Goal: Information Seeking & Learning: Learn about a topic

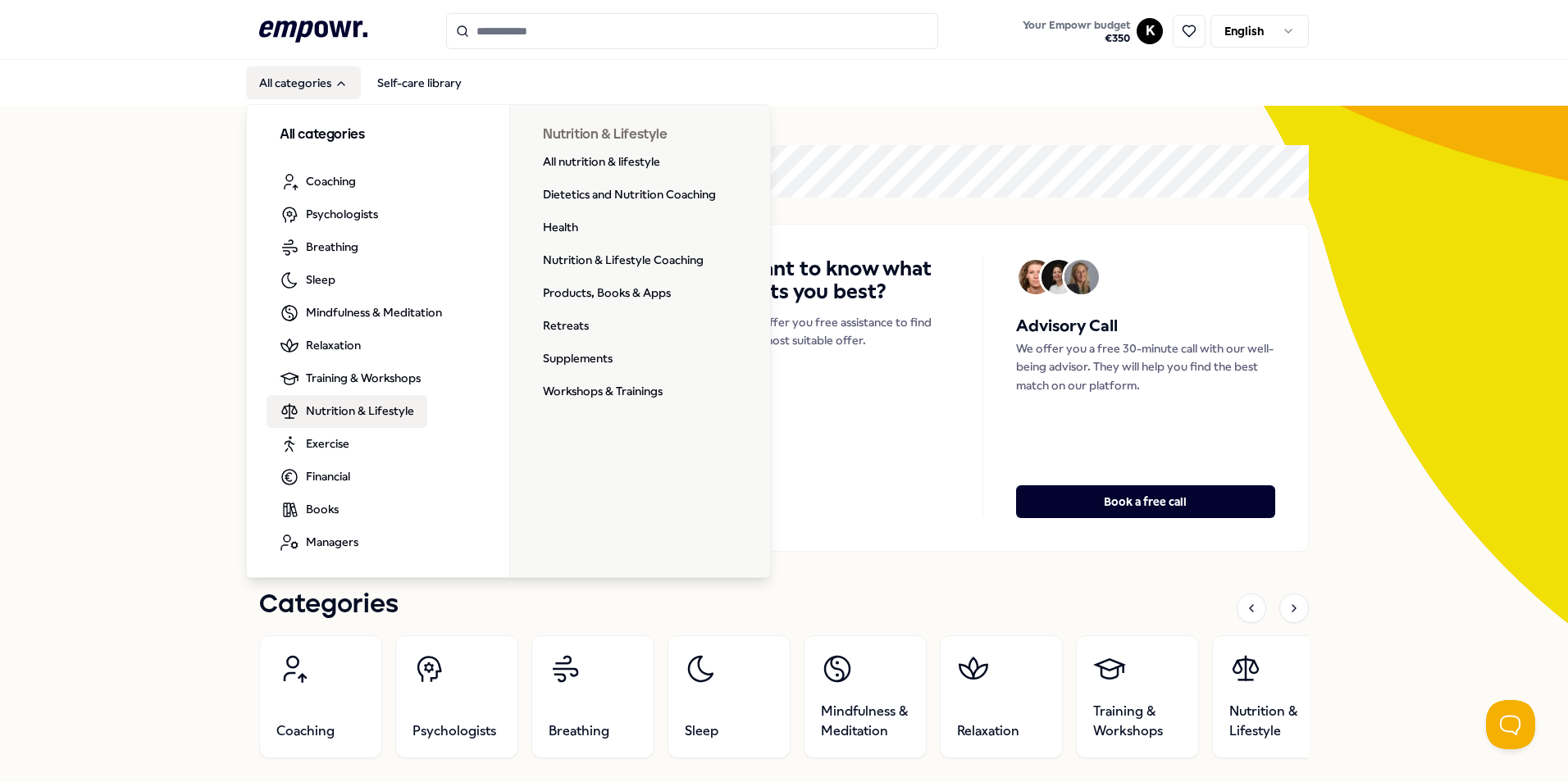
click at [346, 404] on span "Nutrition & Lifestyle" at bounding box center [360, 410] width 108 height 18
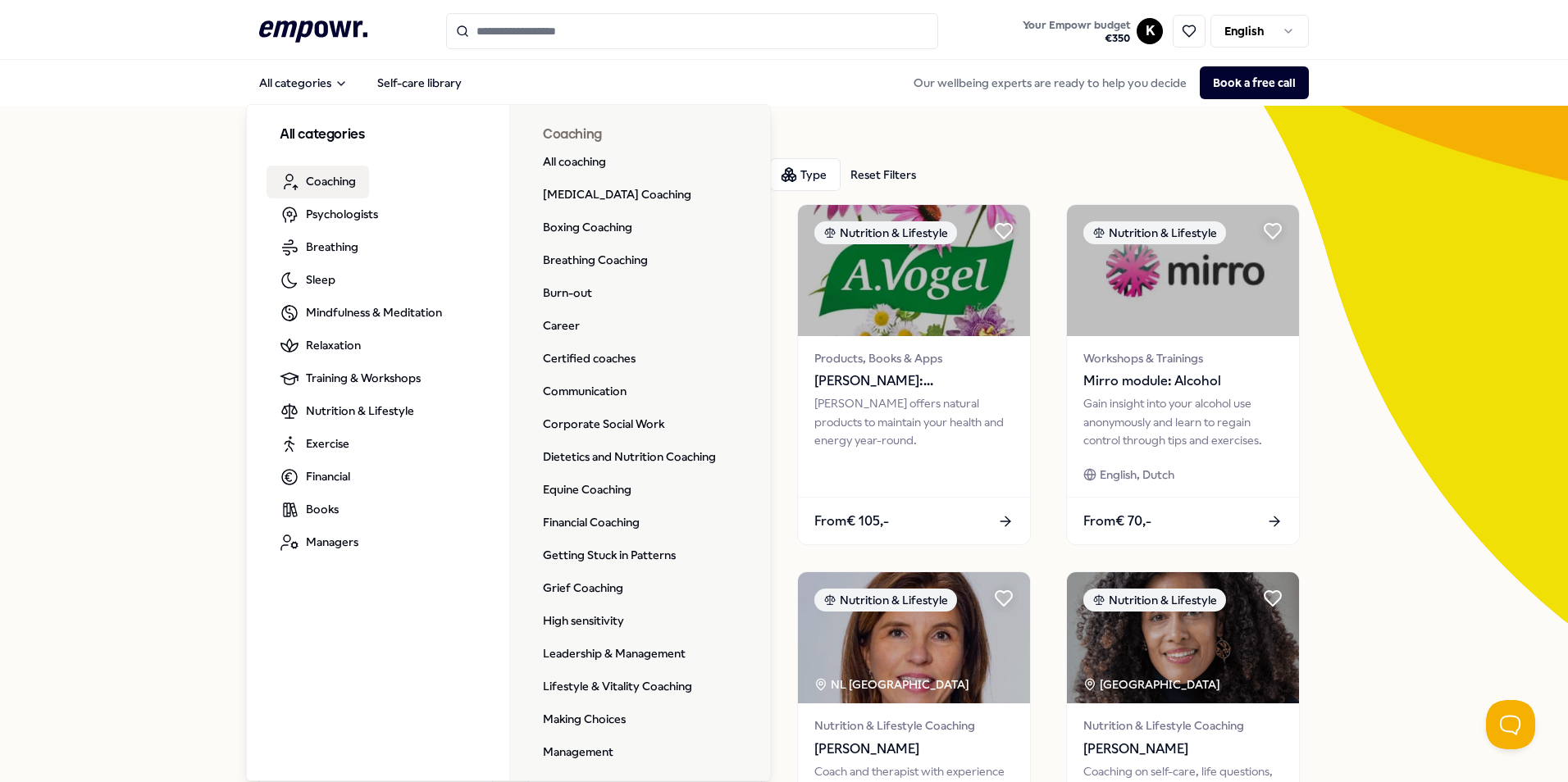
click at [294, 36] on icon at bounding box center [314, 32] width 108 height 22
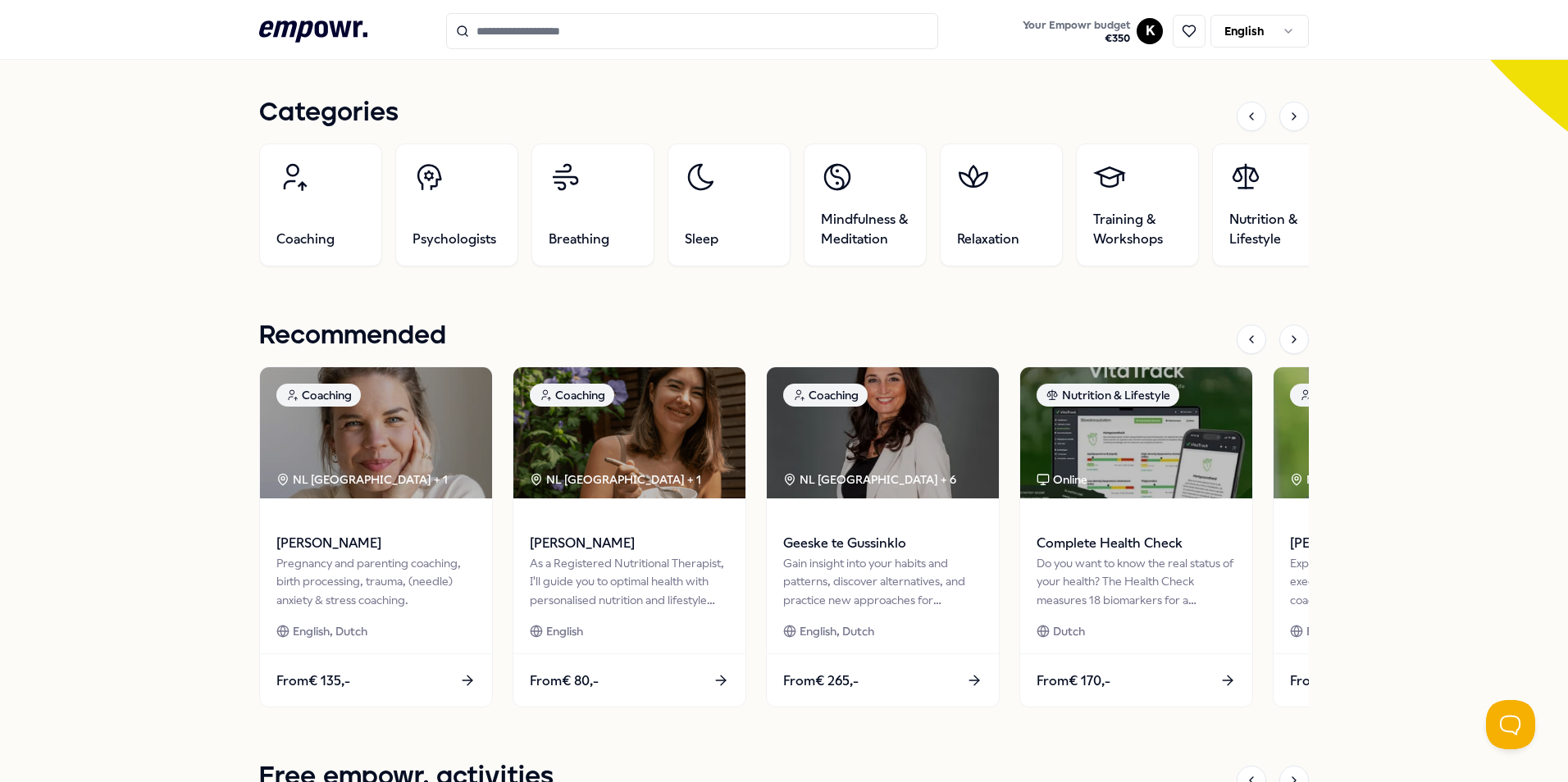
scroll to position [82, 0]
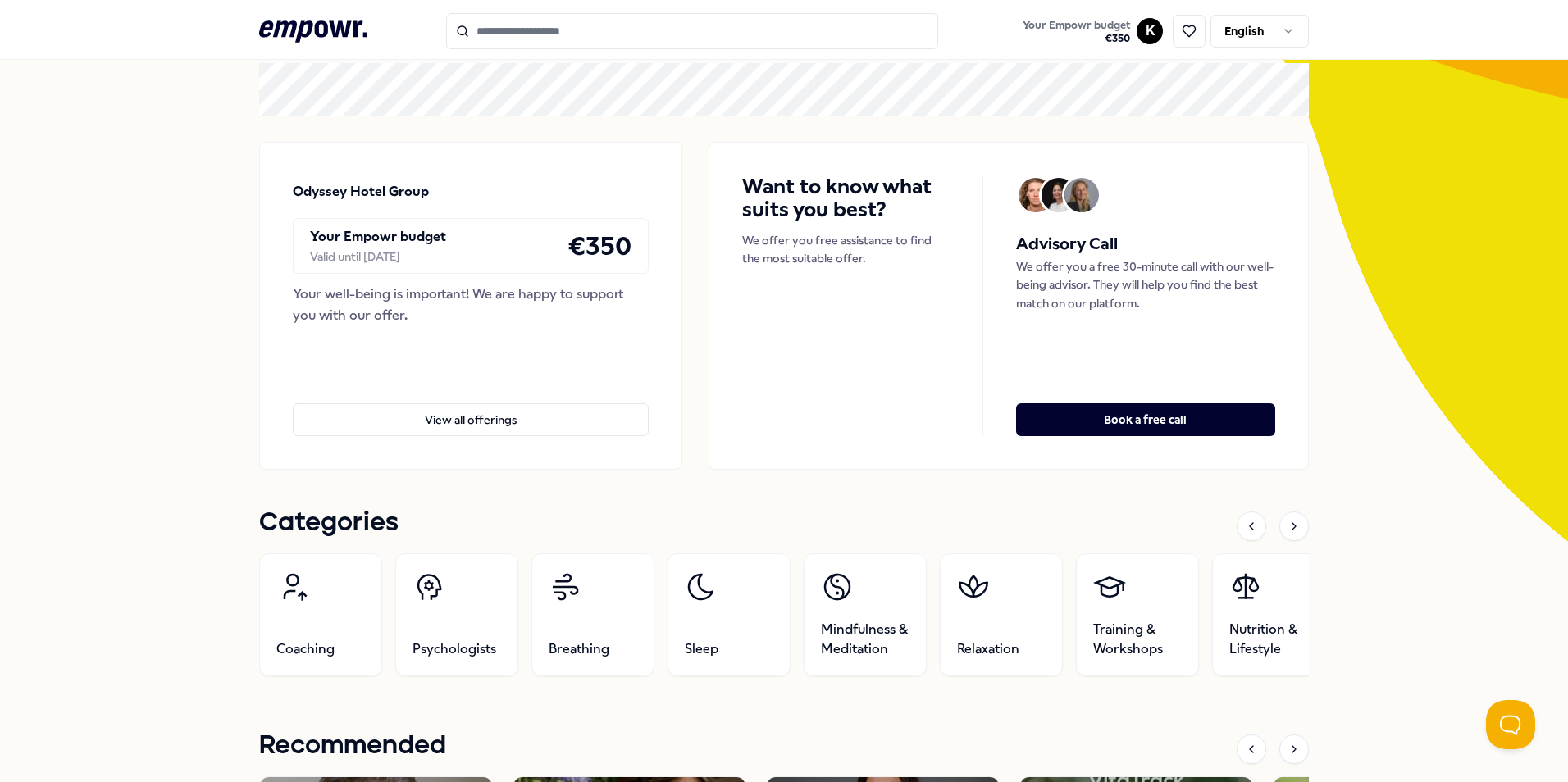
click at [497, 36] on input "Search for products, categories or subcategories" at bounding box center [691, 31] width 492 height 36
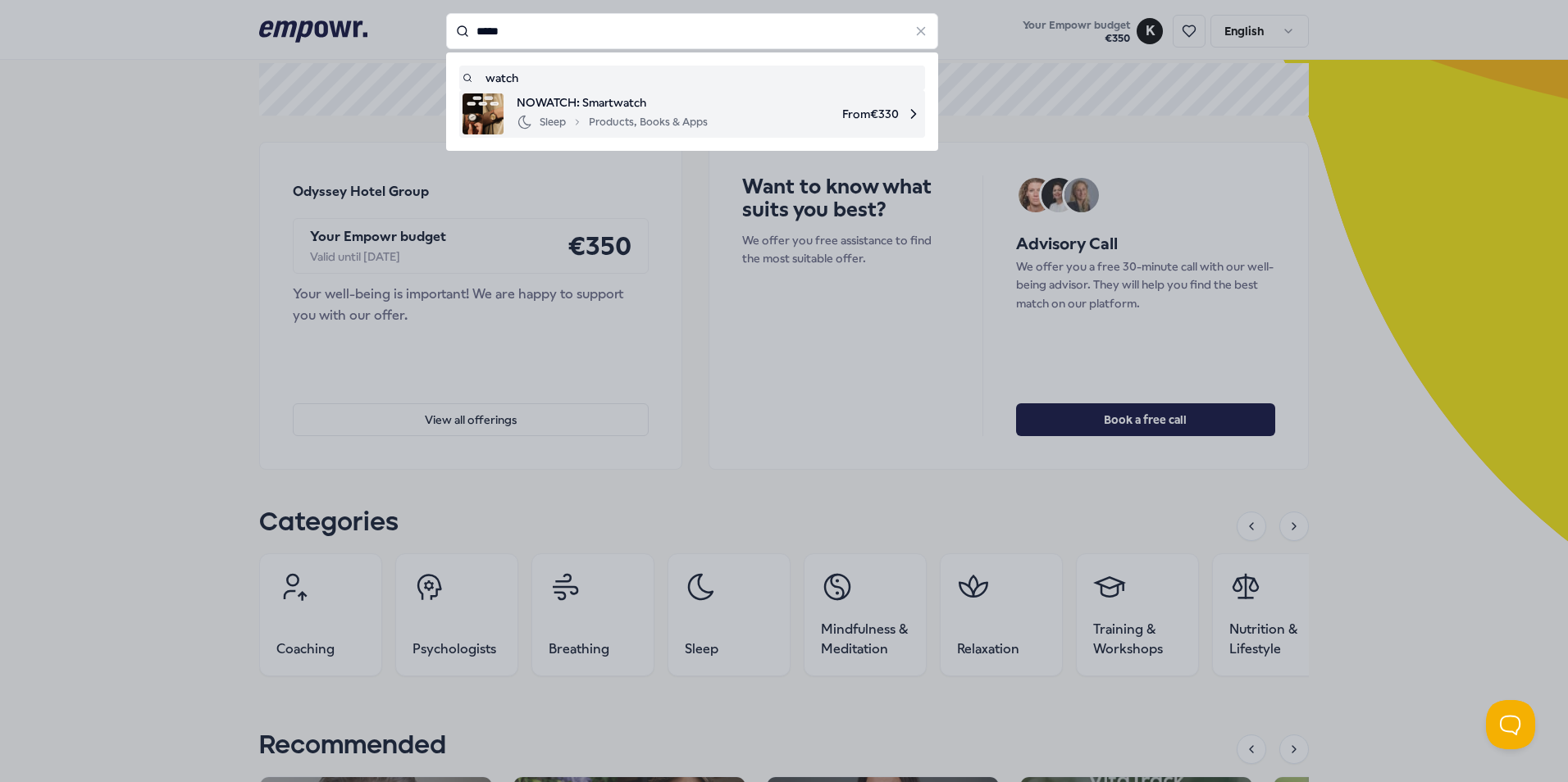
click at [559, 95] on span "NOWATCH: Smartwatch" at bounding box center [612, 103] width 191 height 18
type input "*****"
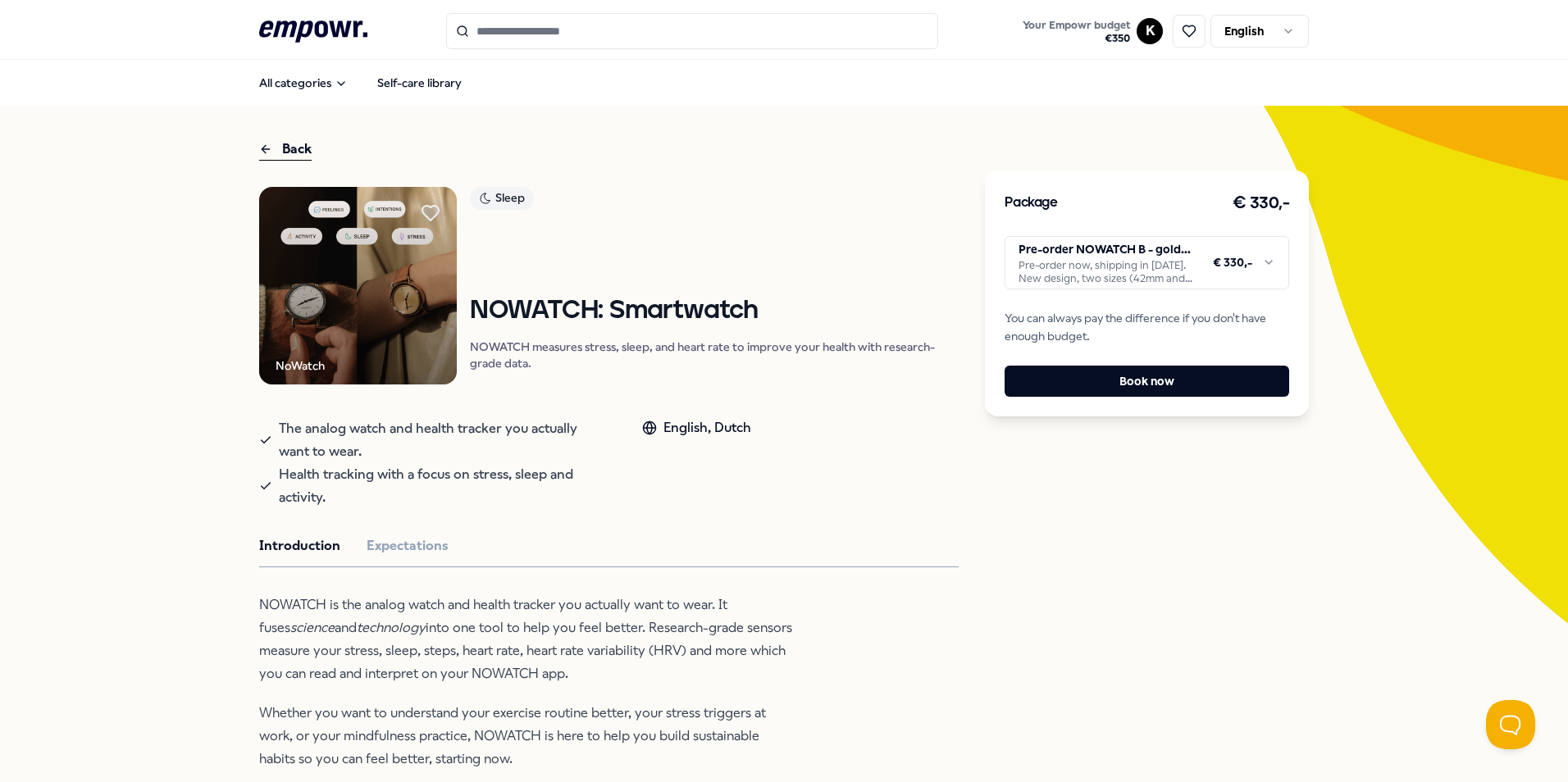
click at [278, 141] on div "Back" at bounding box center [285, 150] width 52 height 22
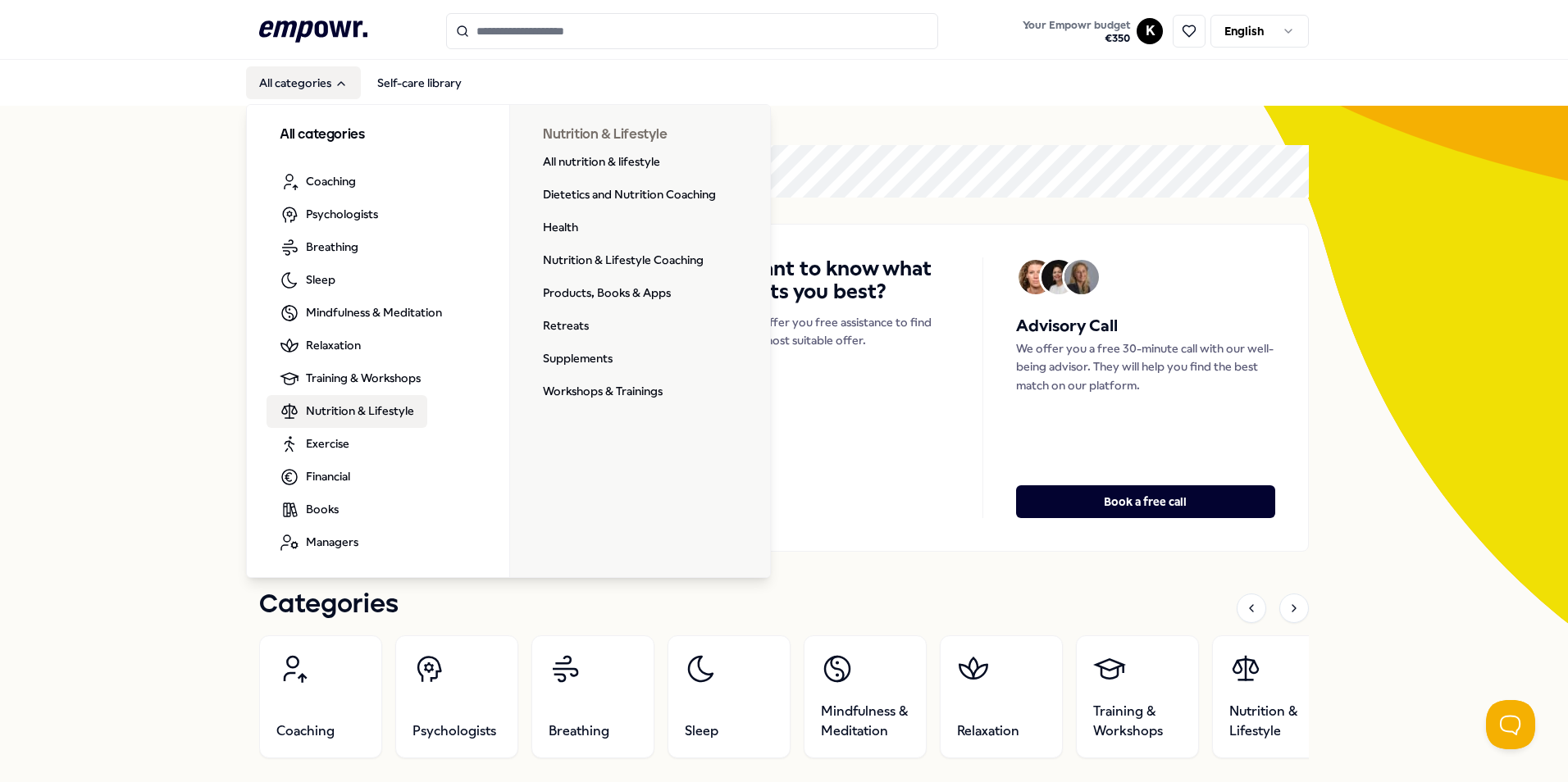
click at [398, 412] on span "Nutrition & Lifestyle" at bounding box center [360, 410] width 108 height 18
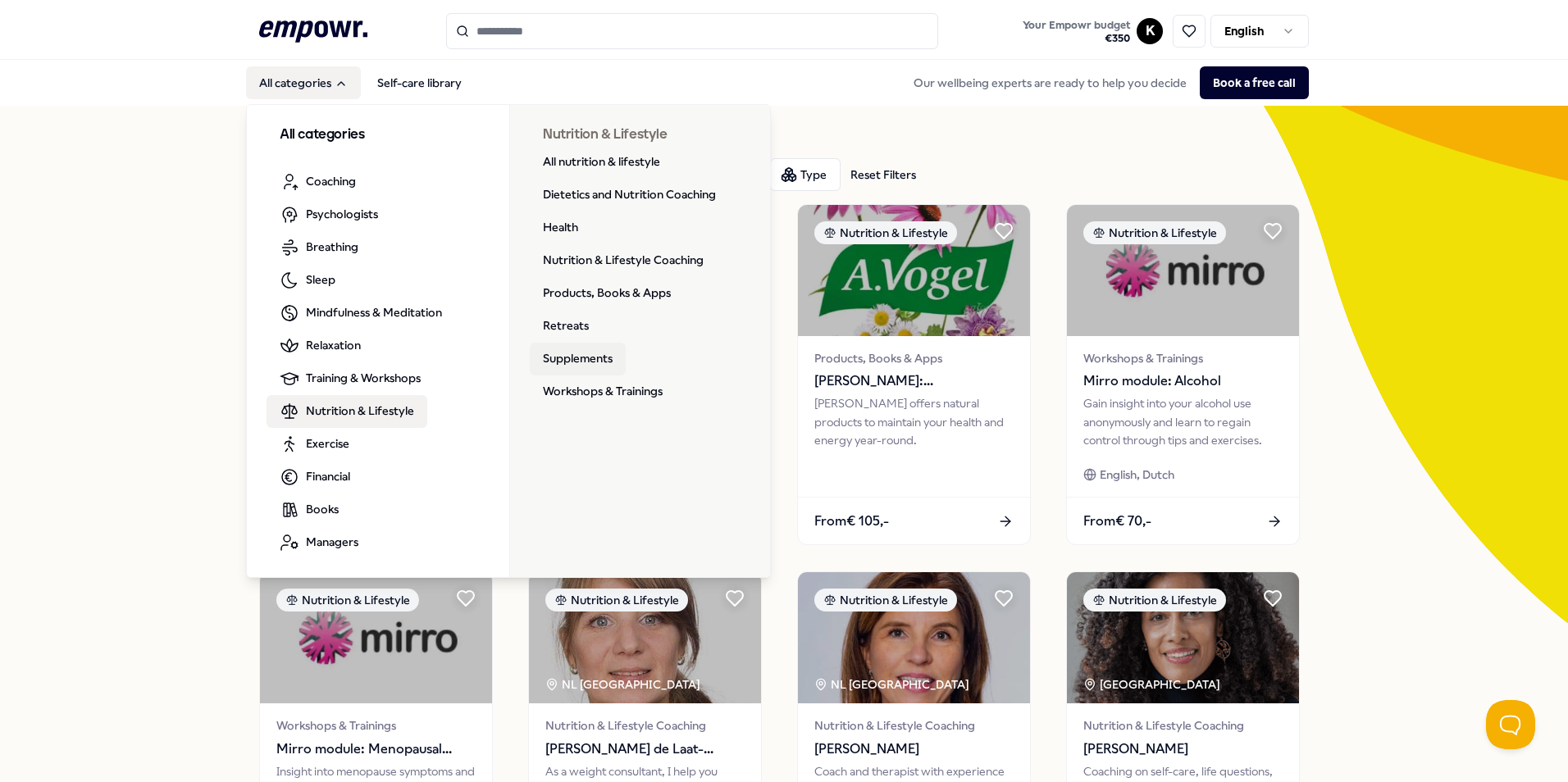
click at [545, 363] on link "Supplements" at bounding box center [577, 359] width 96 height 33
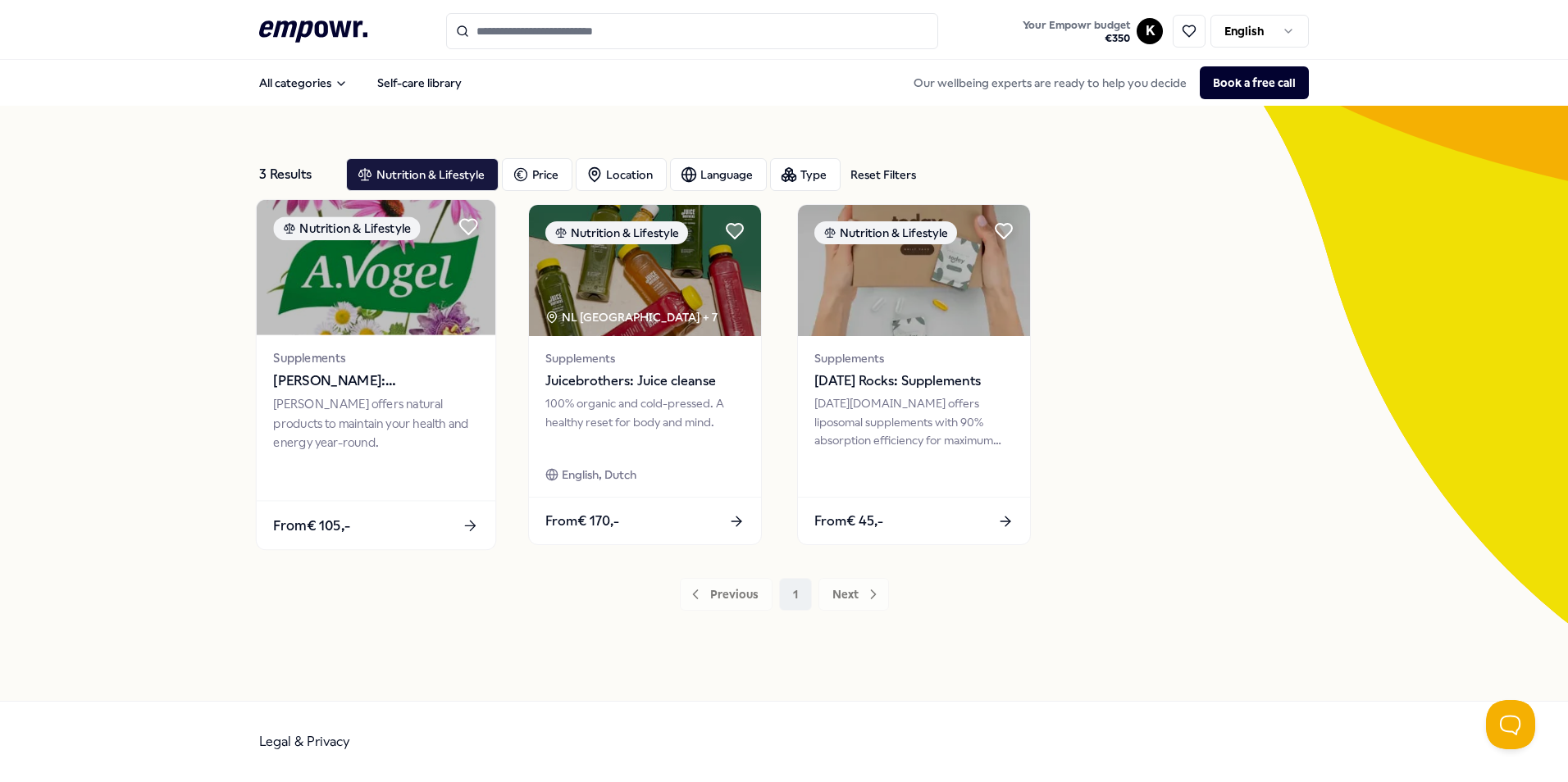
click at [388, 385] on span "[PERSON_NAME]: Supplementen" at bounding box center [376, 382] width 205 height 22
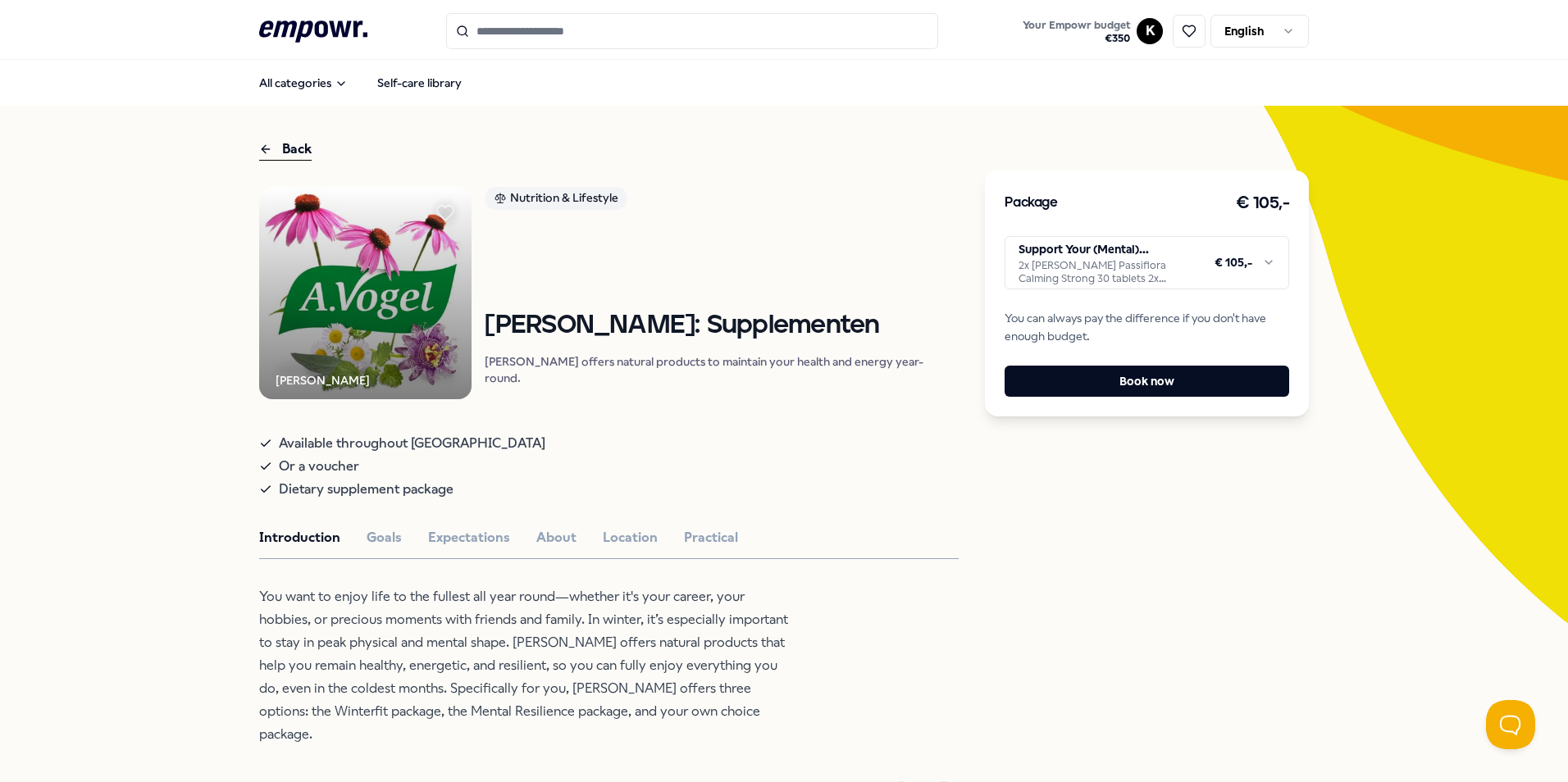
click at [1267, 257] on html ".empowr-logo_svg__cls-1{fill:#03032f} Your Empowr budget € 350 K English All ca…" at bounding box center [784, 391] width 1568 height 782
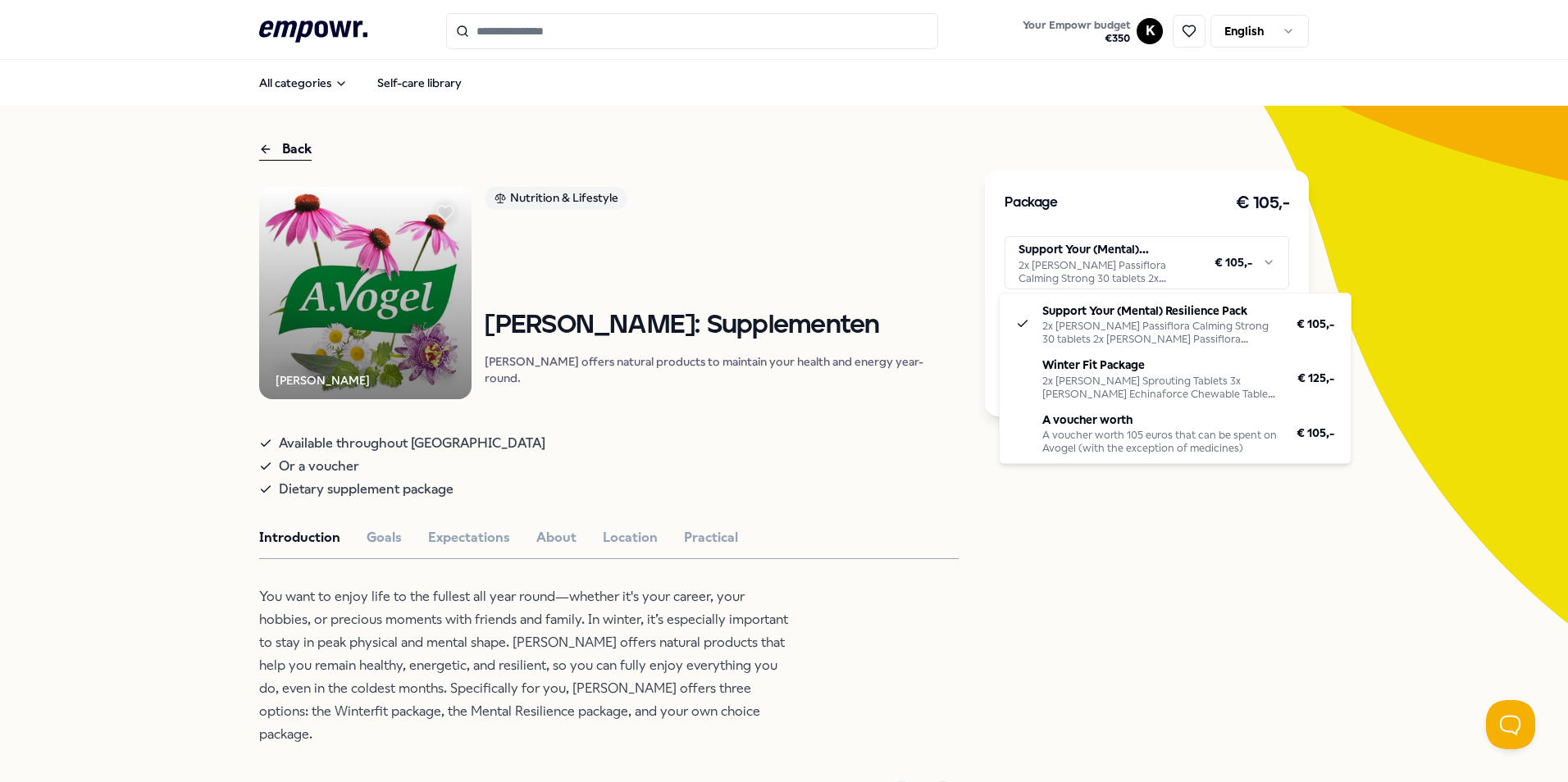
click at [831, 250] on html ".empowr-logo_svg__cls-1{fill:#03032f} Your Empowr budget € 350 K English All ca…" at bounding box center [784, 391] width 1568 height 782
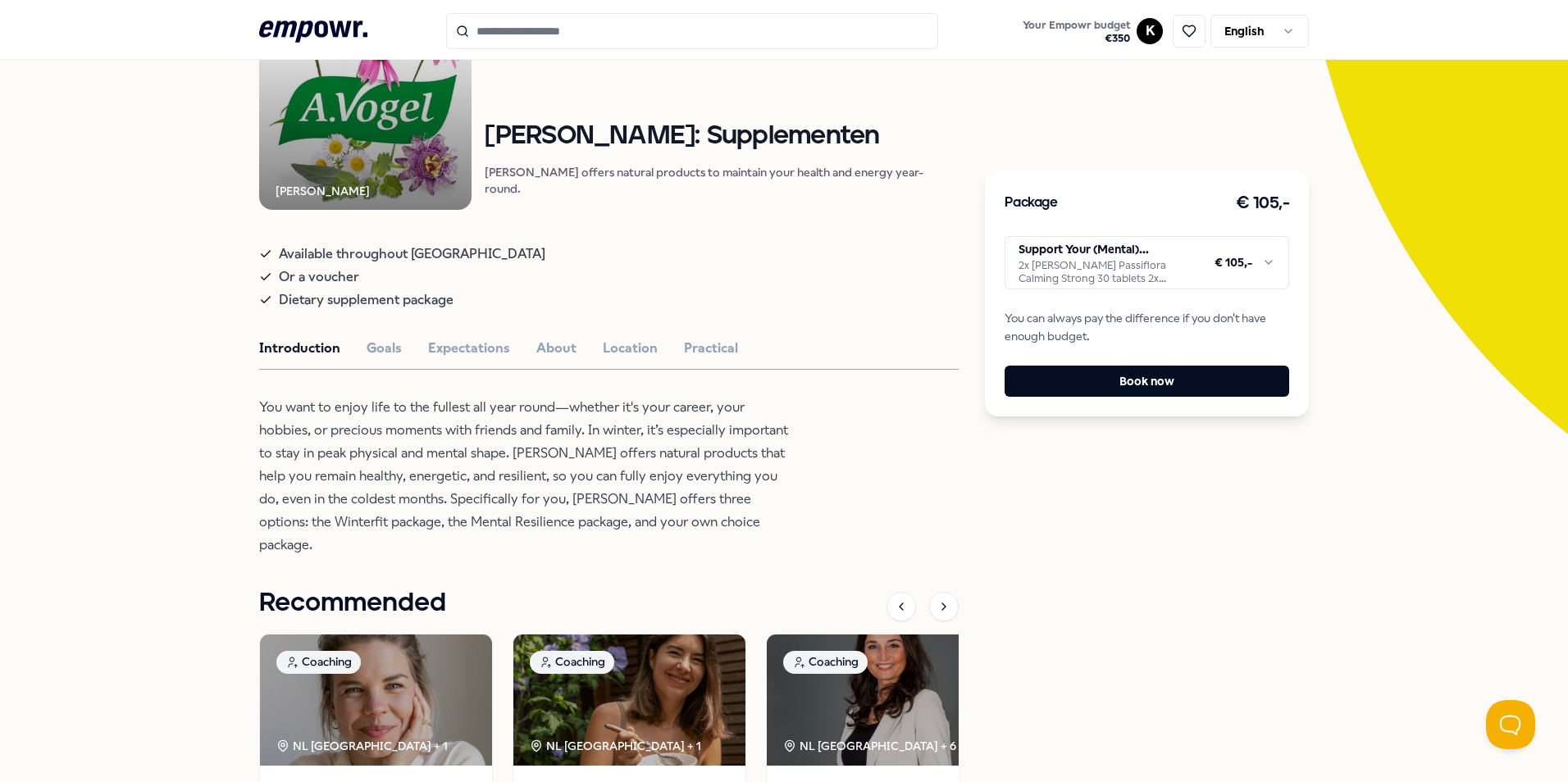
scroll to position [164, 0]
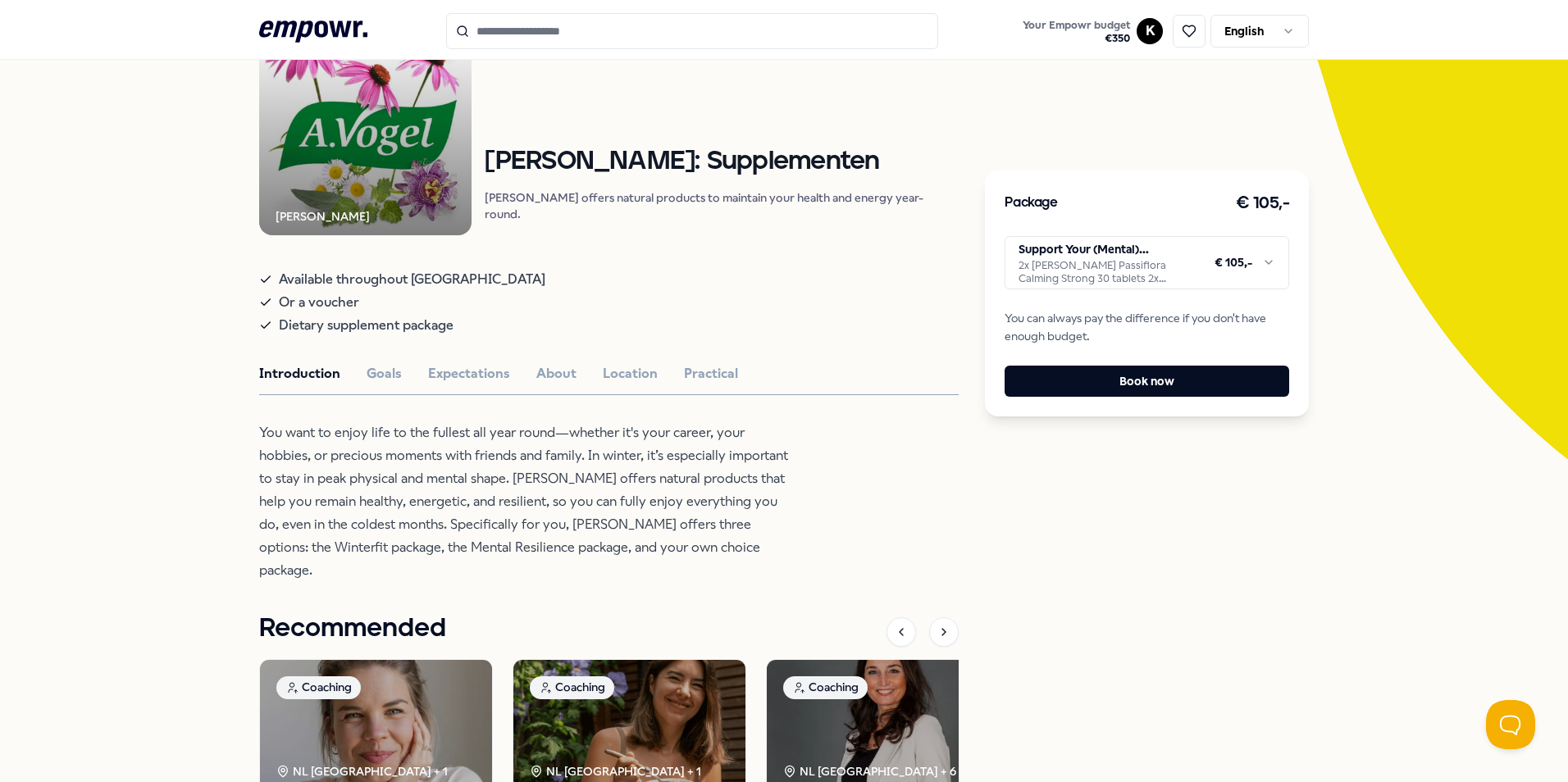
click at [1208, 260] on html ".empowr-logo_svg__cls-1{fill:#03032f} Your Empowr budget € 350 K English All ca…" at bounding box center [784, 391] width 1568 height 782
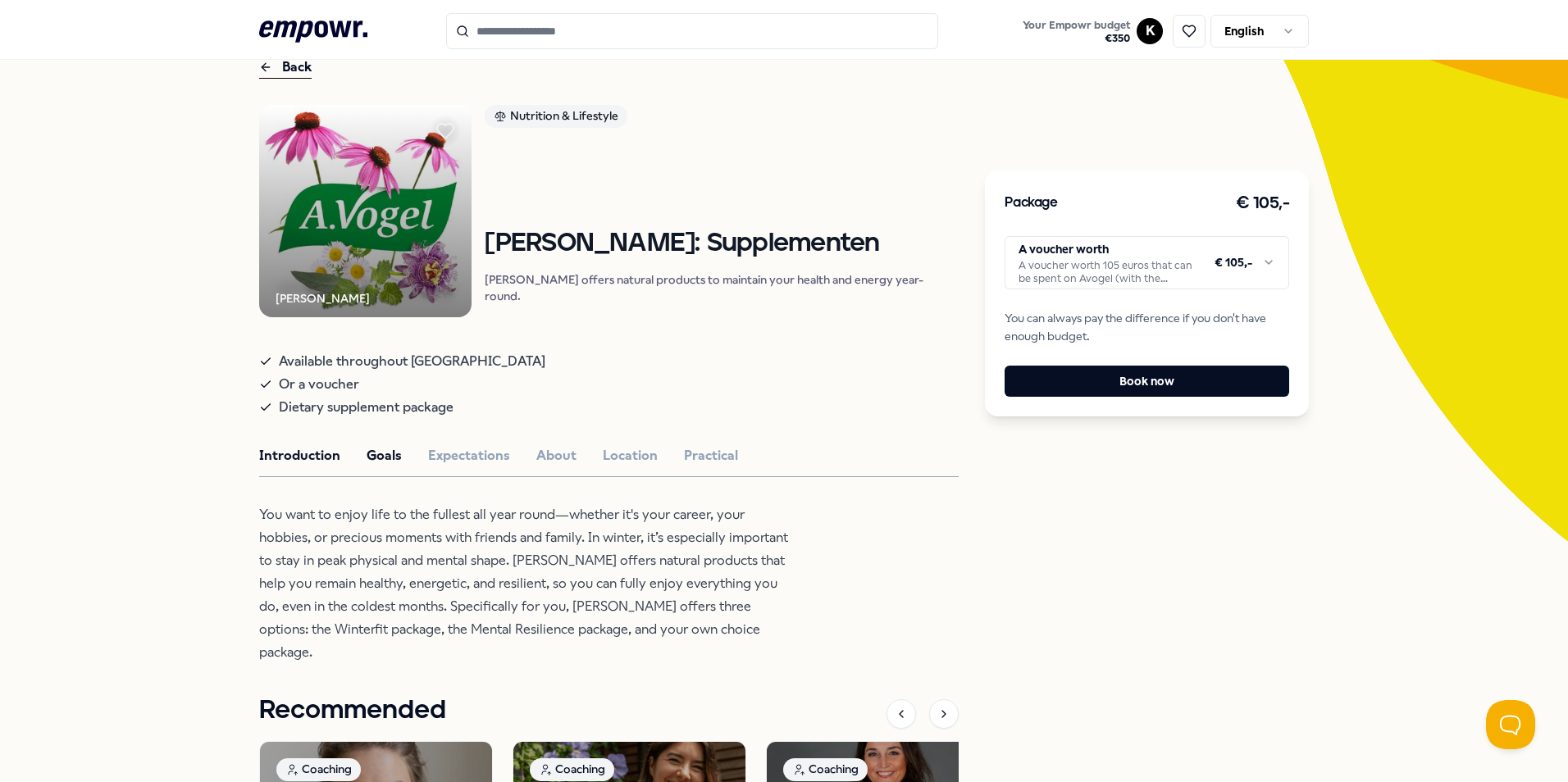
click at [378, 454] on button "Goals" at bounding box center [385, 456] width 36 height 22
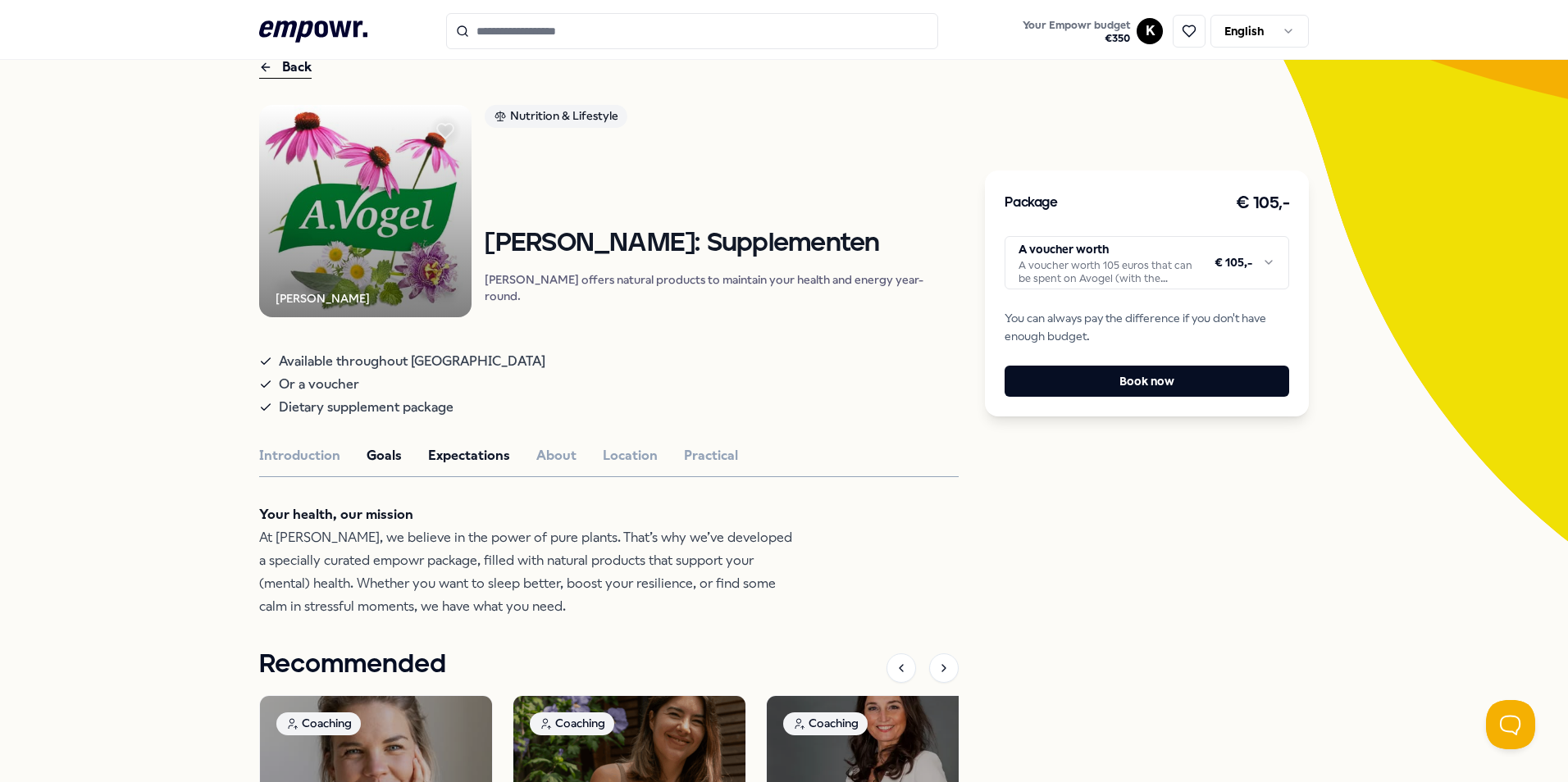
click at [451, 465] on button "Expectations" at bounding box center [468, 456] width 82 height 22
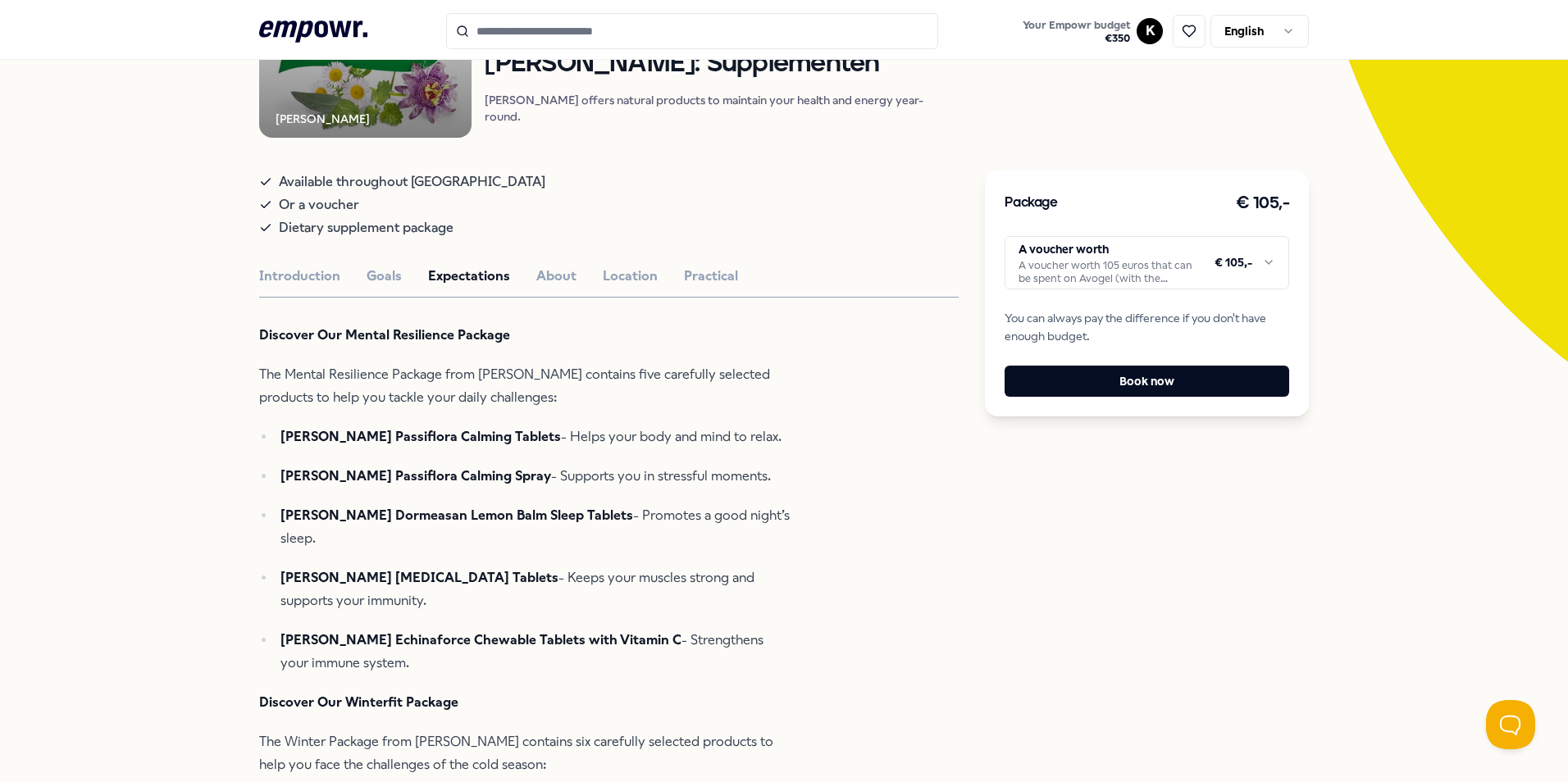
scroll to position [0, 0]
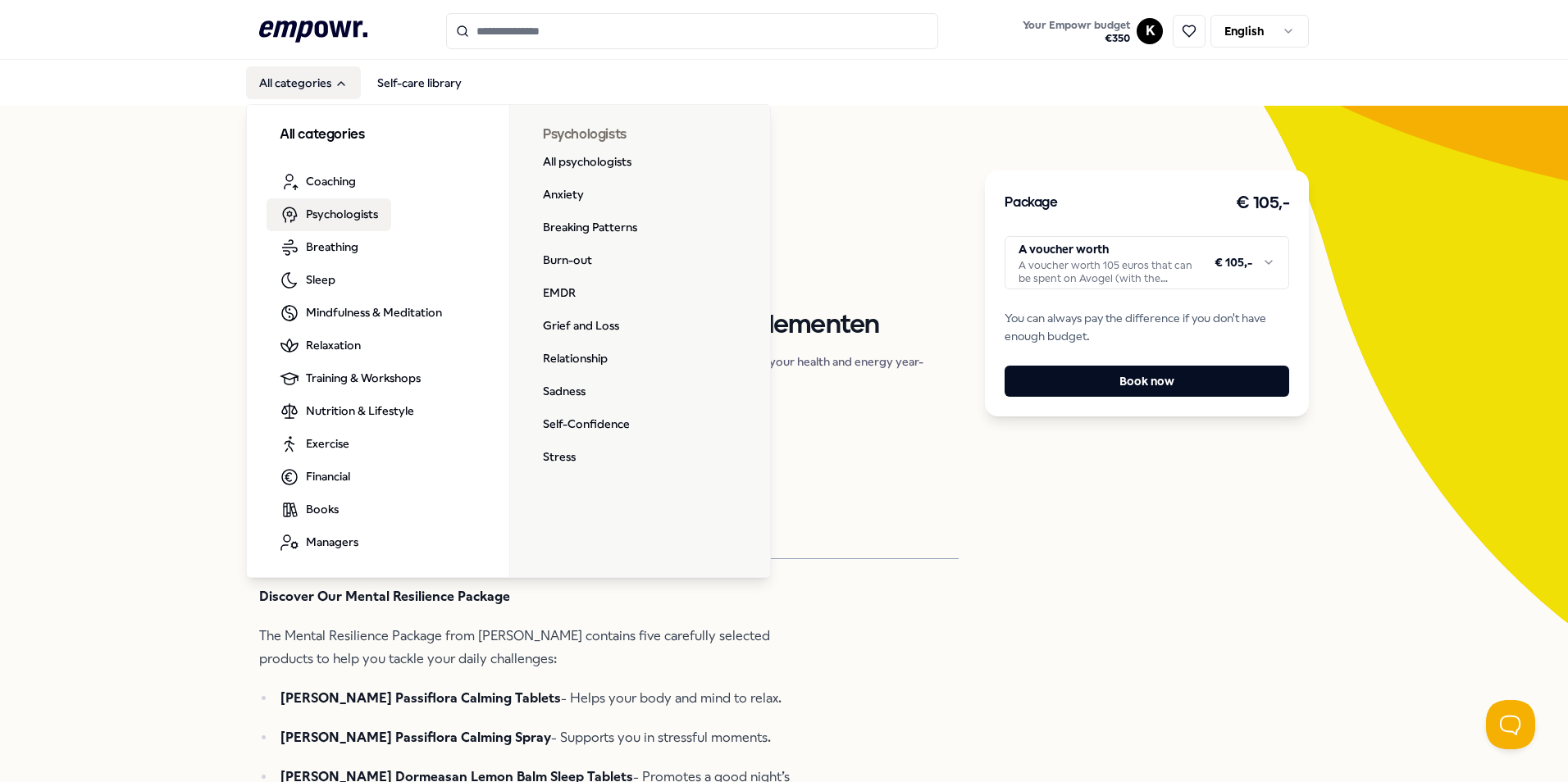
click at [338, 211] on span "Psychologists" at bounding box center [341, 214] width 72 height 18
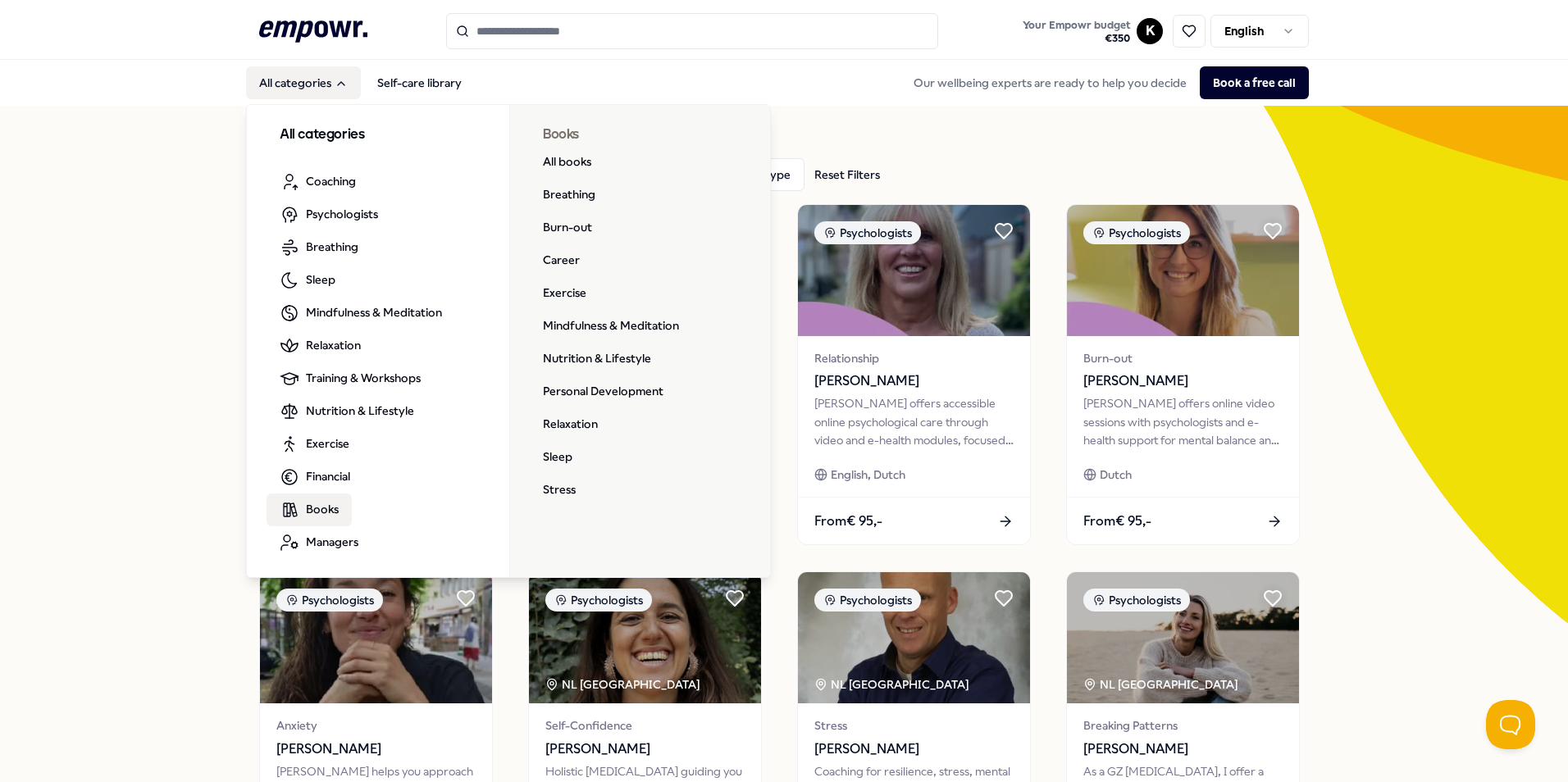
click at [326, 509] on span "Books" at bounding box center [321, 509] width 33 height 18
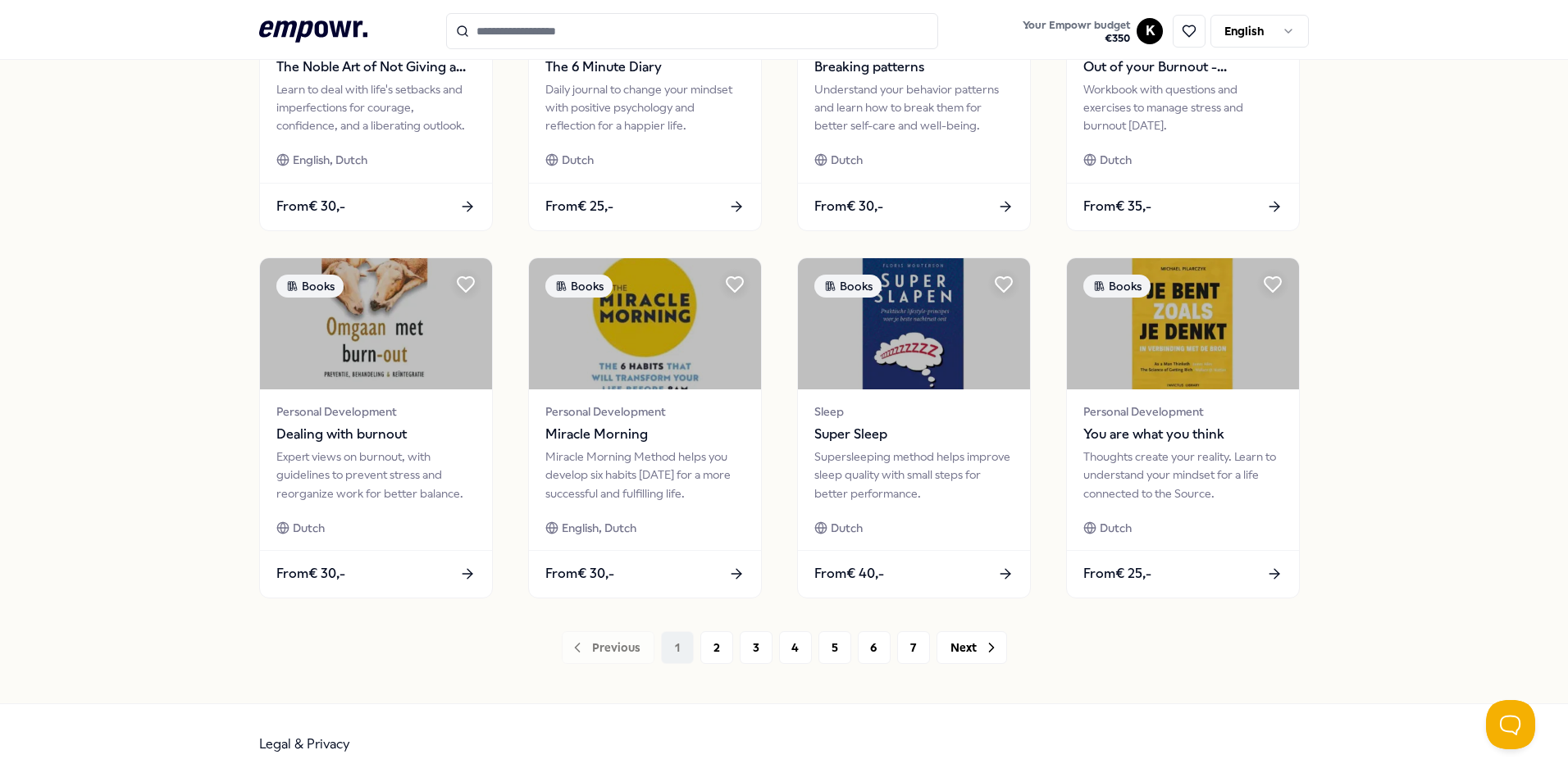
scroll to position [684, 0]
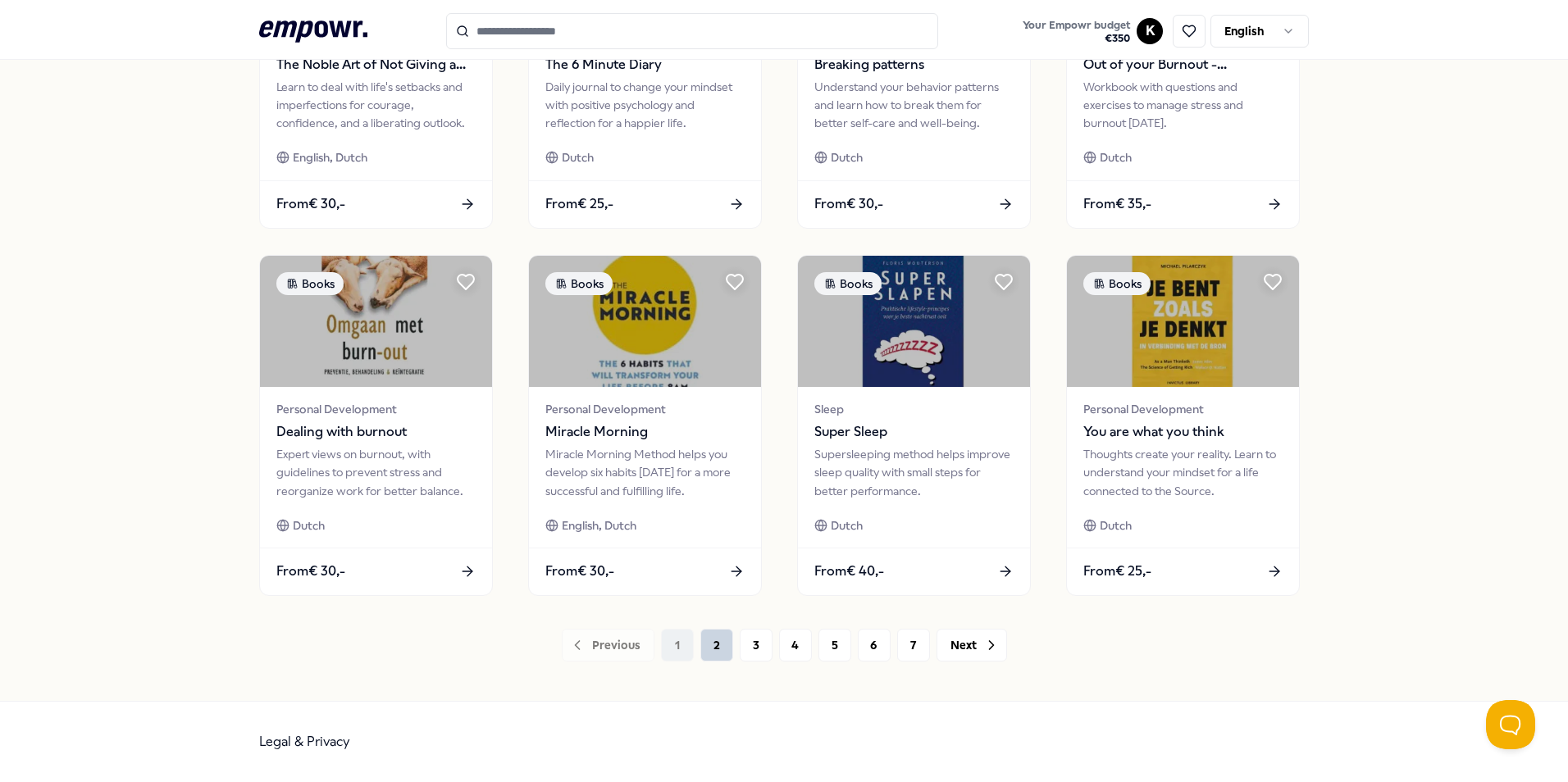
click at [705, 647] on button "2" at bounding box center [716, 645] width 33 height 33
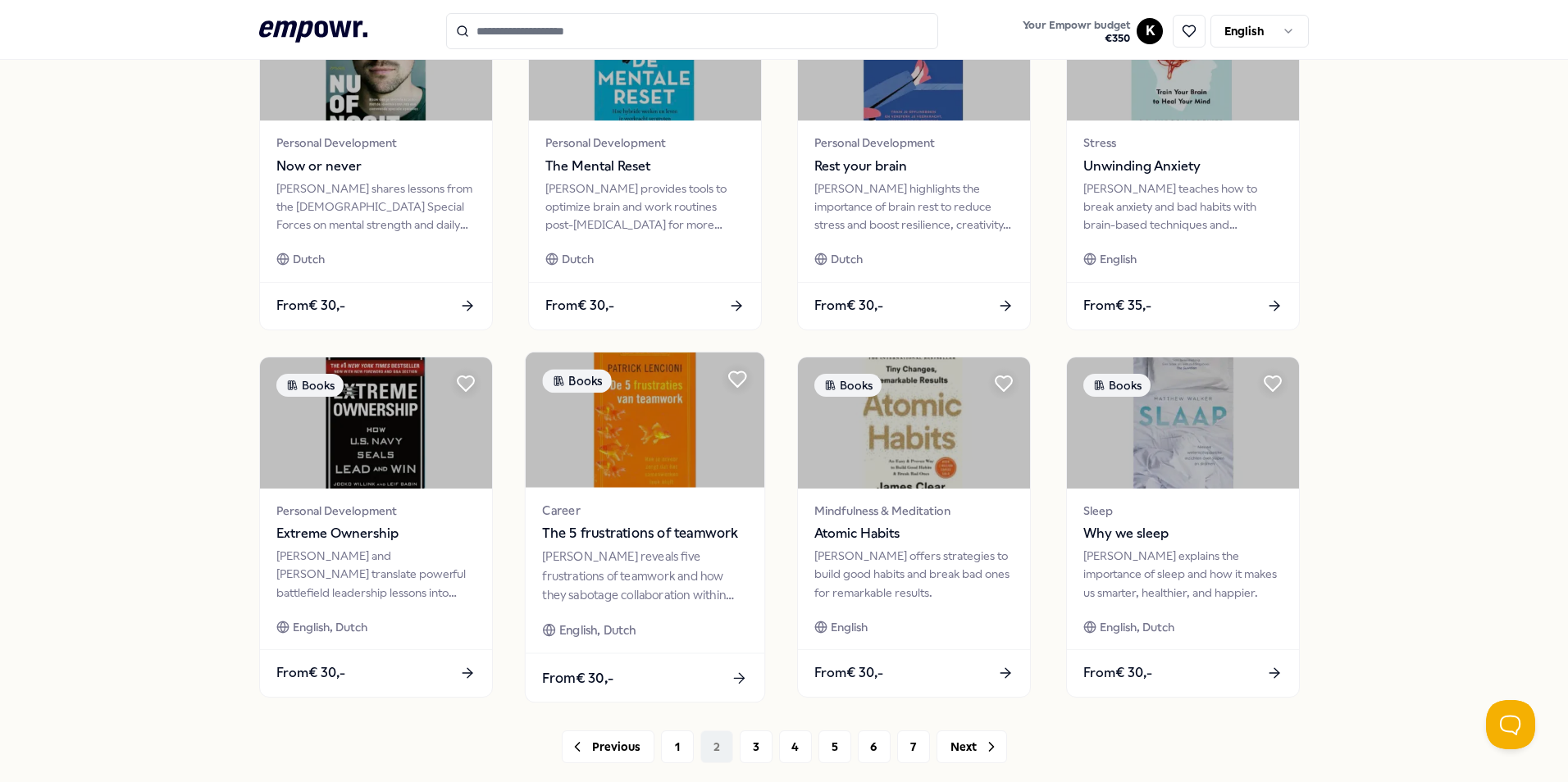
scroll to position [684, 0]
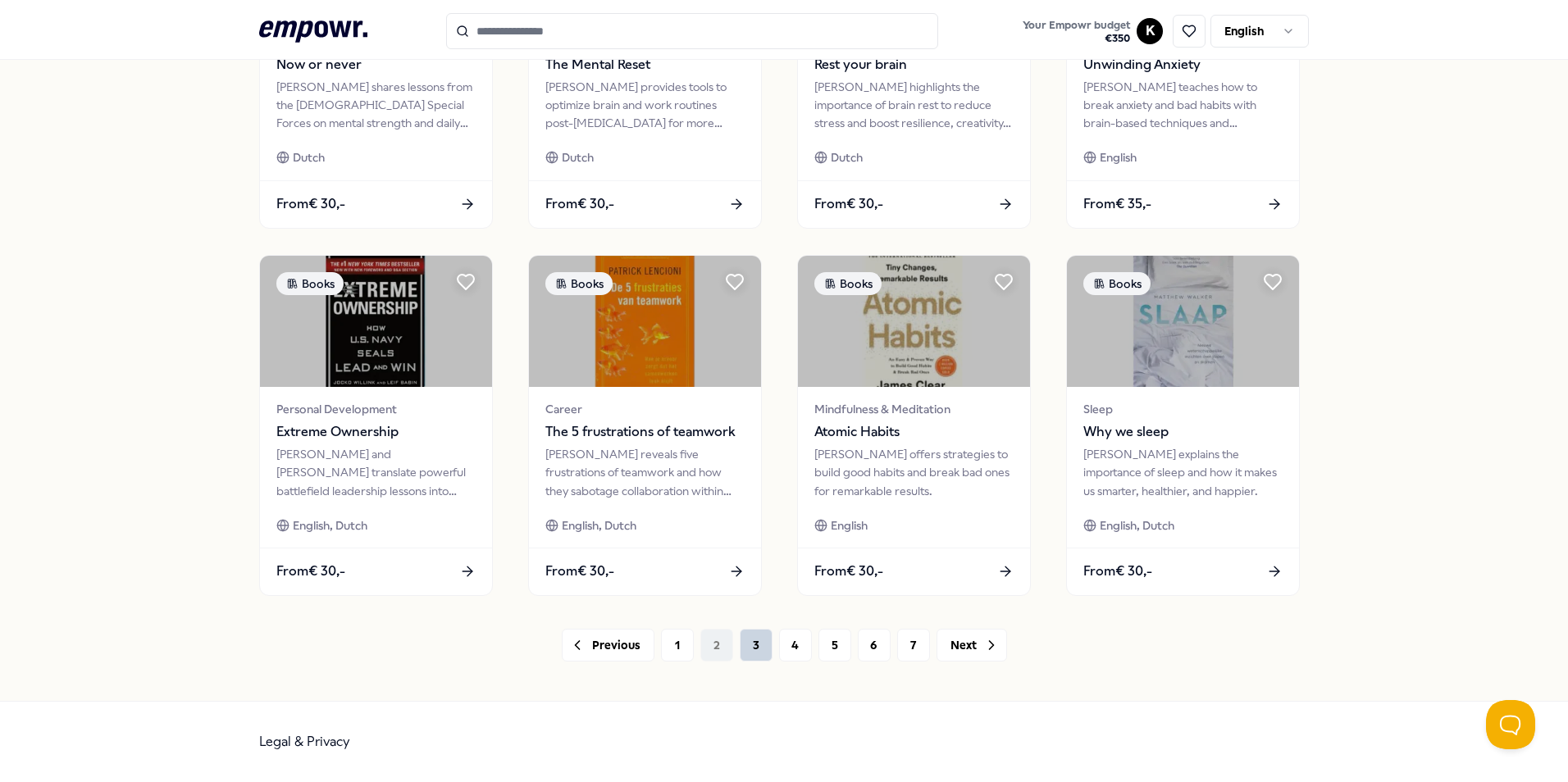
click at [740, 646] on button "3" at bounding box center [755, 645] width 33 height 33
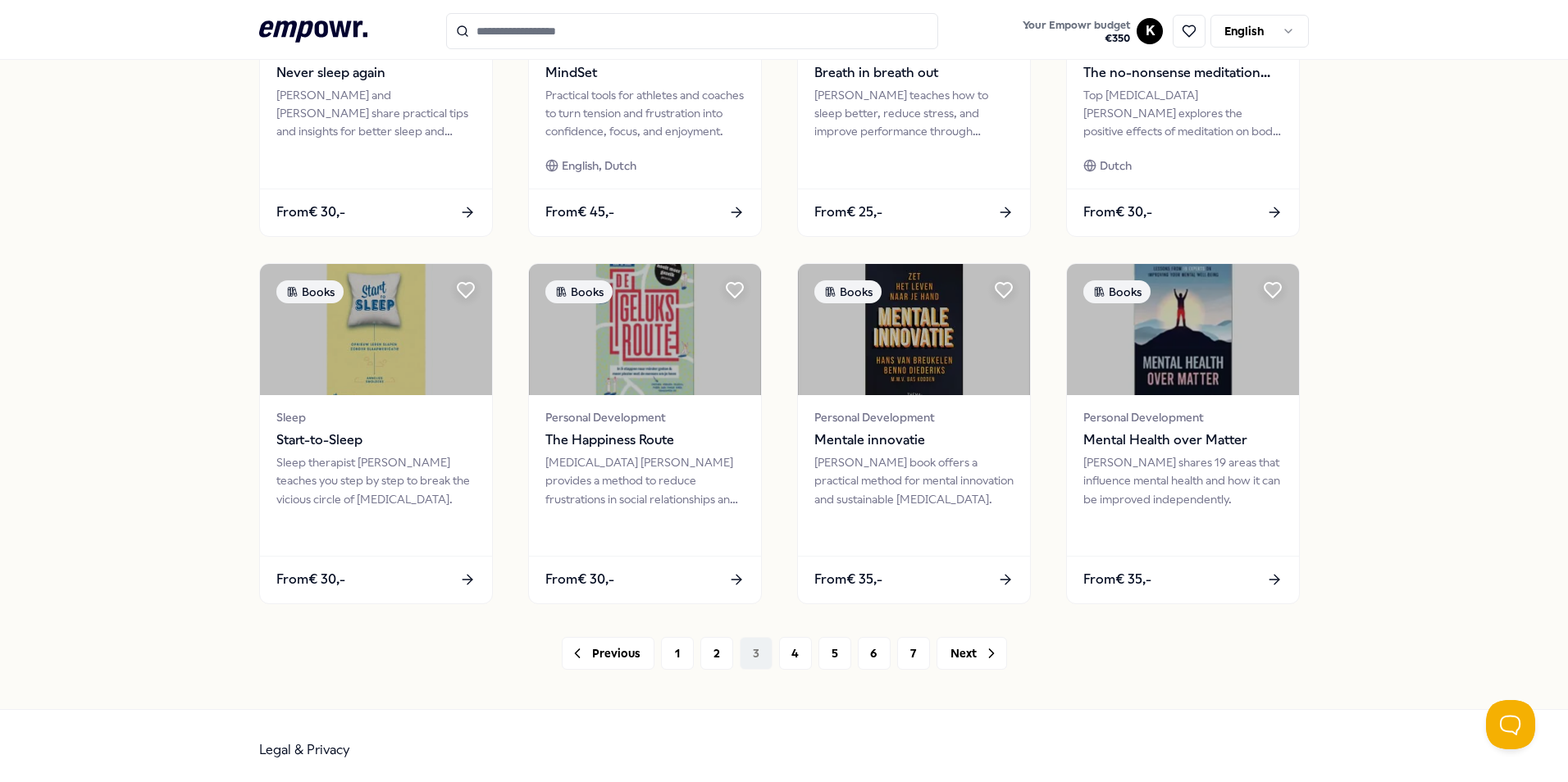
scroll to position [684, 0]
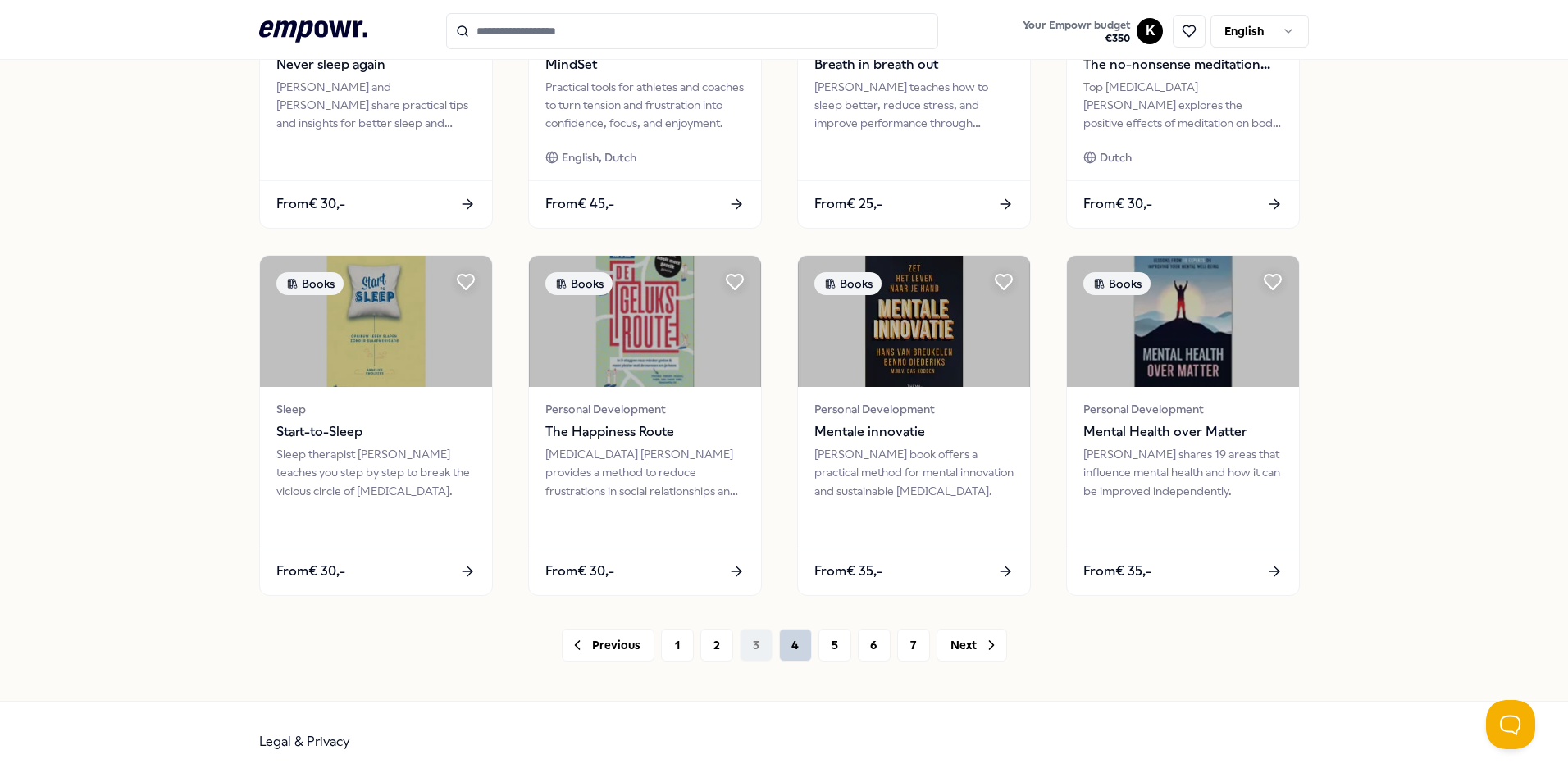
click at [790, 661] on button "4" at bounding box center [795, 645] width 33 height 33
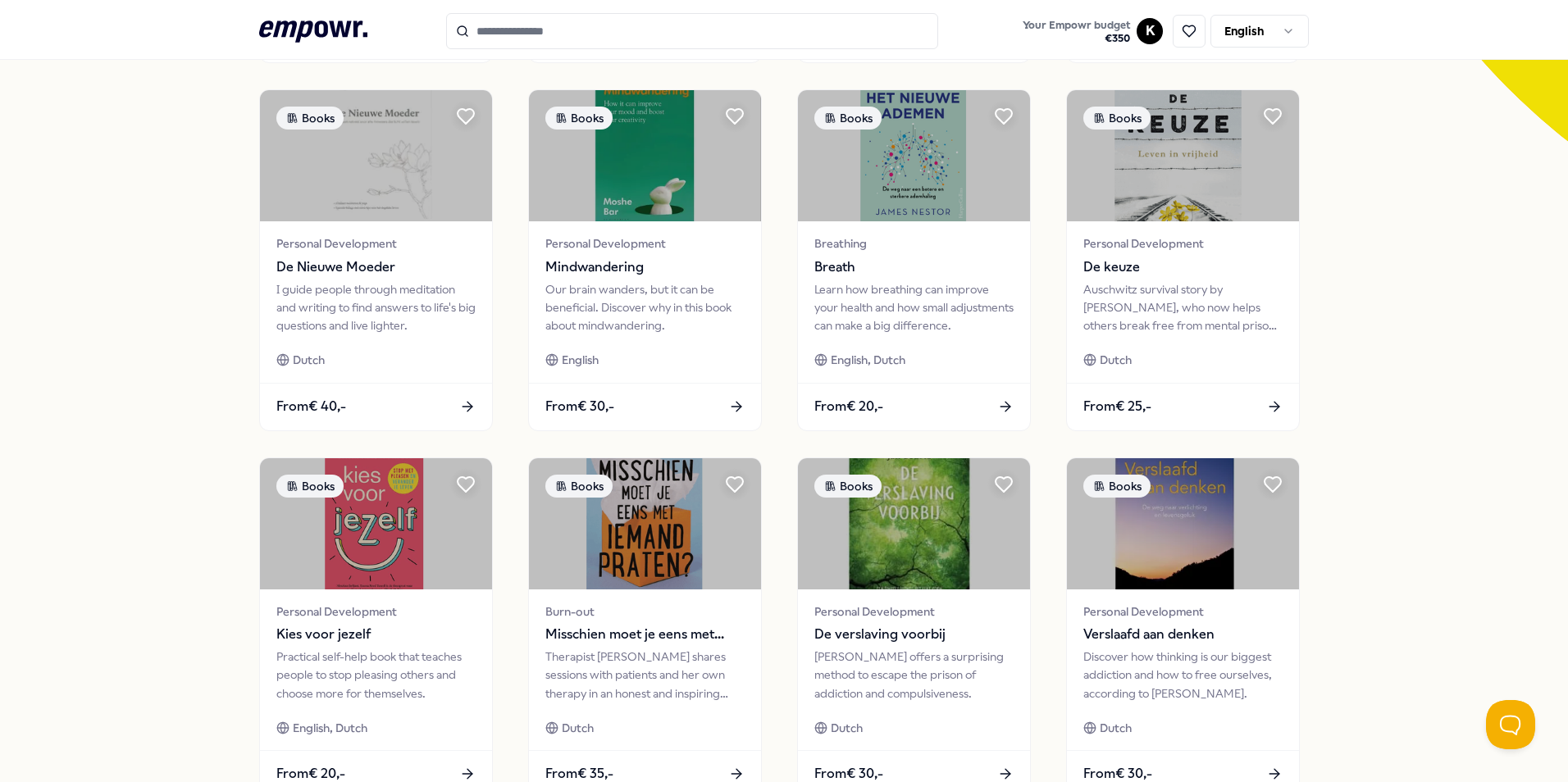
scroll to position [684, 0]
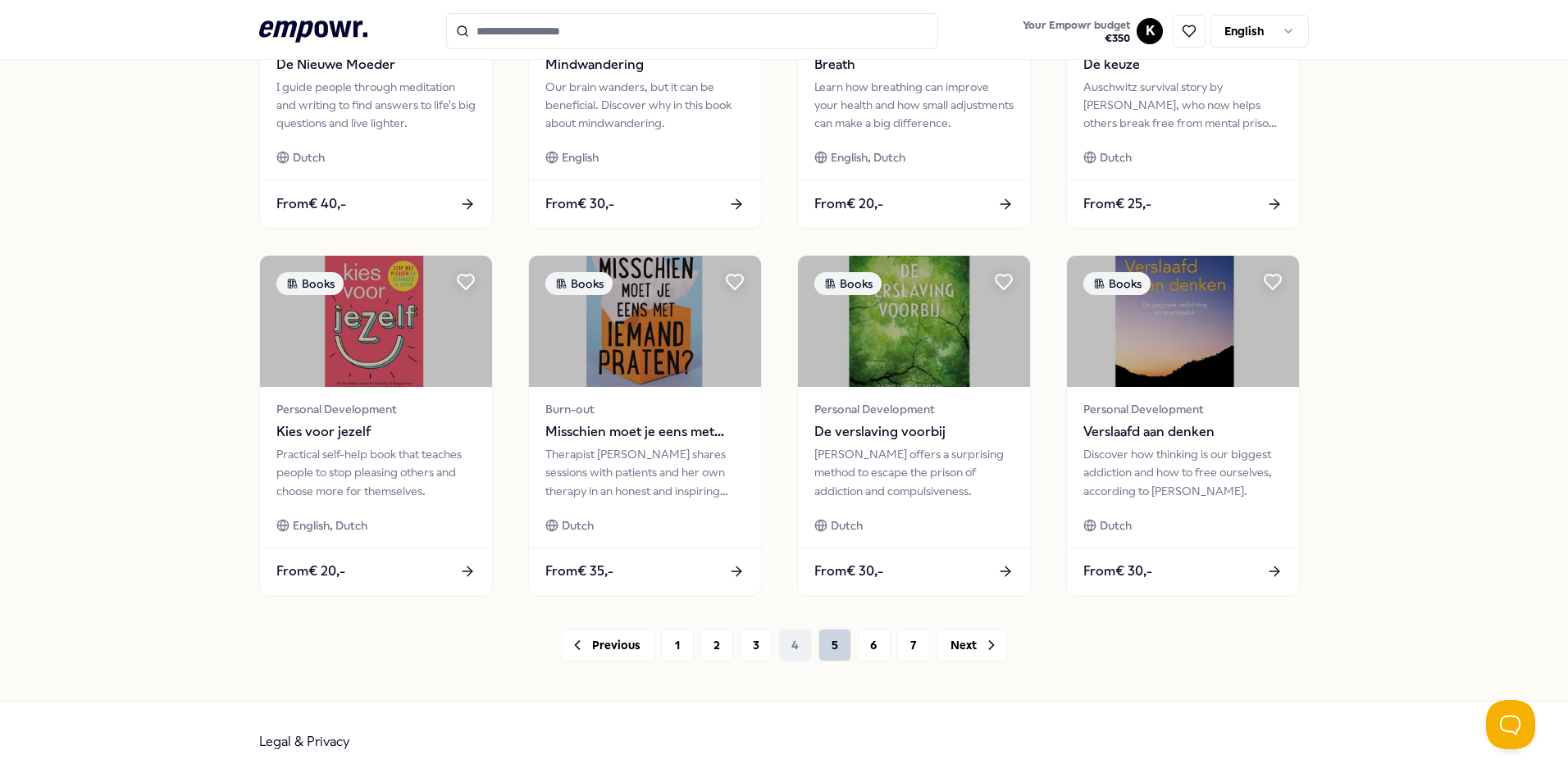
click at [822, 654] on button "5" at bounding box center [834, 645] width 33 height 33
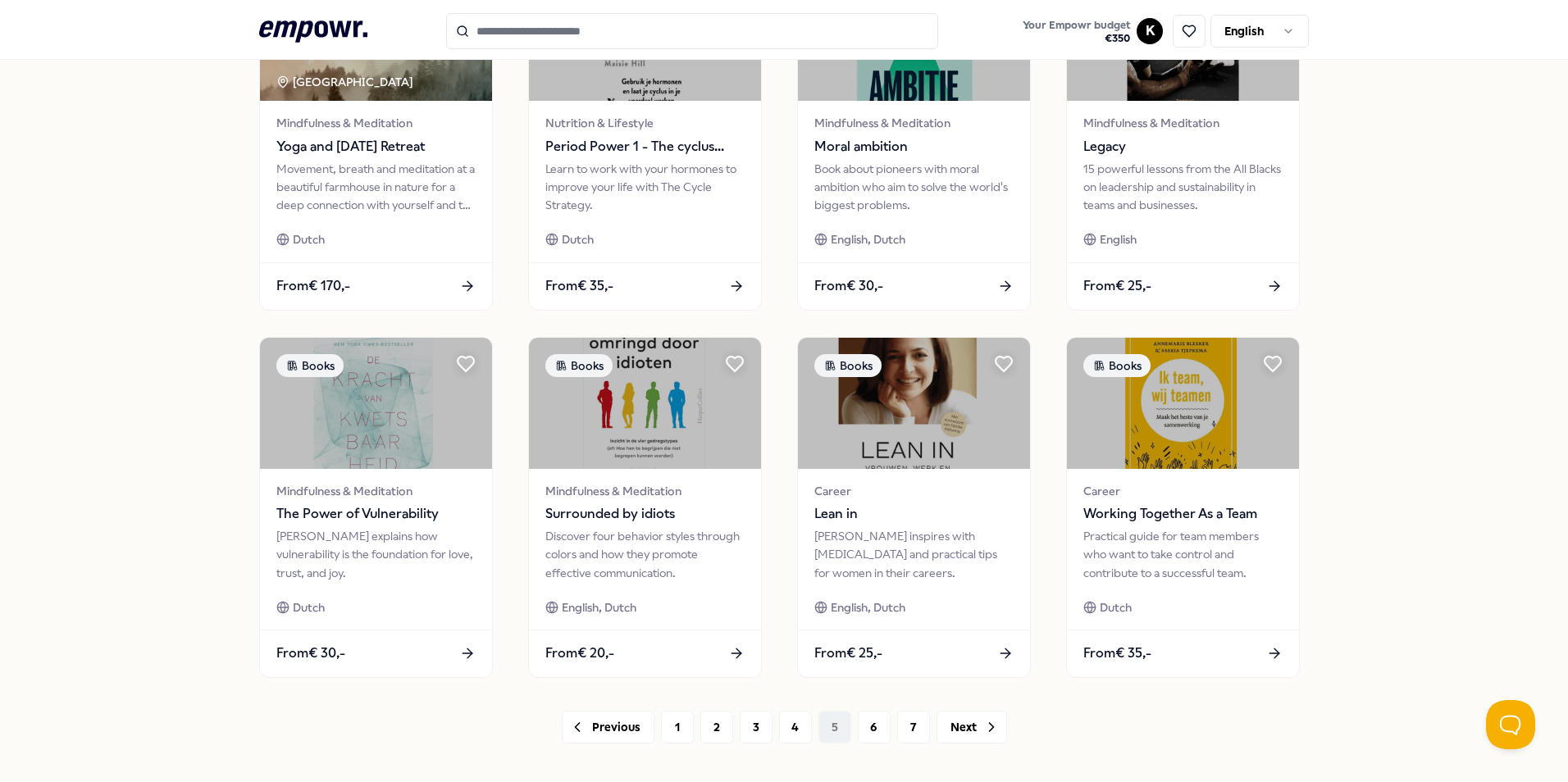
scroll to position [684, 0]
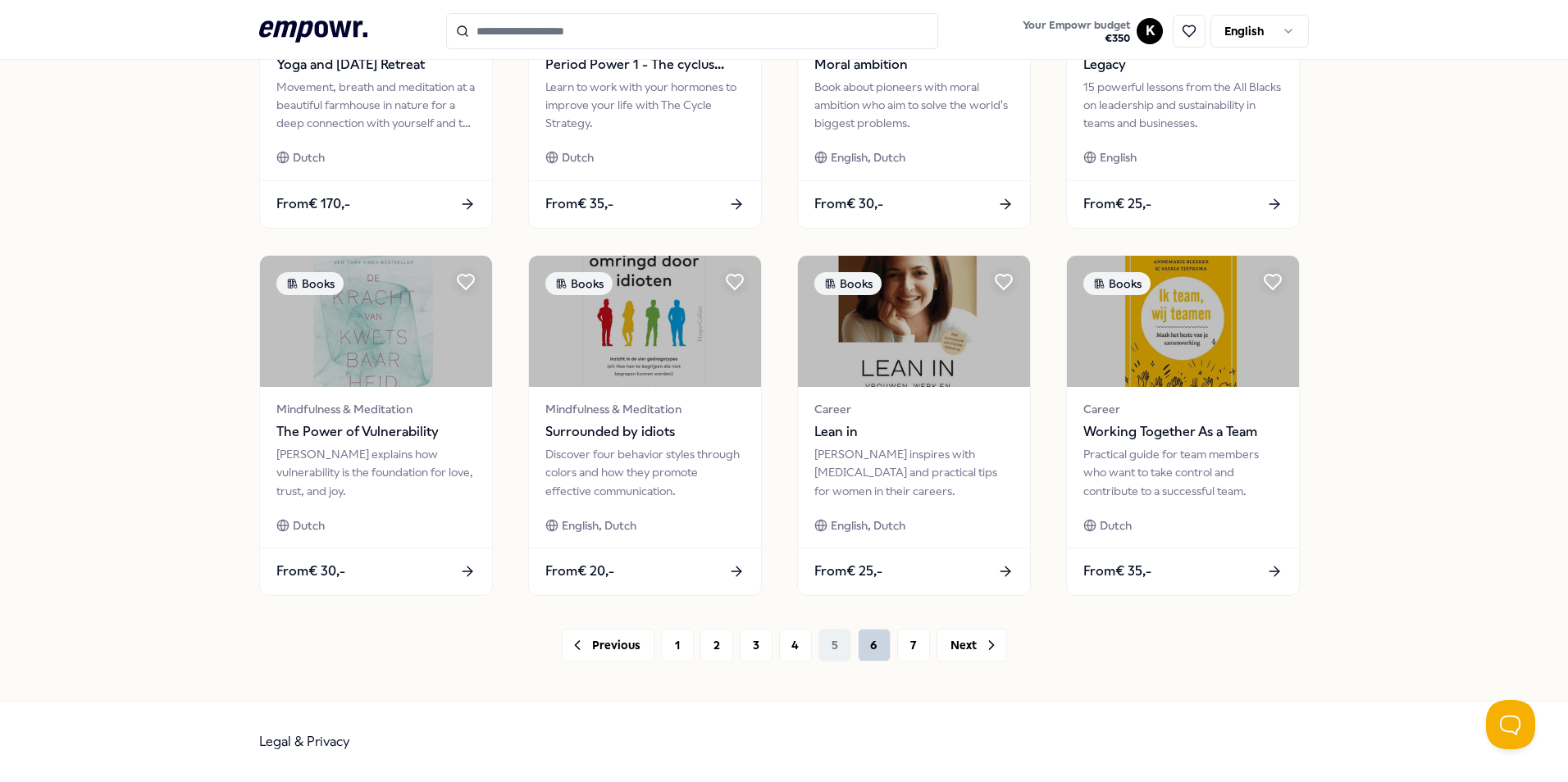
click at [874, 645] on button "6" at bounding box center [874, 645] width 33 height 33
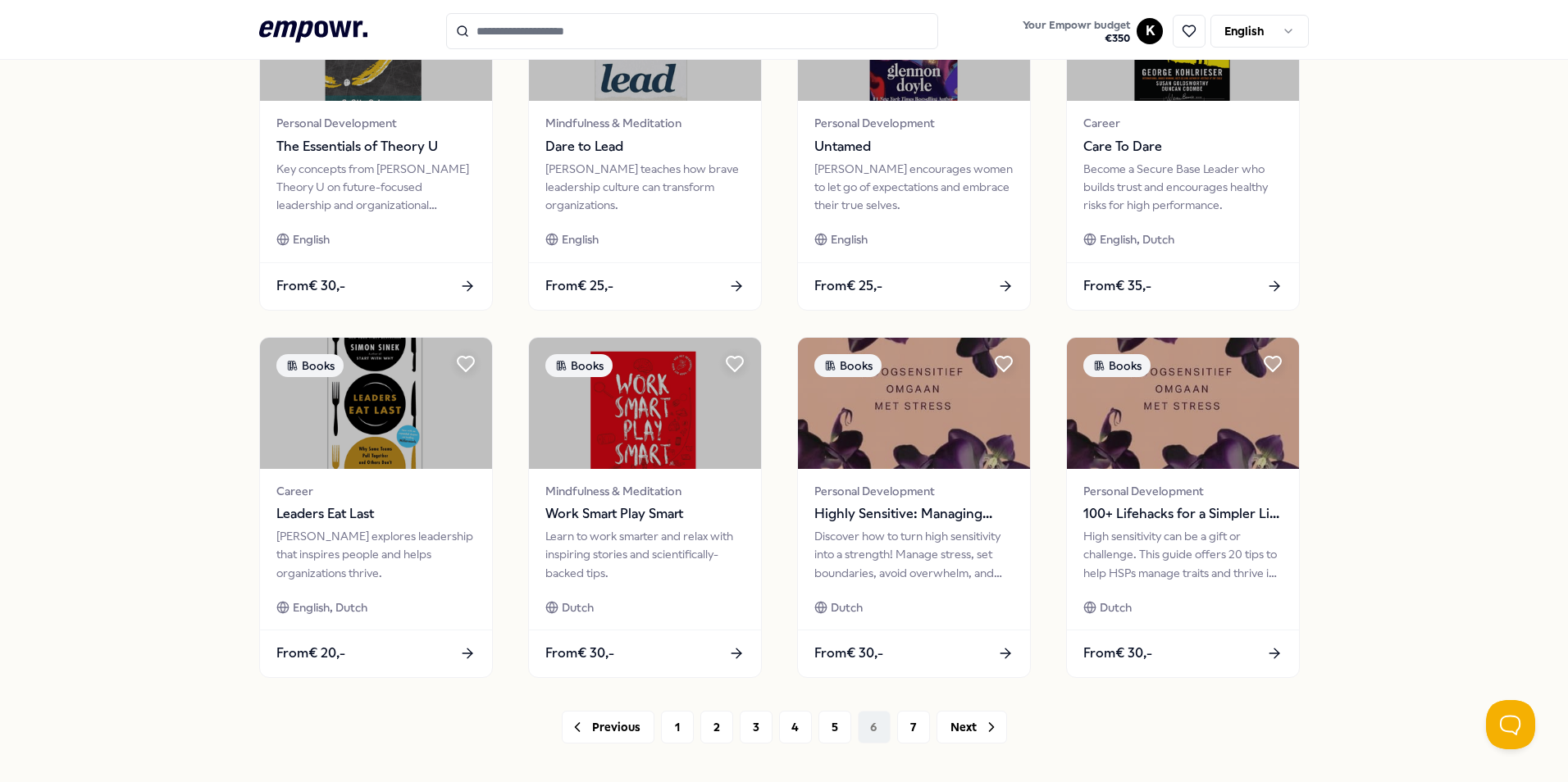
scroll to position [684, 0]
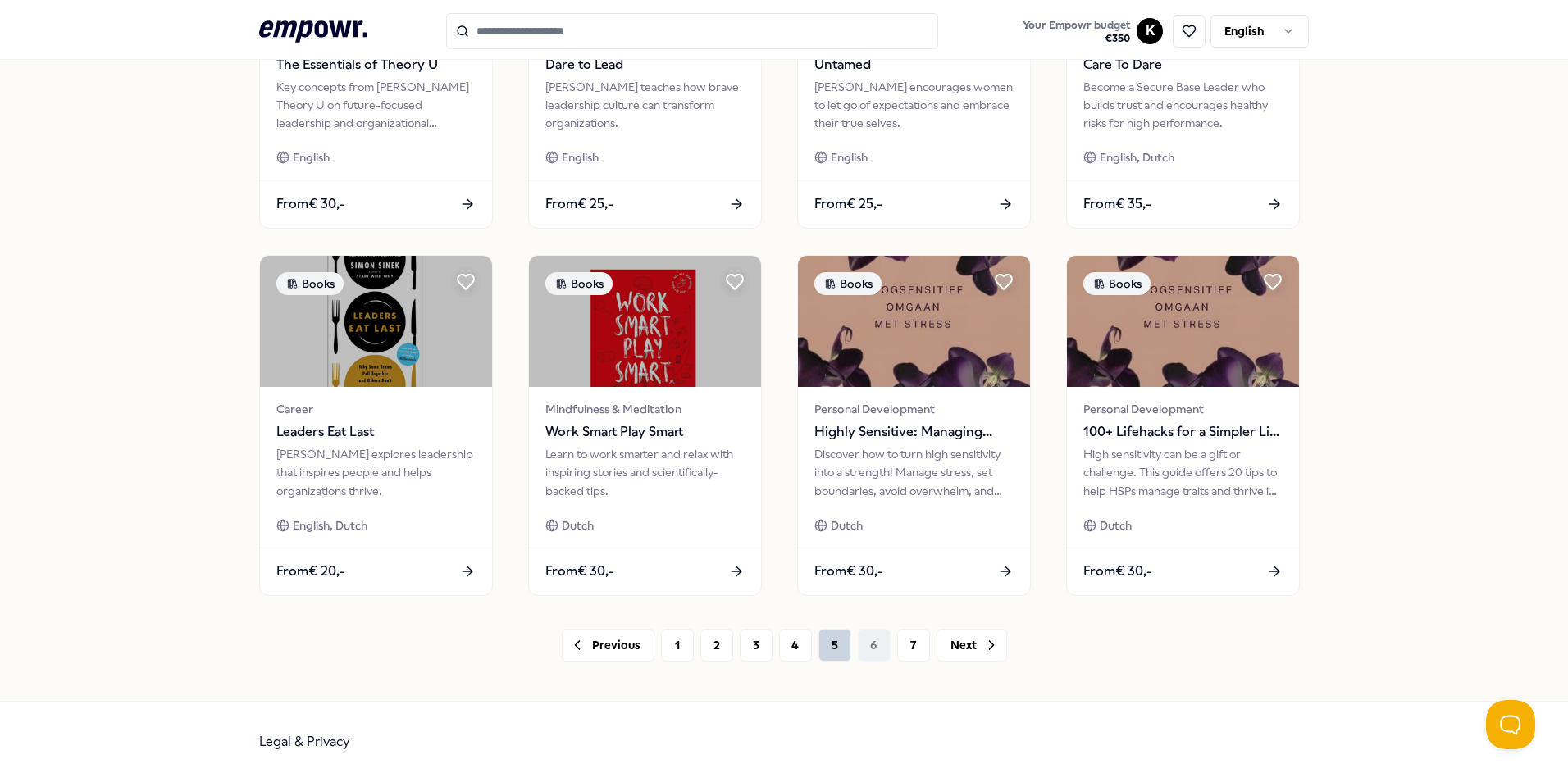
click at [819, 640] on button "5" at bounding box center [834, 645] width 33 height 33
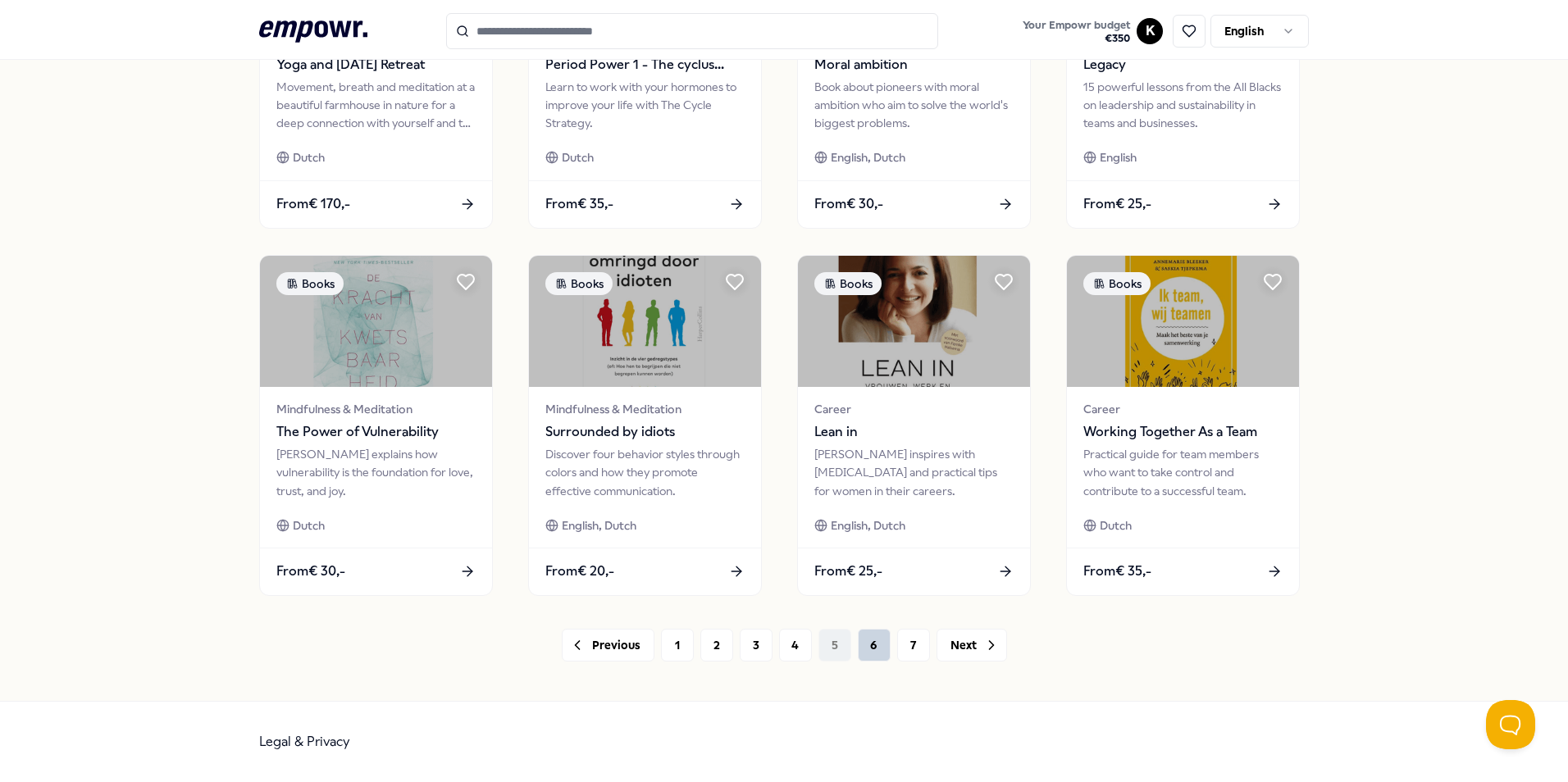
click at [859, 643] on button "6" at bounding box center [874, 645] width 33 height 33
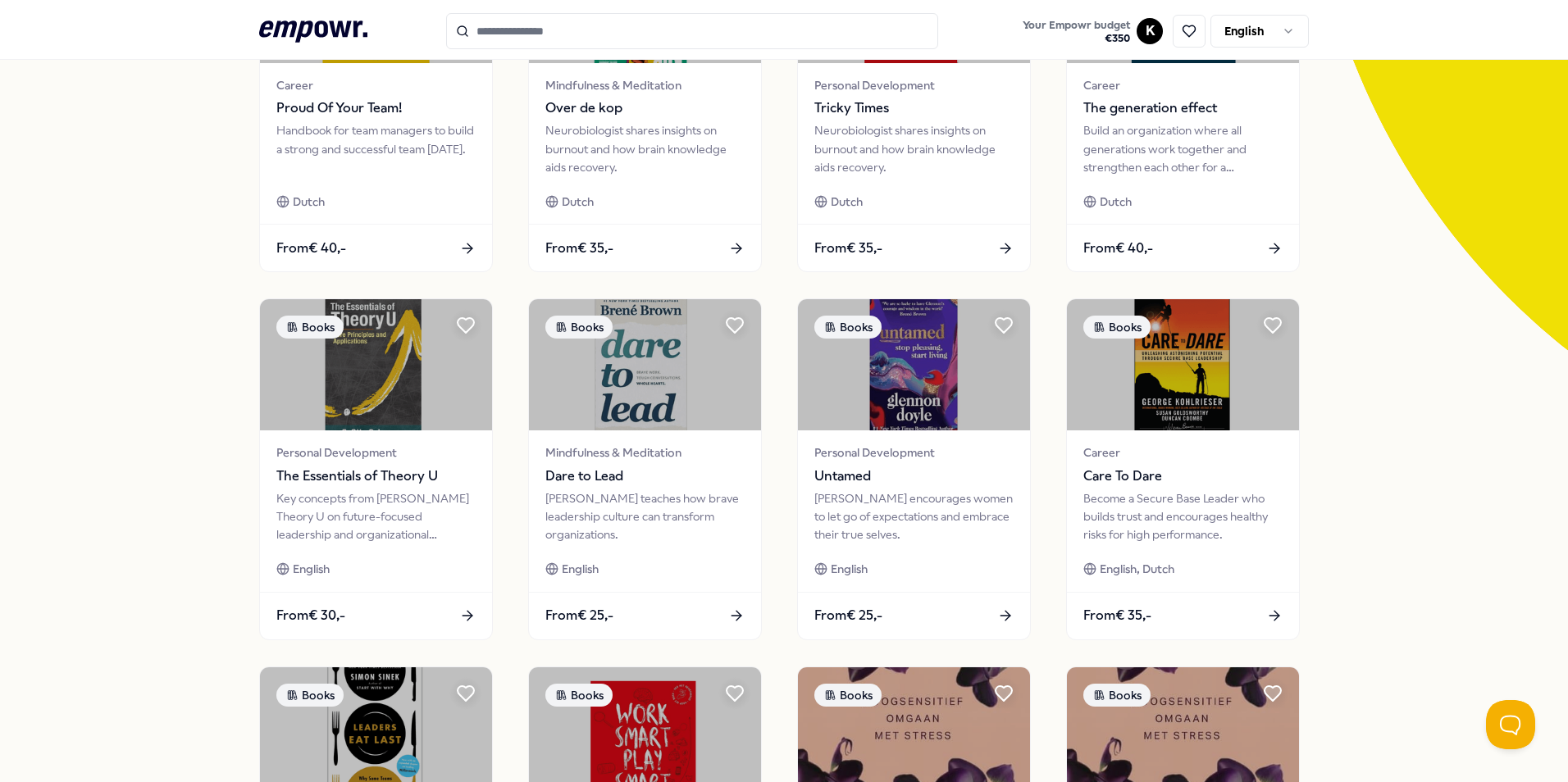
scroll to position [684, 0]
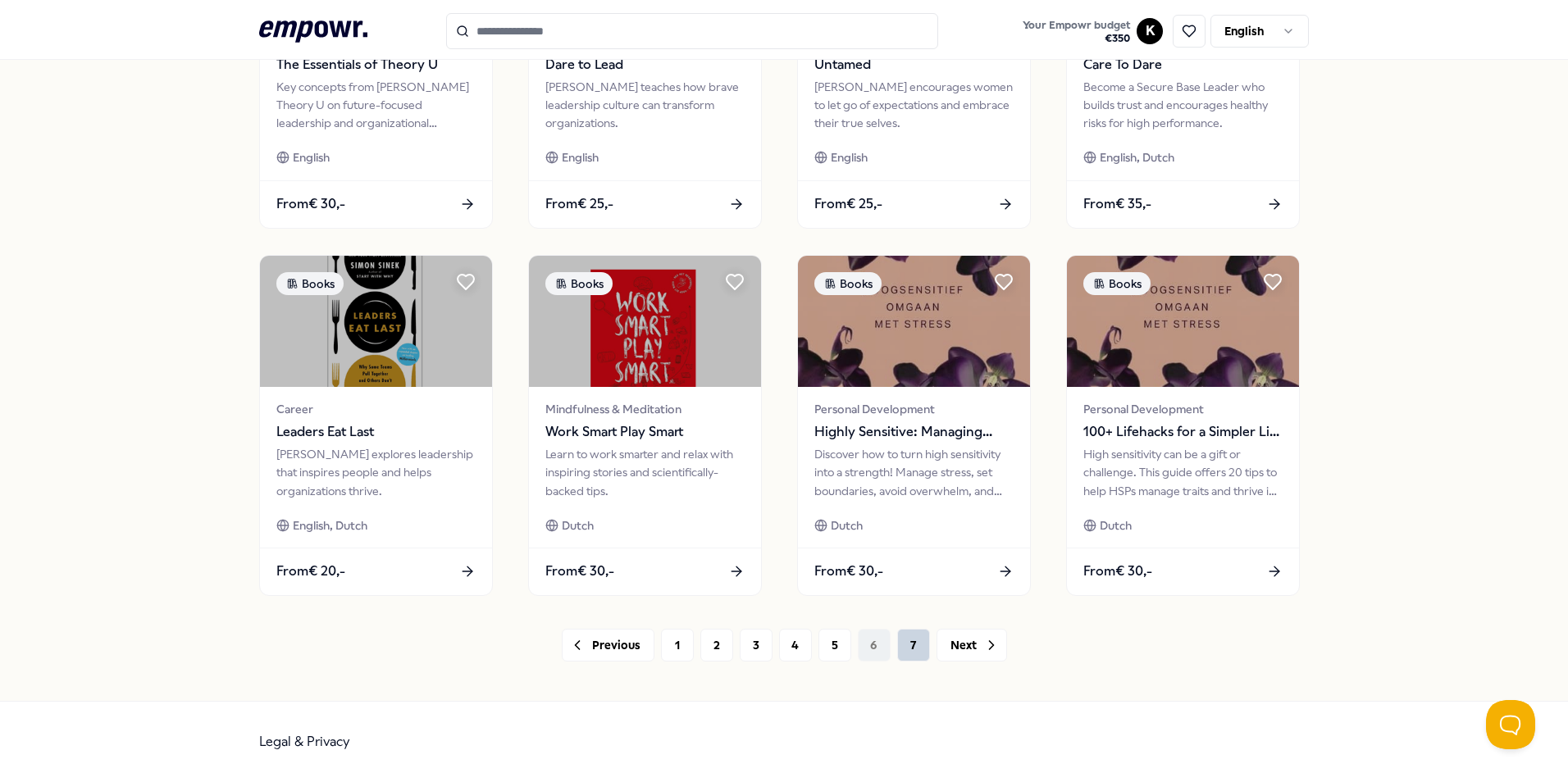
click at [901, 640] on button "7" at bounding box center [913, 645] width 33 height 33
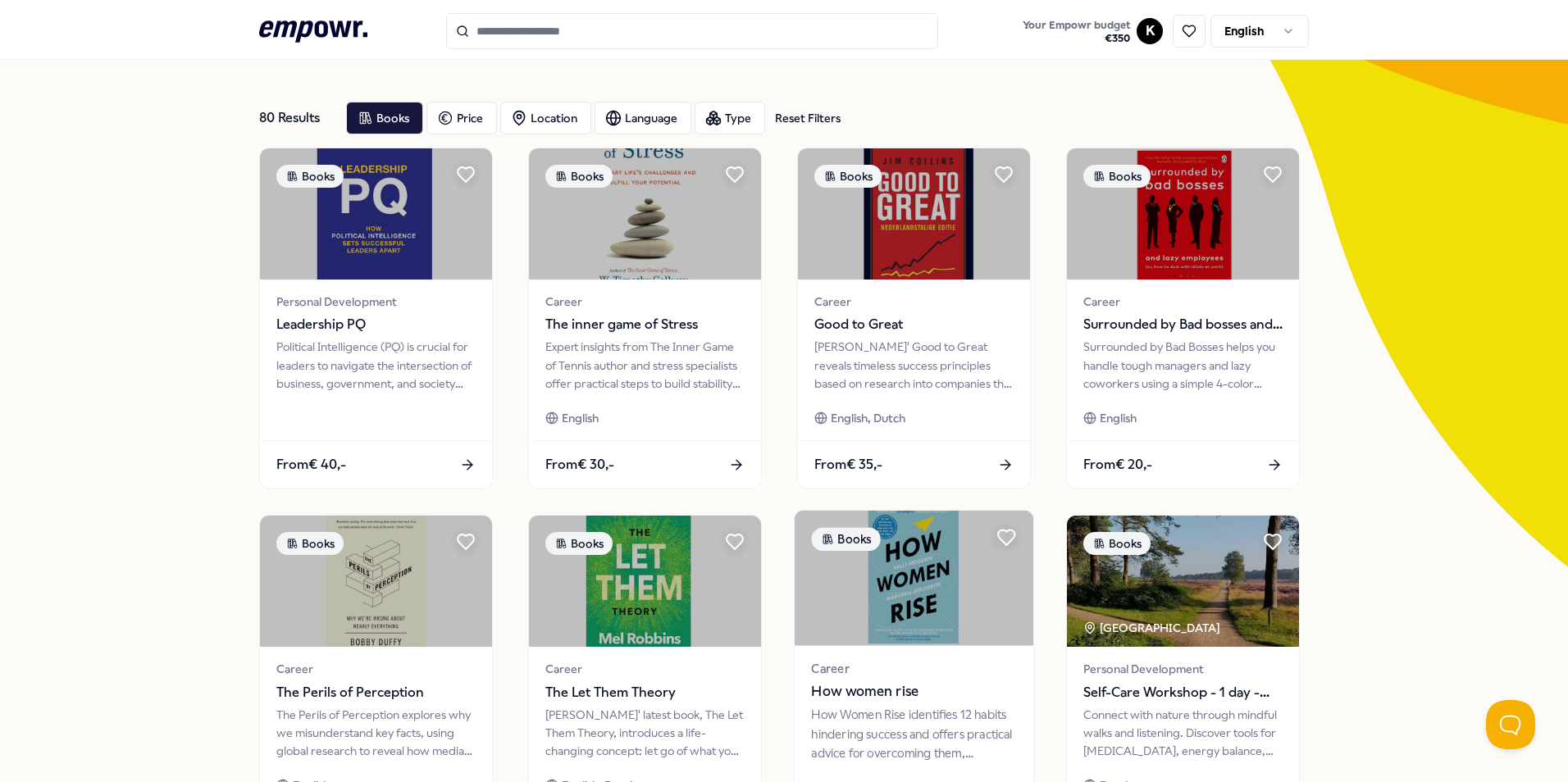
scroll to position [82, 0]
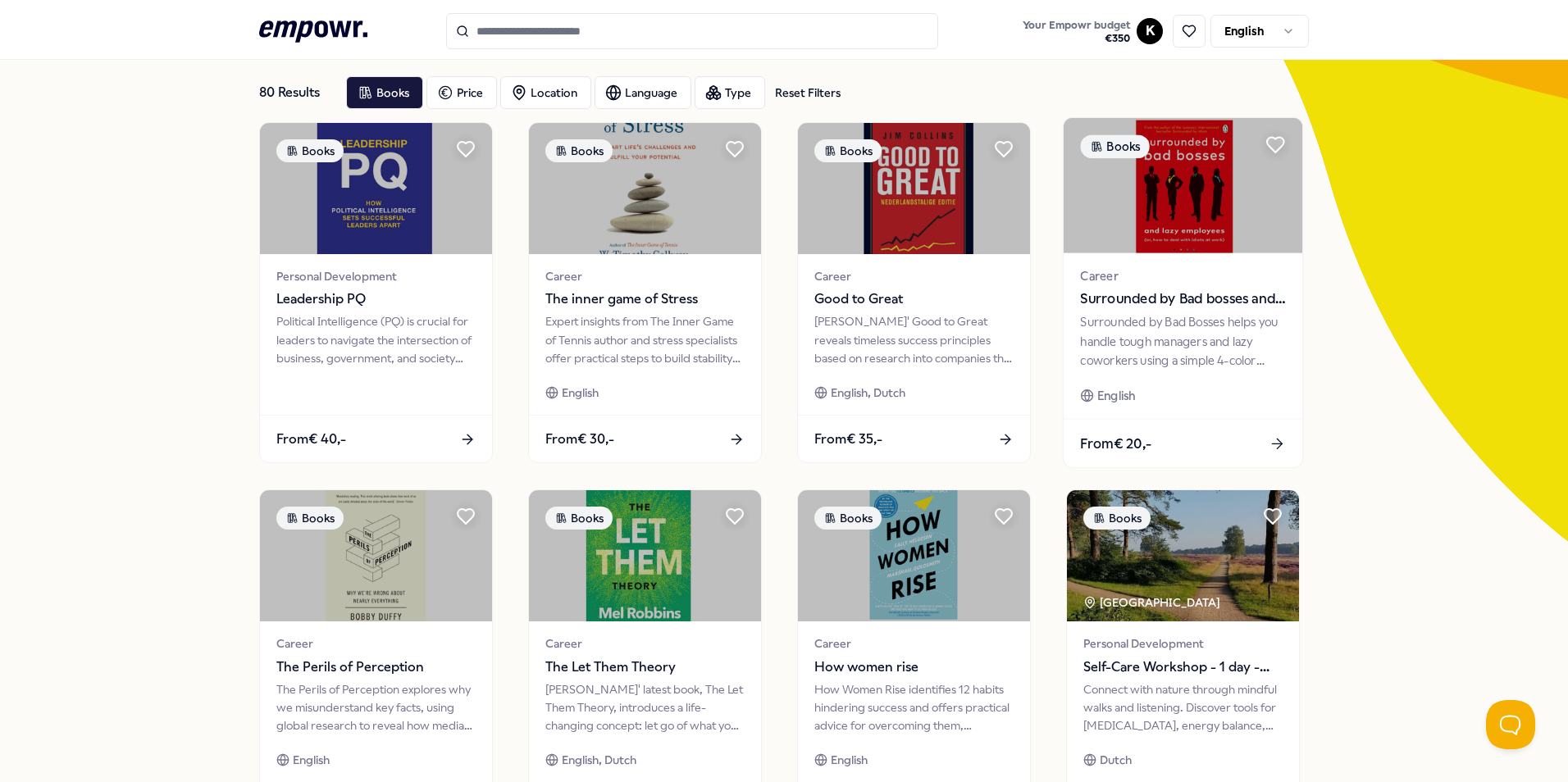
click at [1122, 308] on span "Surrounded by Bad bosses and lazy employees" at bounding box center [1182, 300] width 205 height 22
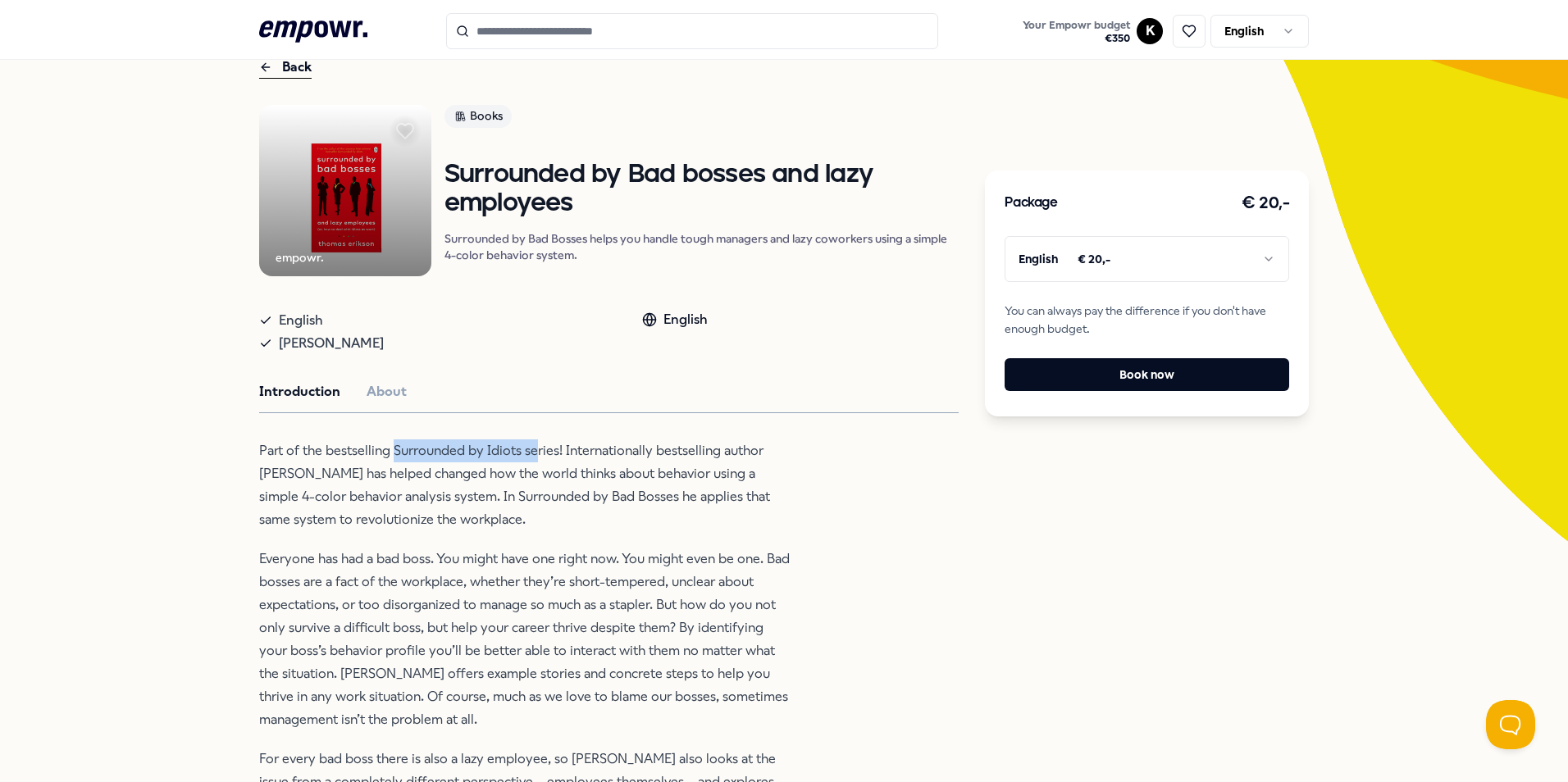
drag, startPoint x: 388, startPoint y: 445, endPoint x: 530, endPoint y: 449, distance: 142.1
click at [530, 449] on p "Part of the bestselling Surrounded by Idiots series! Internationally bestsellin…" at bounding box center [526, 485] width 533 height 92
drag, startPoint x: 530, startPoint y: 449, endPoint x: 511, endPoint y: 471, distance: 29.1
click at [511, 471] on p "Part of the bestselling Surrounded by Idiots series! Internationally bestsellin…" at bounding box center [526, 485] width 533 height 92
drag, startPoint x: 491, startPoint y: 469, endPoint x: 498, endPoint y: 460, distance: 11.4
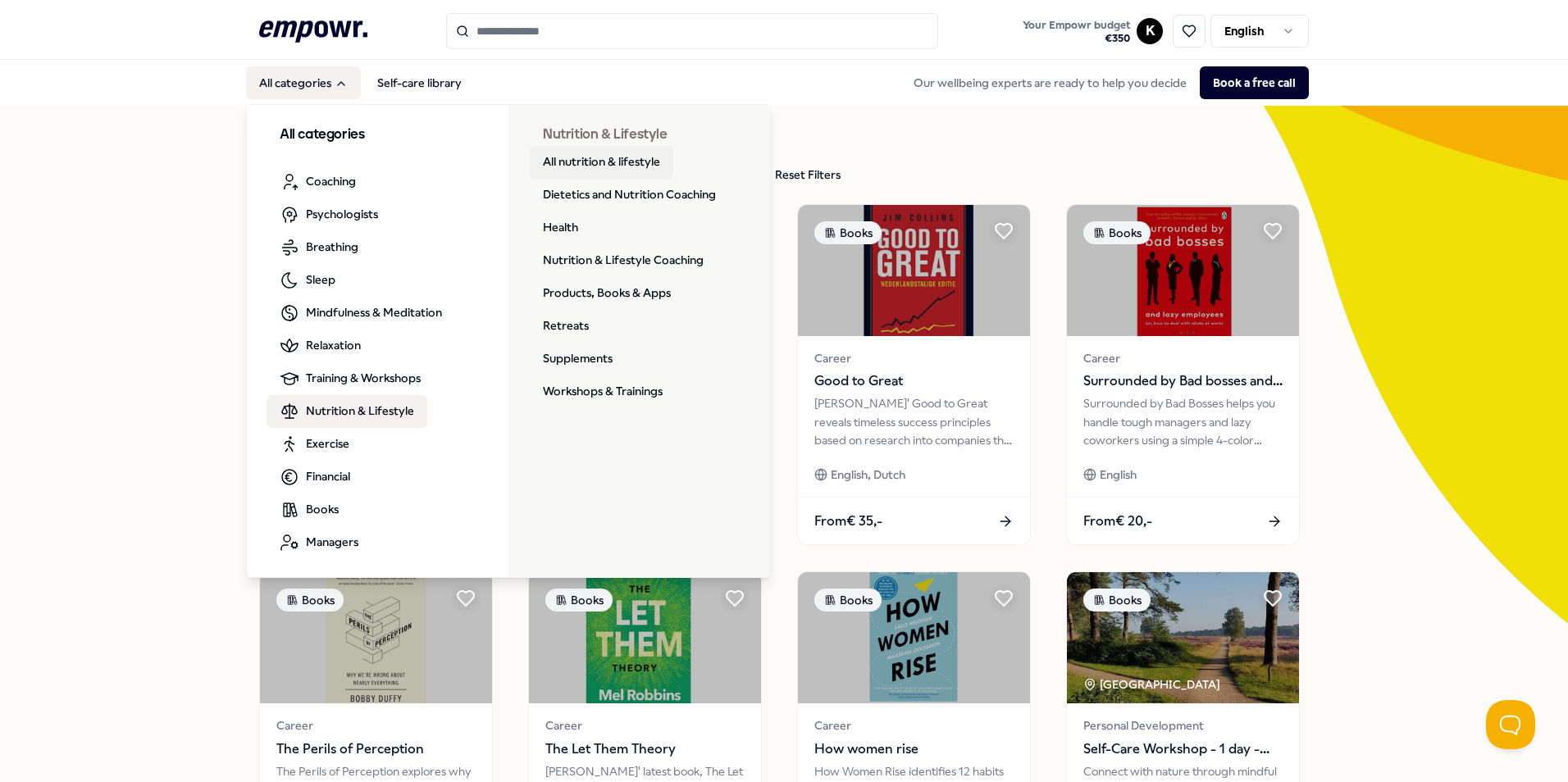
click at [612, 161] on link "All nutrition & lifestyle" at bounding box center [602, 162] width 144 height 33
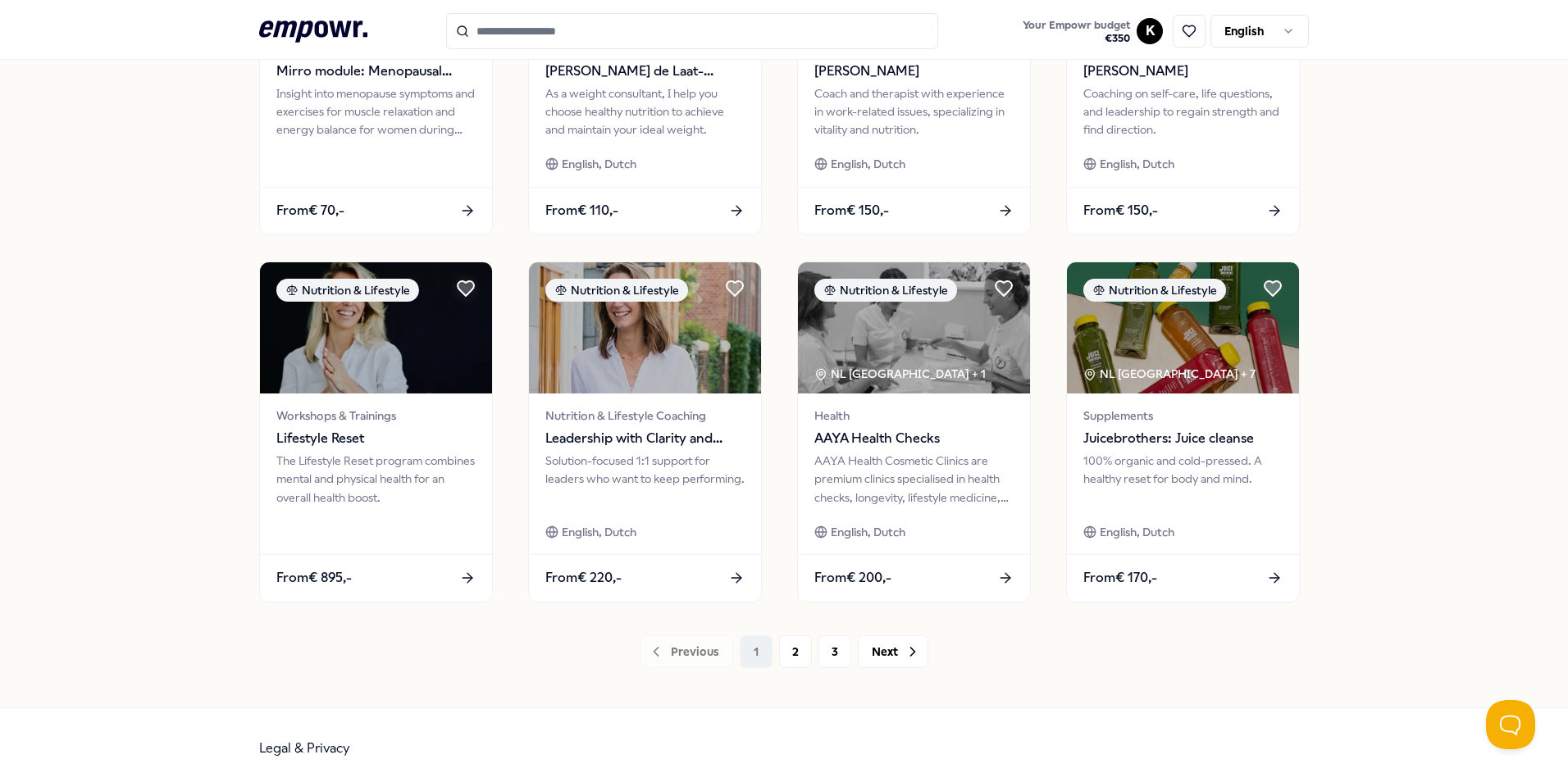
scroll to position [684, 0]
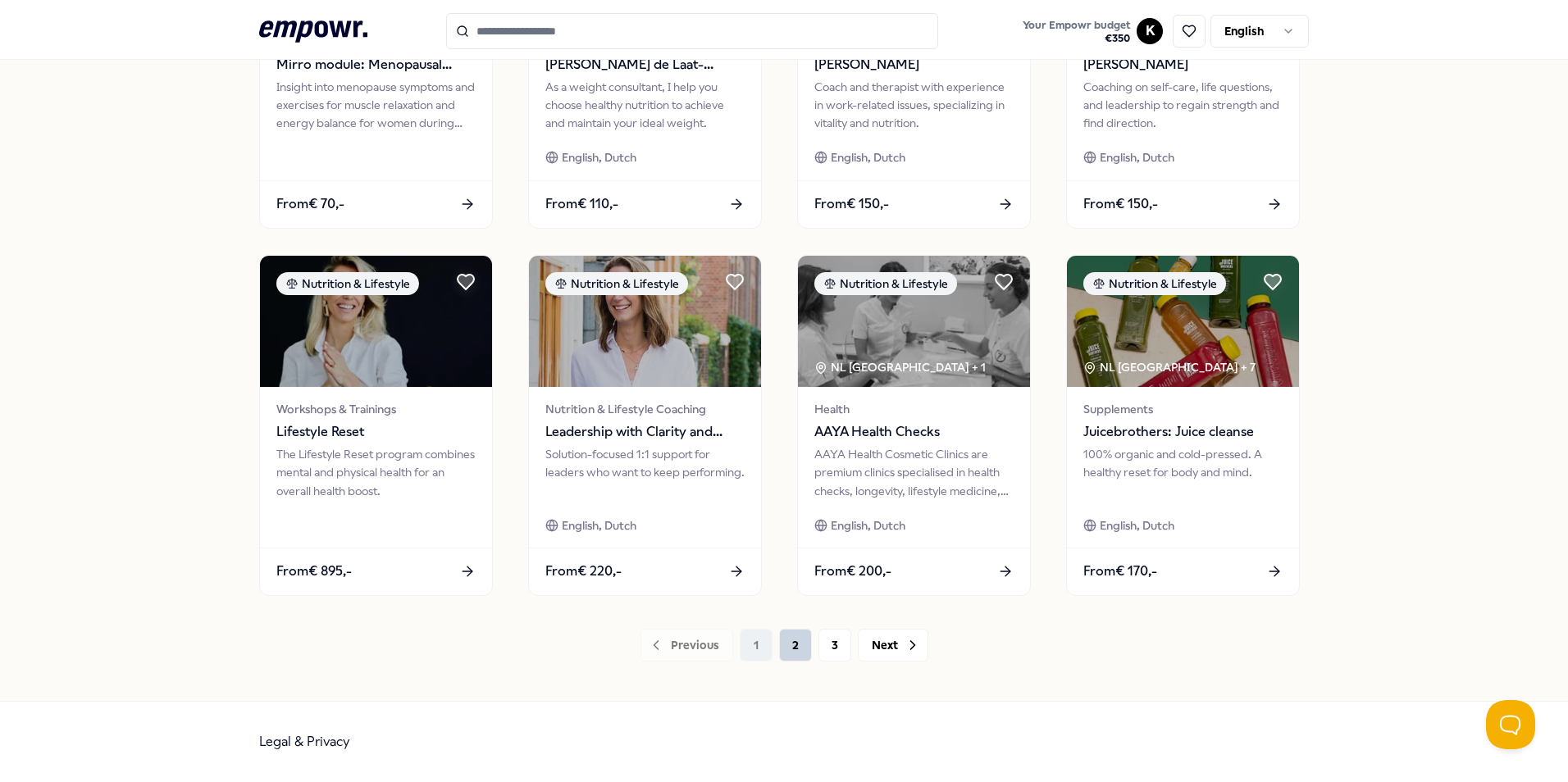
click at [795, 647] on button "2" at bounding box center [795, 645] width 33 height 33
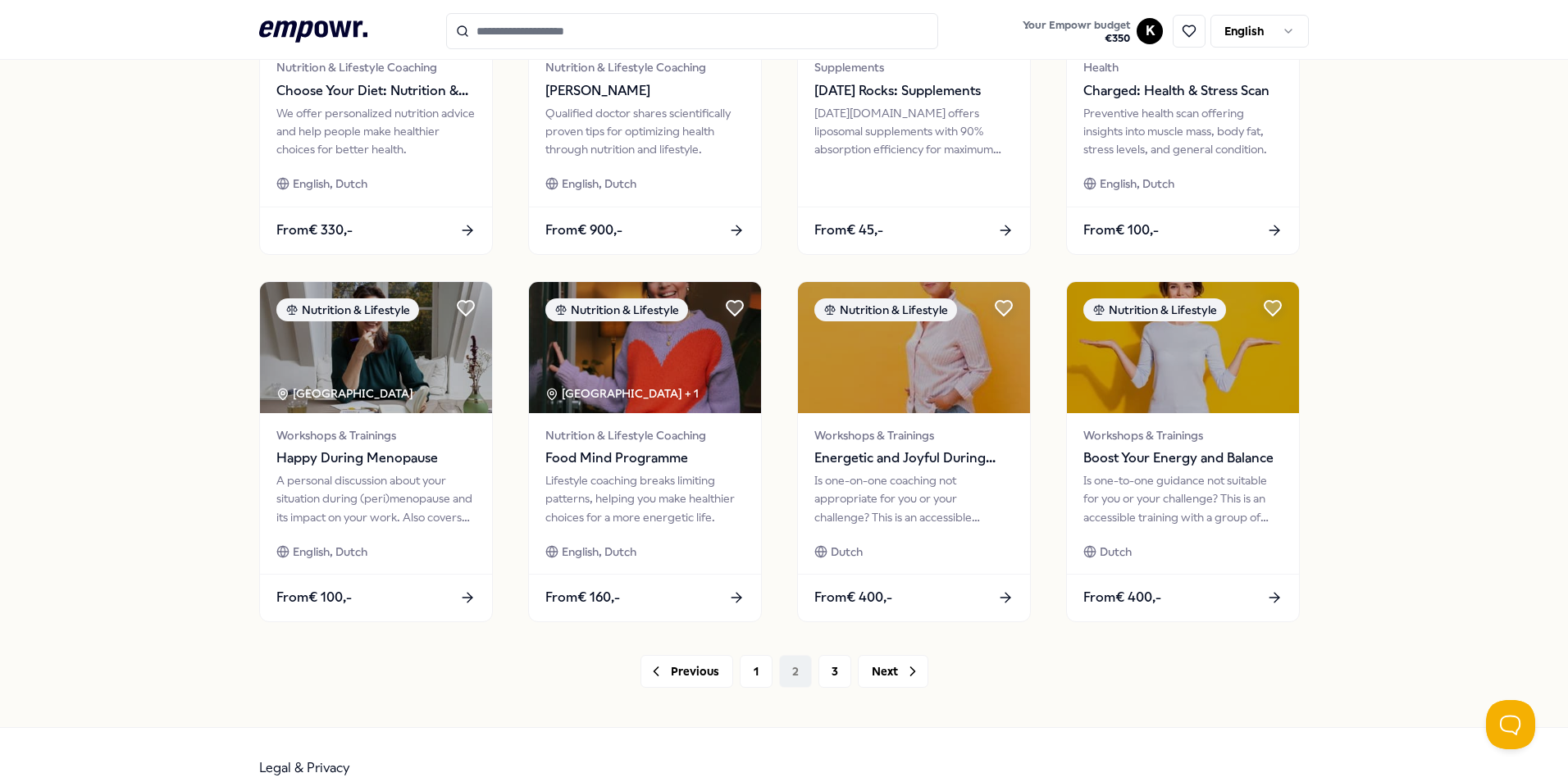
scroll to position [684, 0]
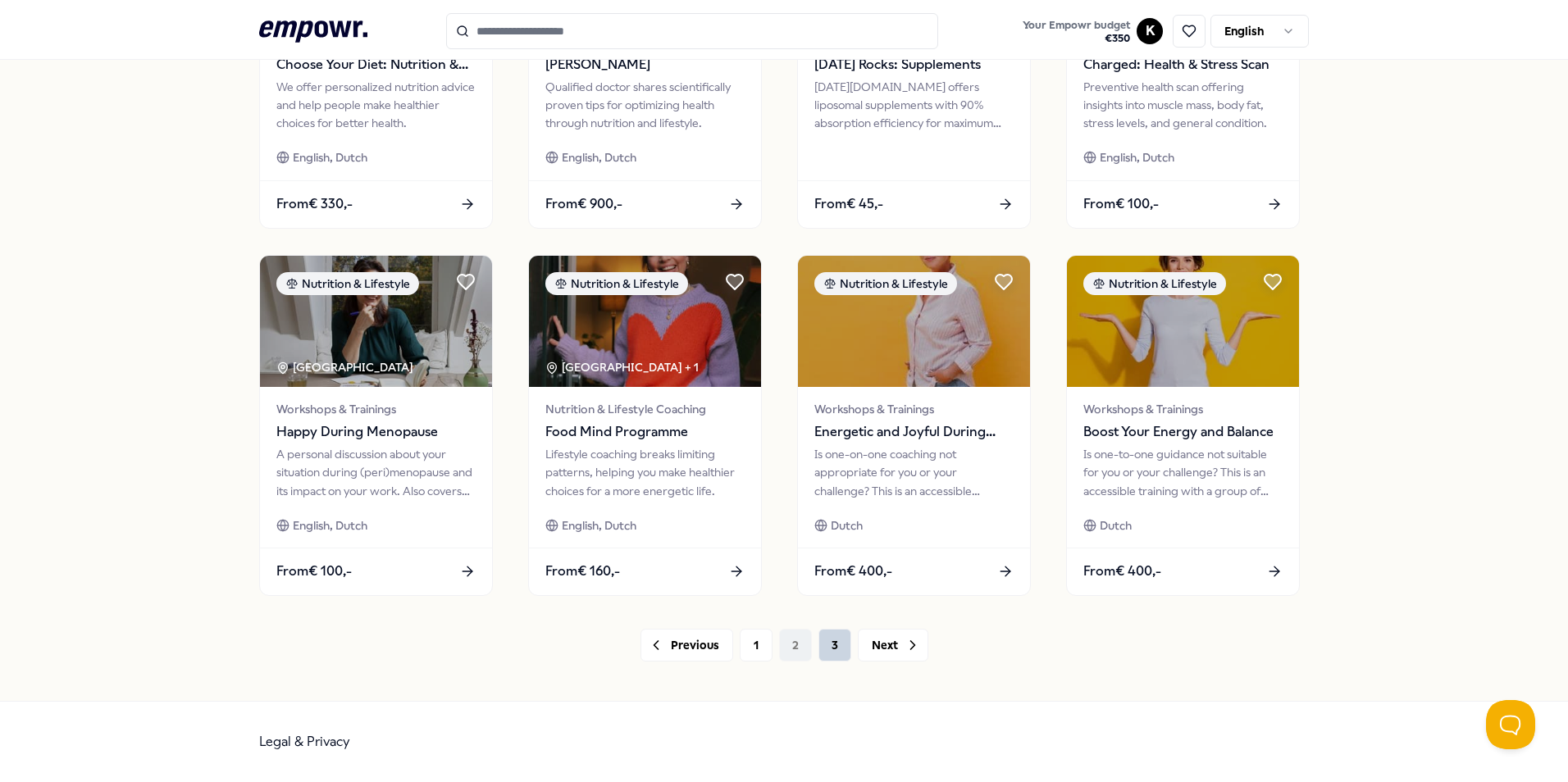
click at [819, 645] on button "3" at bounding box center [834, 645] width 33 height 33
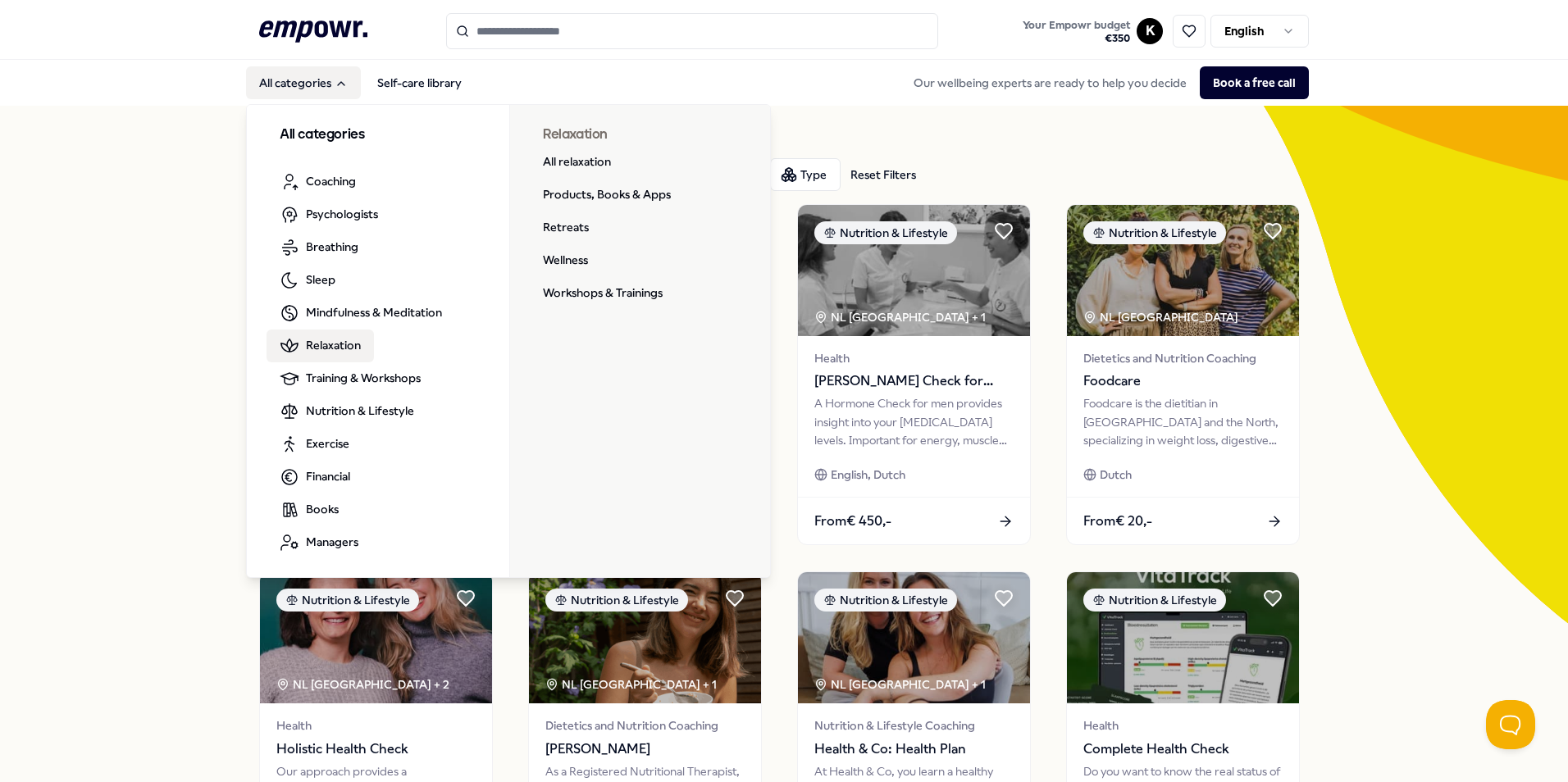
click at [323, 337] on span "Relaxation" at bounding box center [333, 345] width 55 height 18
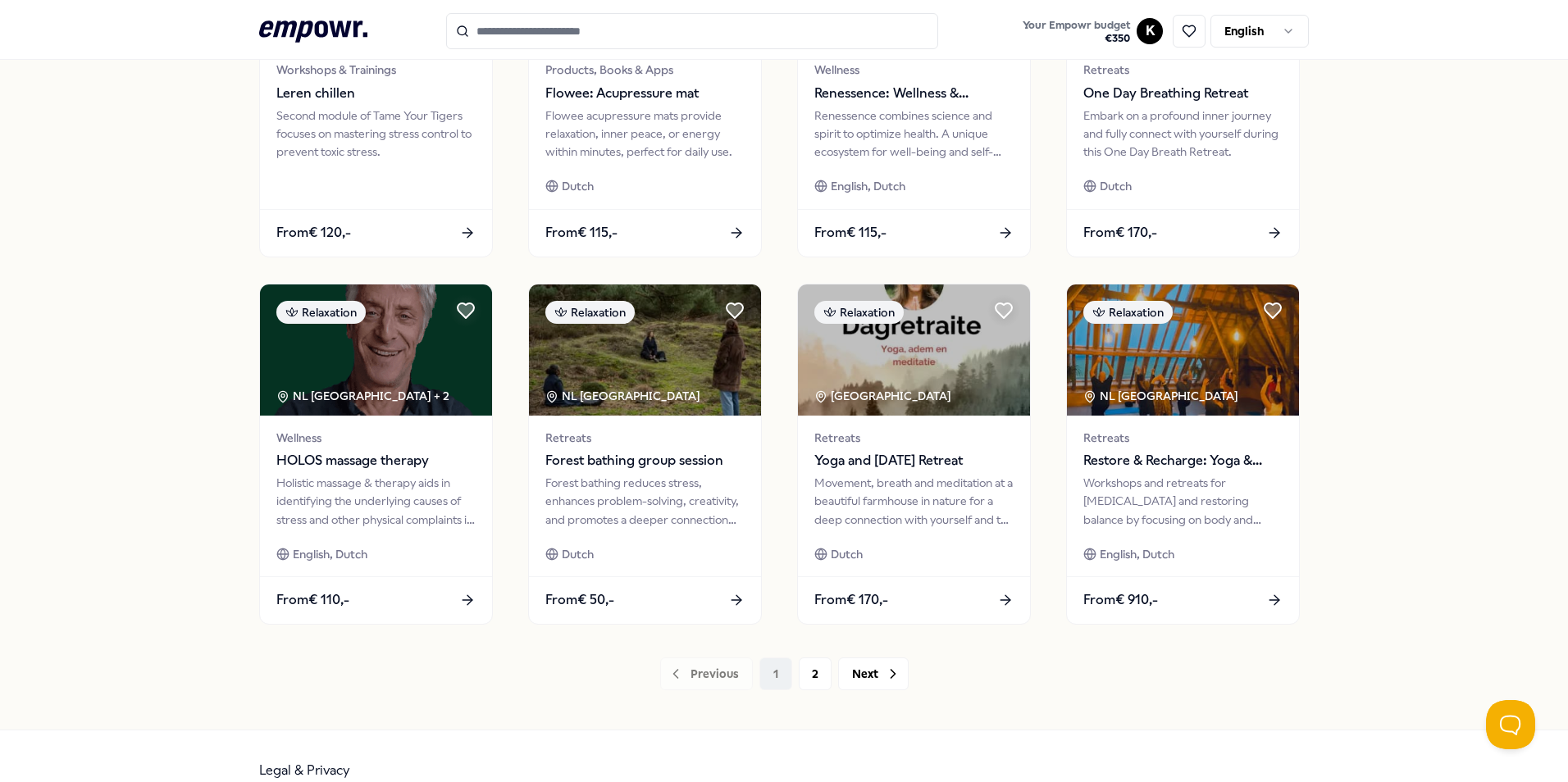
scroll to position [684, 0]
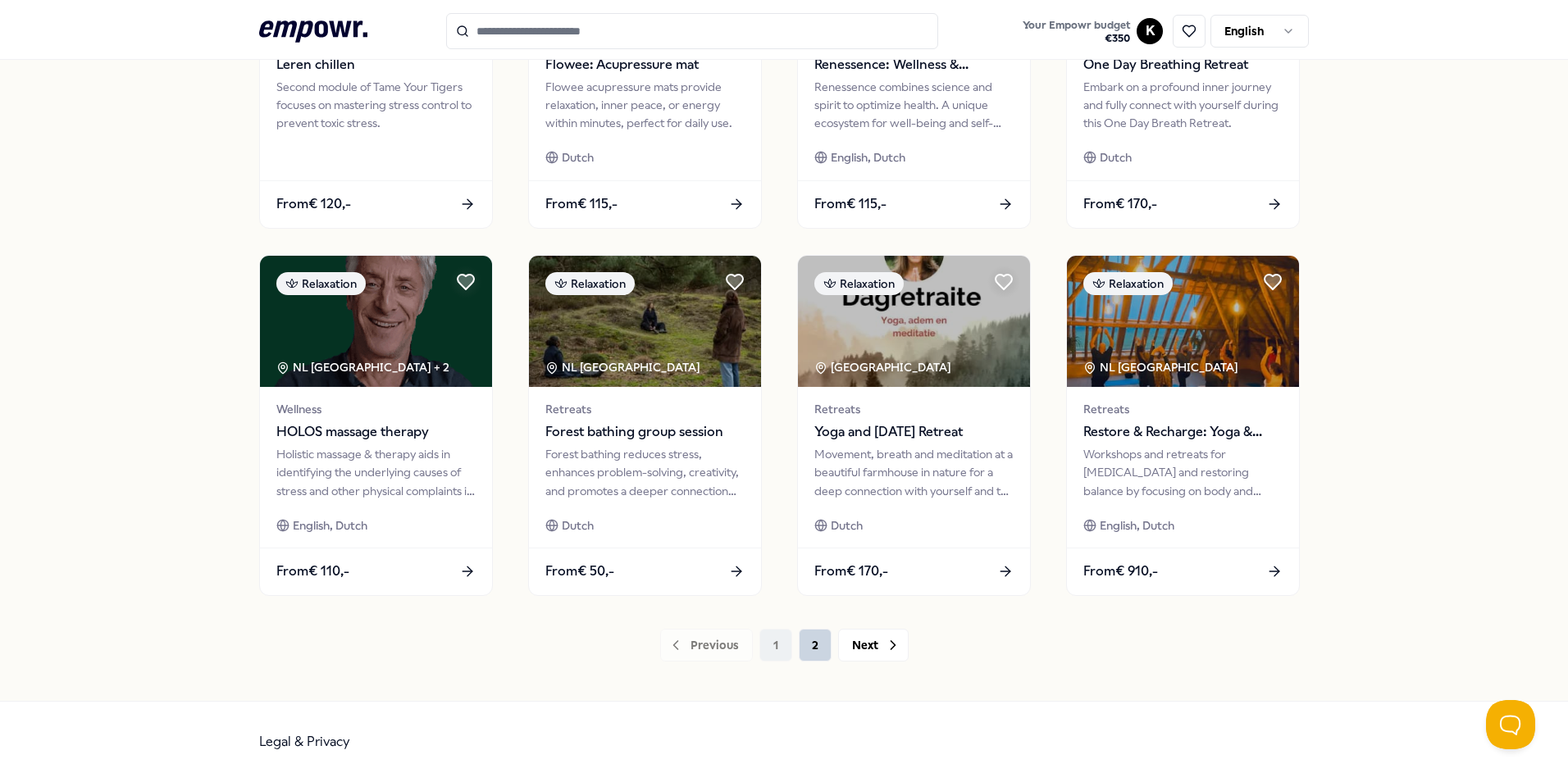
click at [809, 641] on button "2" at bounding box center [815, 645] width 33 height 33
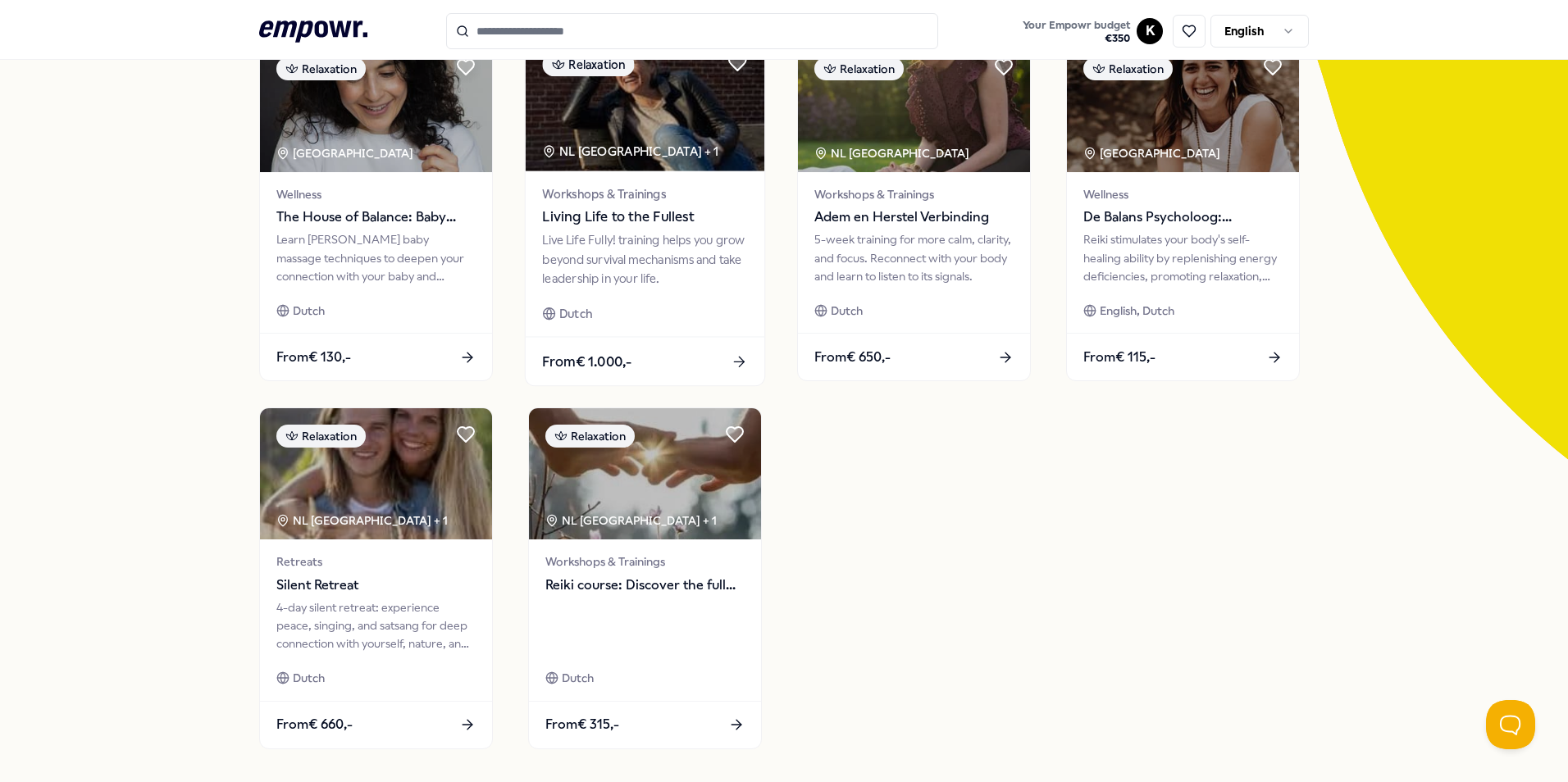
scroll to position [246, 0]
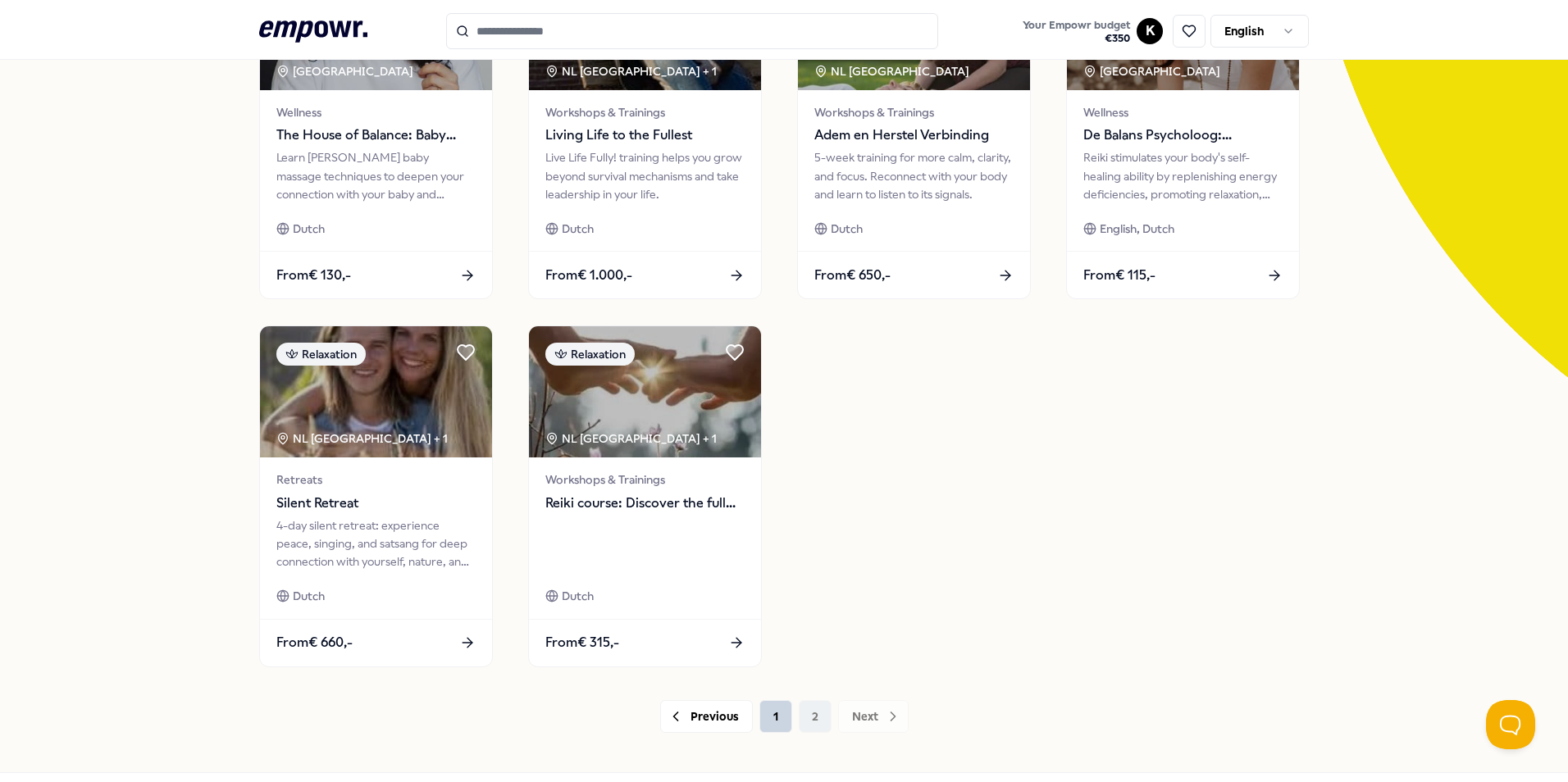
click at [771, 710] on button "1" at bounding box center [775, 716] width 33 height 33
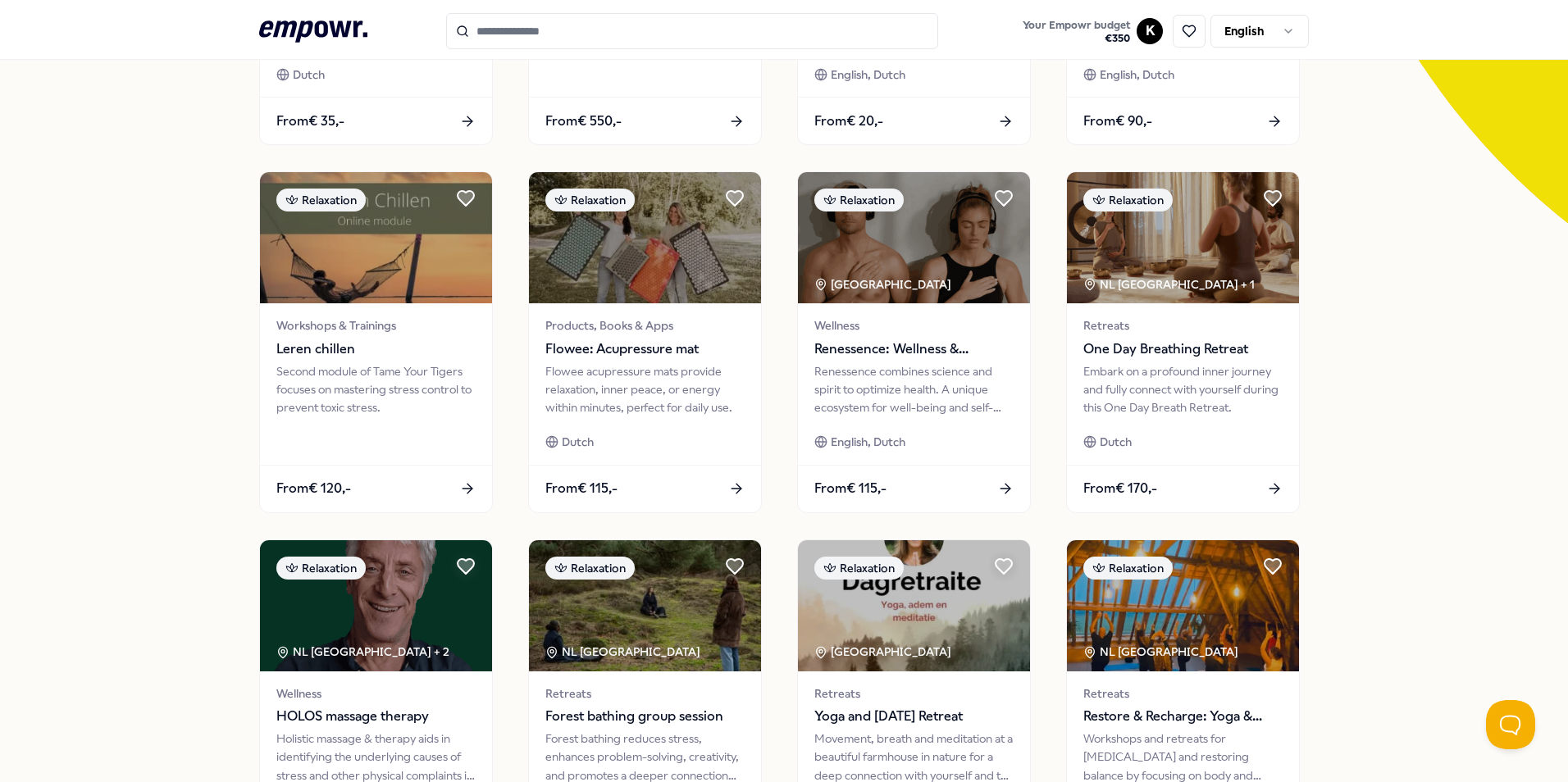
scroll to position [410, 0]
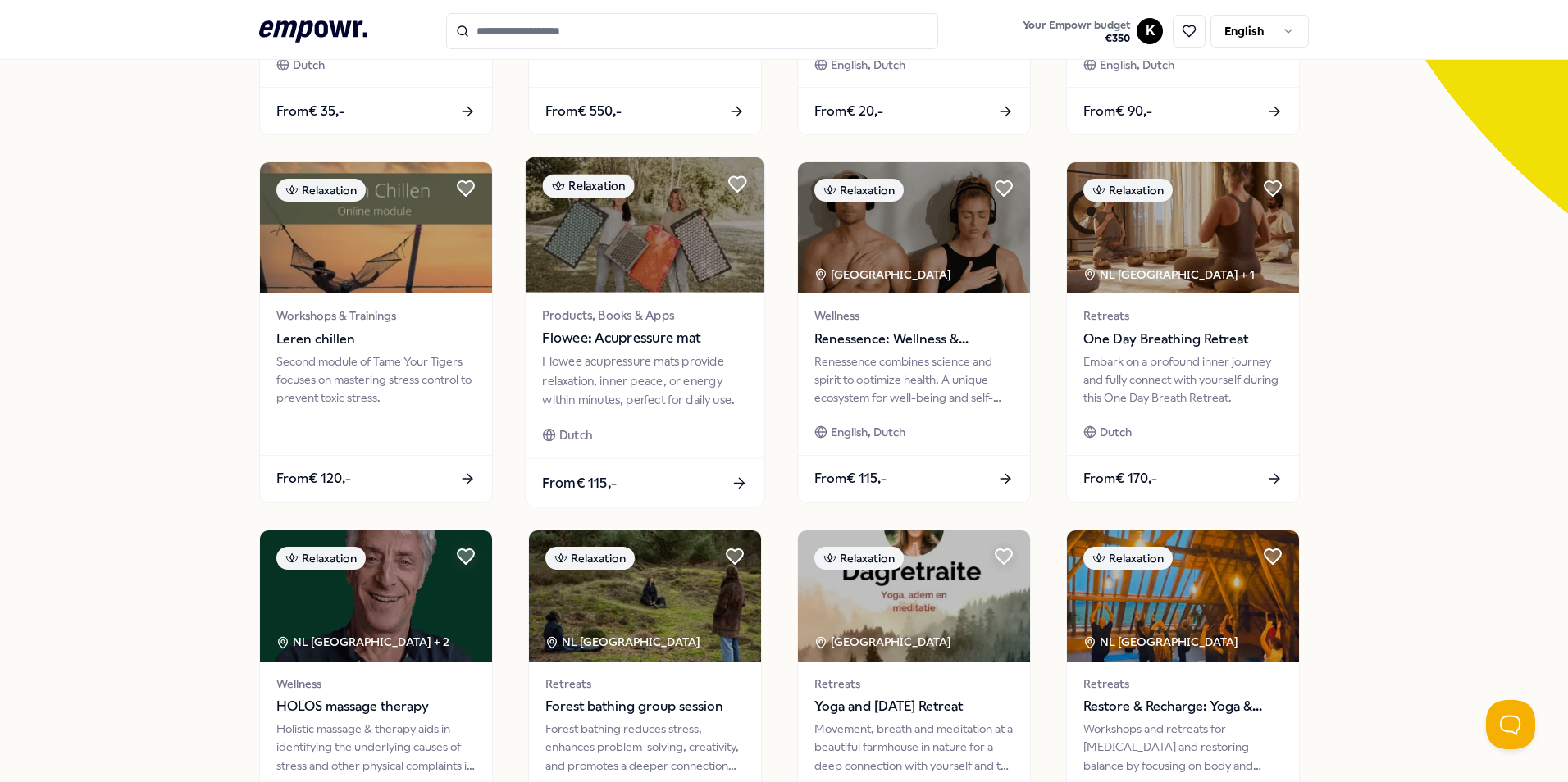
click at [678, 344] on span "Flowee: Acupressure mat" at bounding box center [645, 339] width 205 height 22
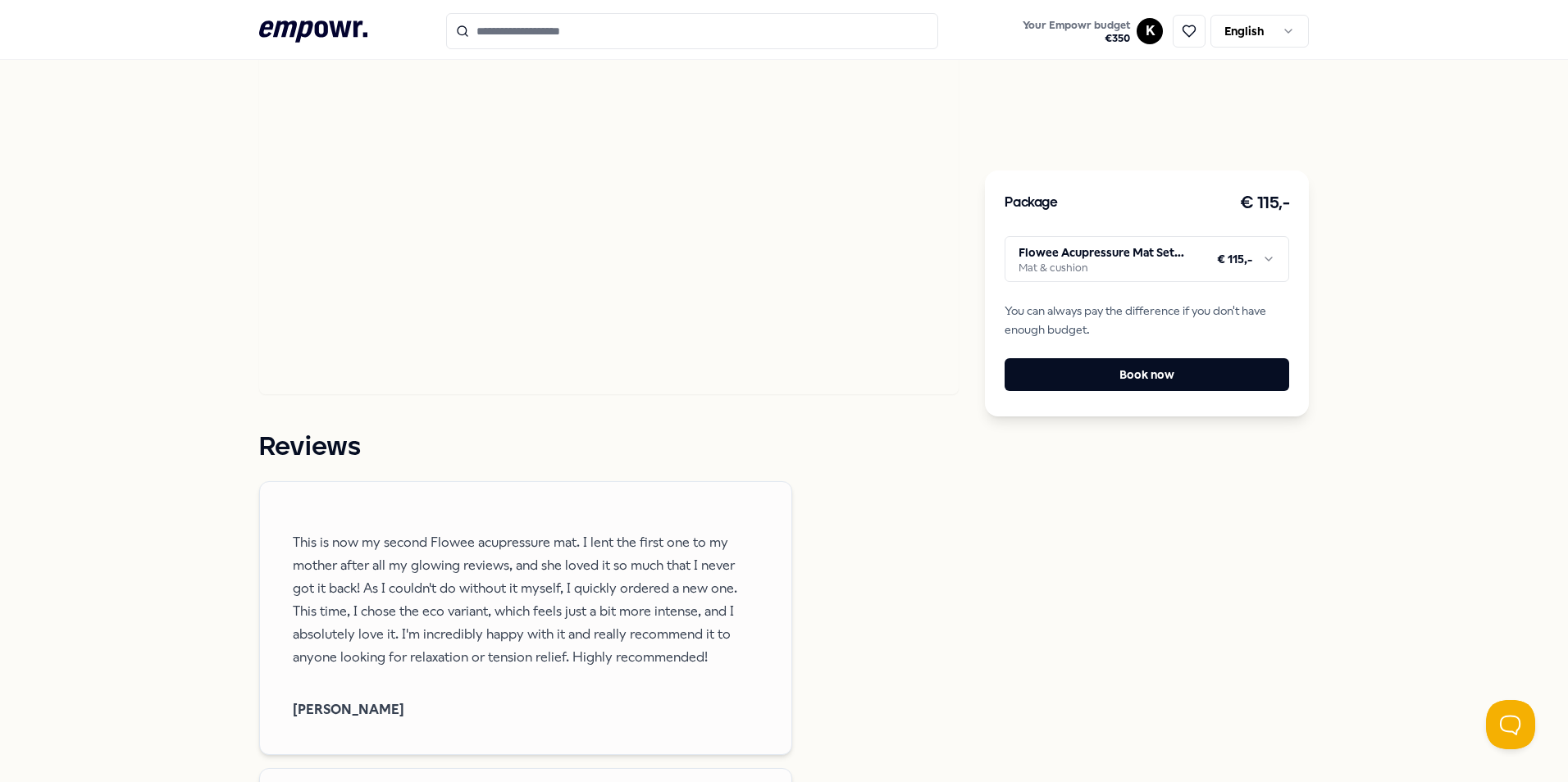
scroll to position [1172, 0]
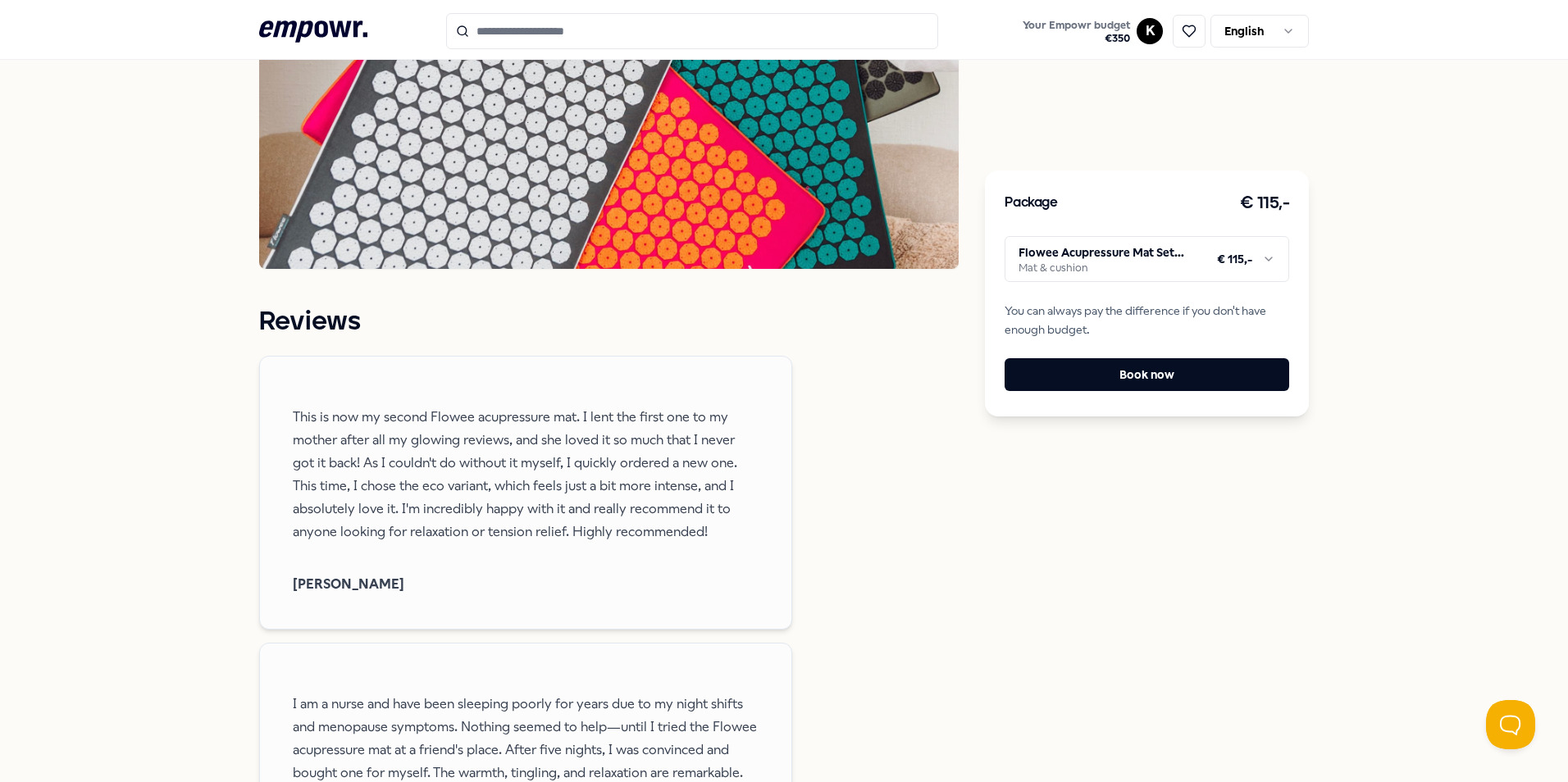
click at [1270, 261] on html ".empowr-logo_svg__cls-1{fill:#03032f} Your Empowr budget € 350 K English All ca…" at bounding box center [784, 391] width 1568 height 782
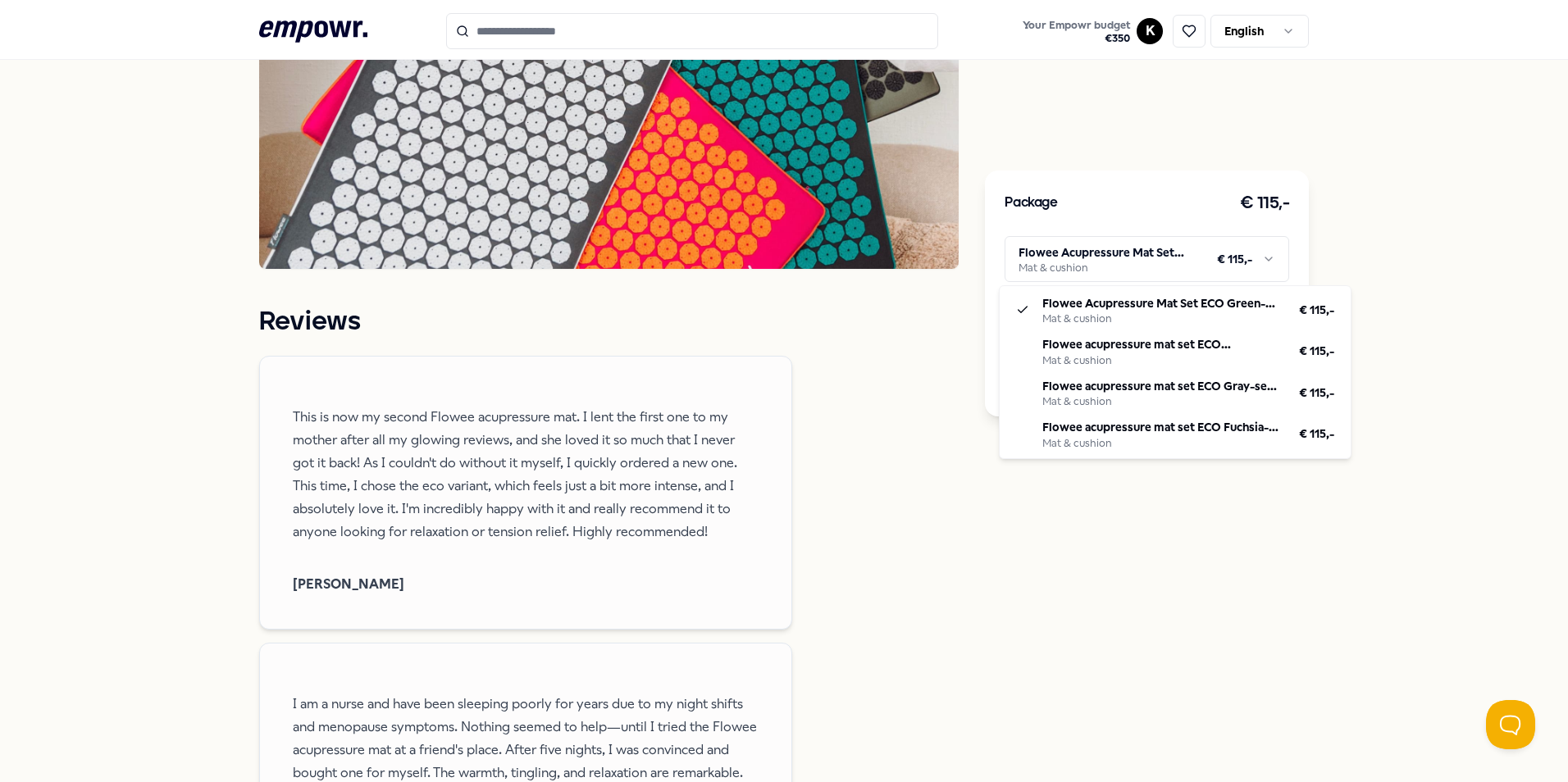
click at [1266, 261] on html ".empowr-logo_svg__cls-1{fill:#03032f} Your Empowr budget € 350 K English All ca…" at bounding box center [784, 391] width 1568 height 782
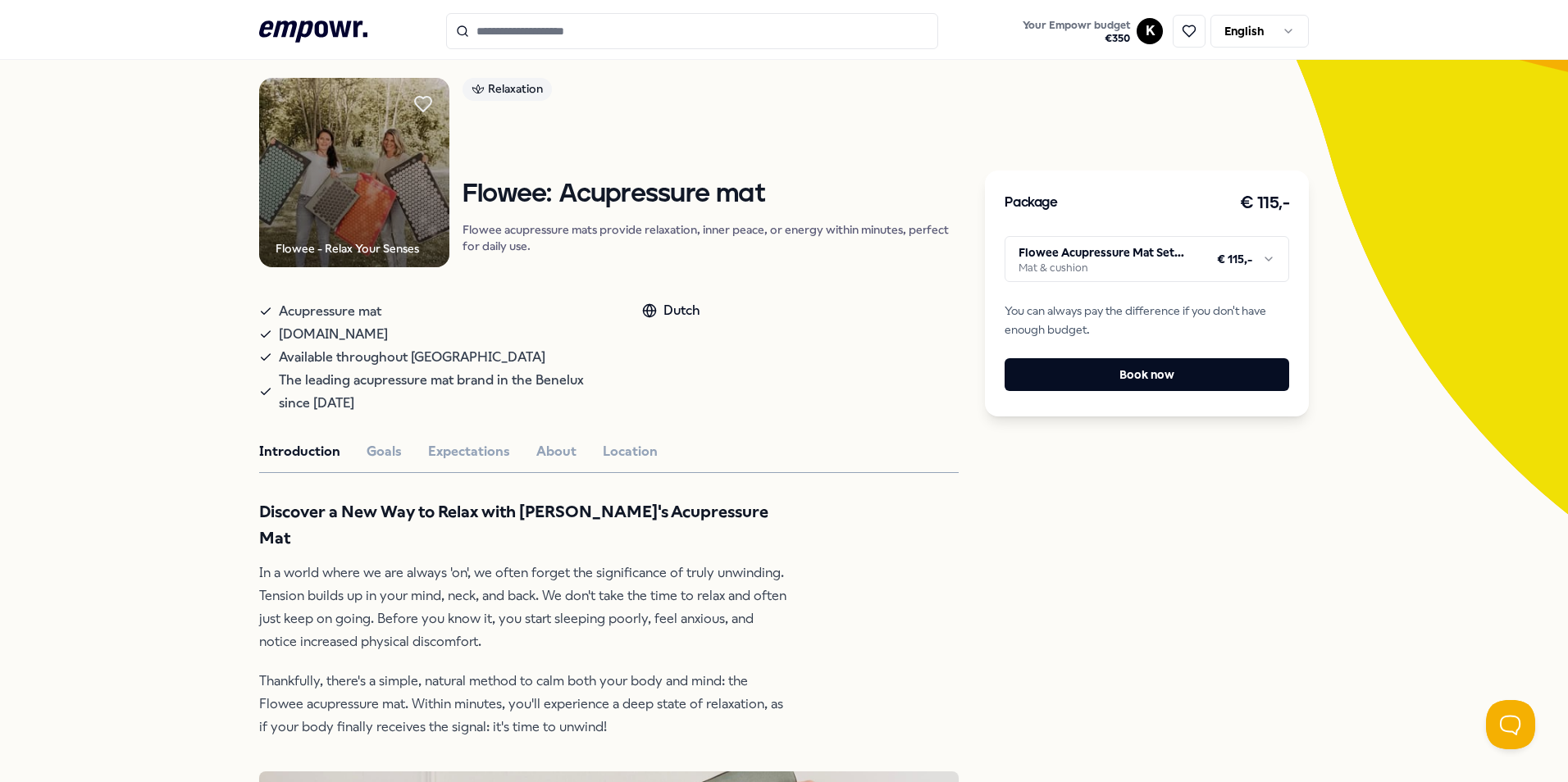
scroll to position [0, 0]
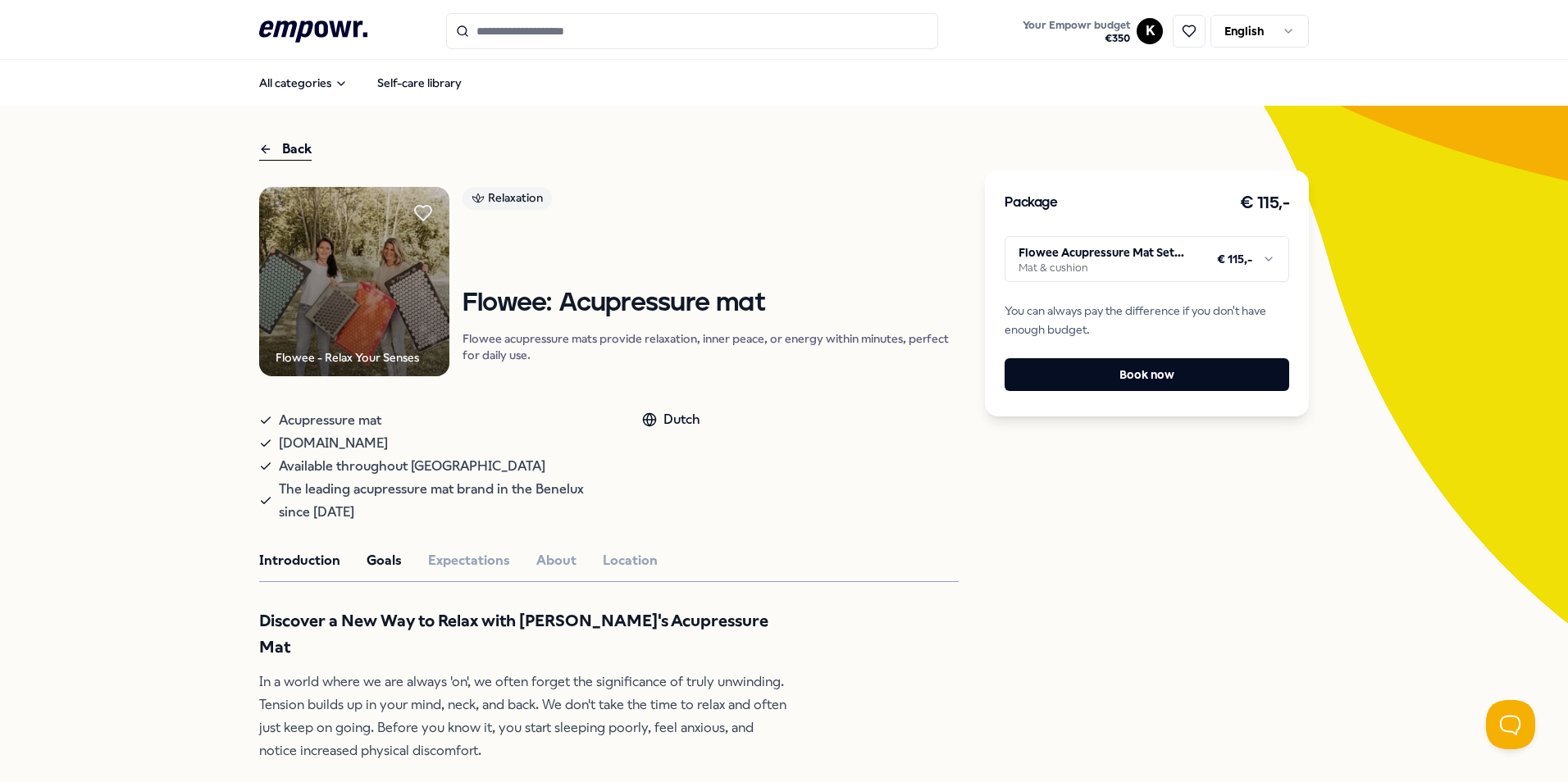
click at [376, 566] on button "Goals" at bounding box center [385, 561] width 36 height 22
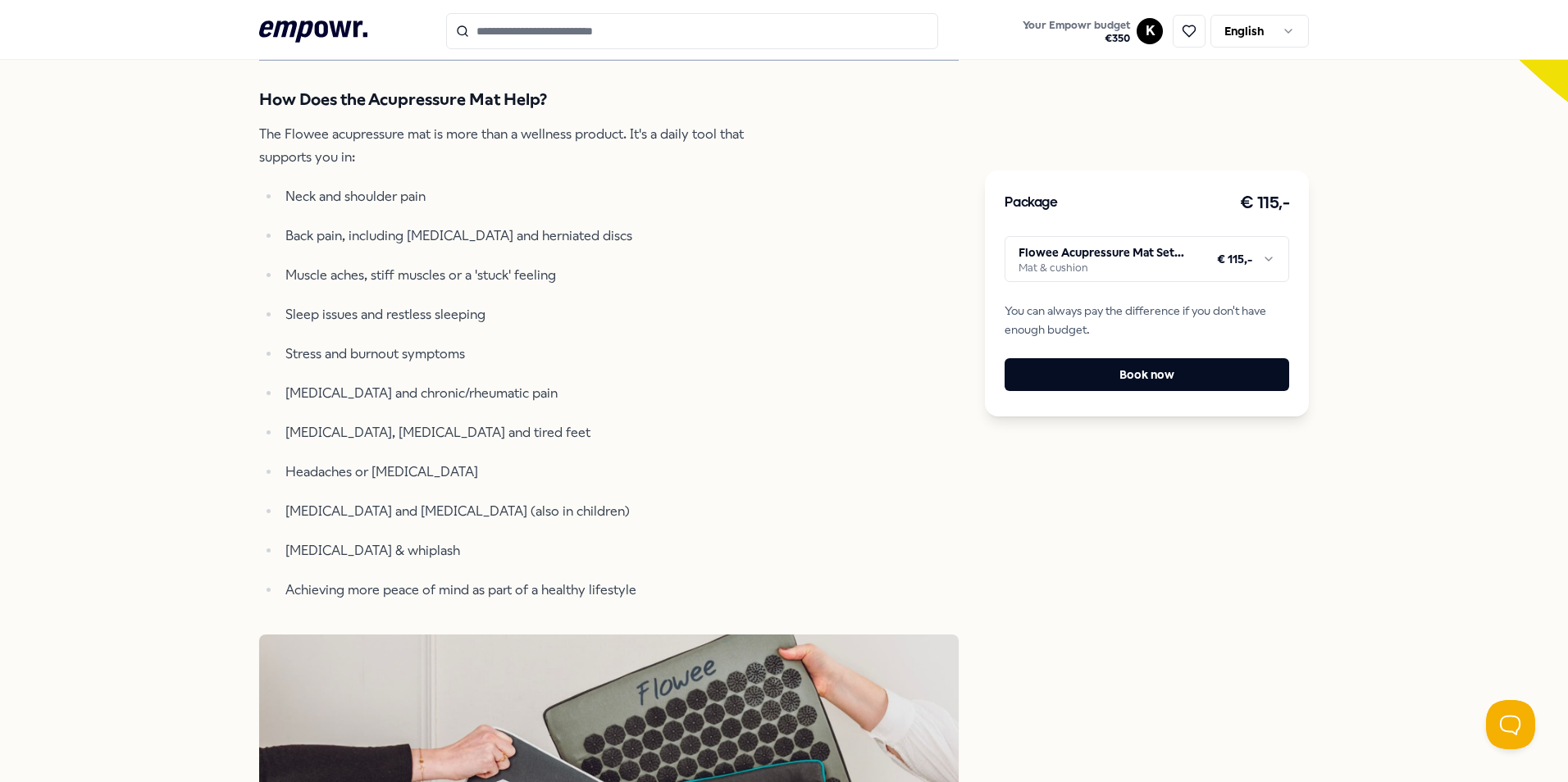
scroll to position [492, 0]
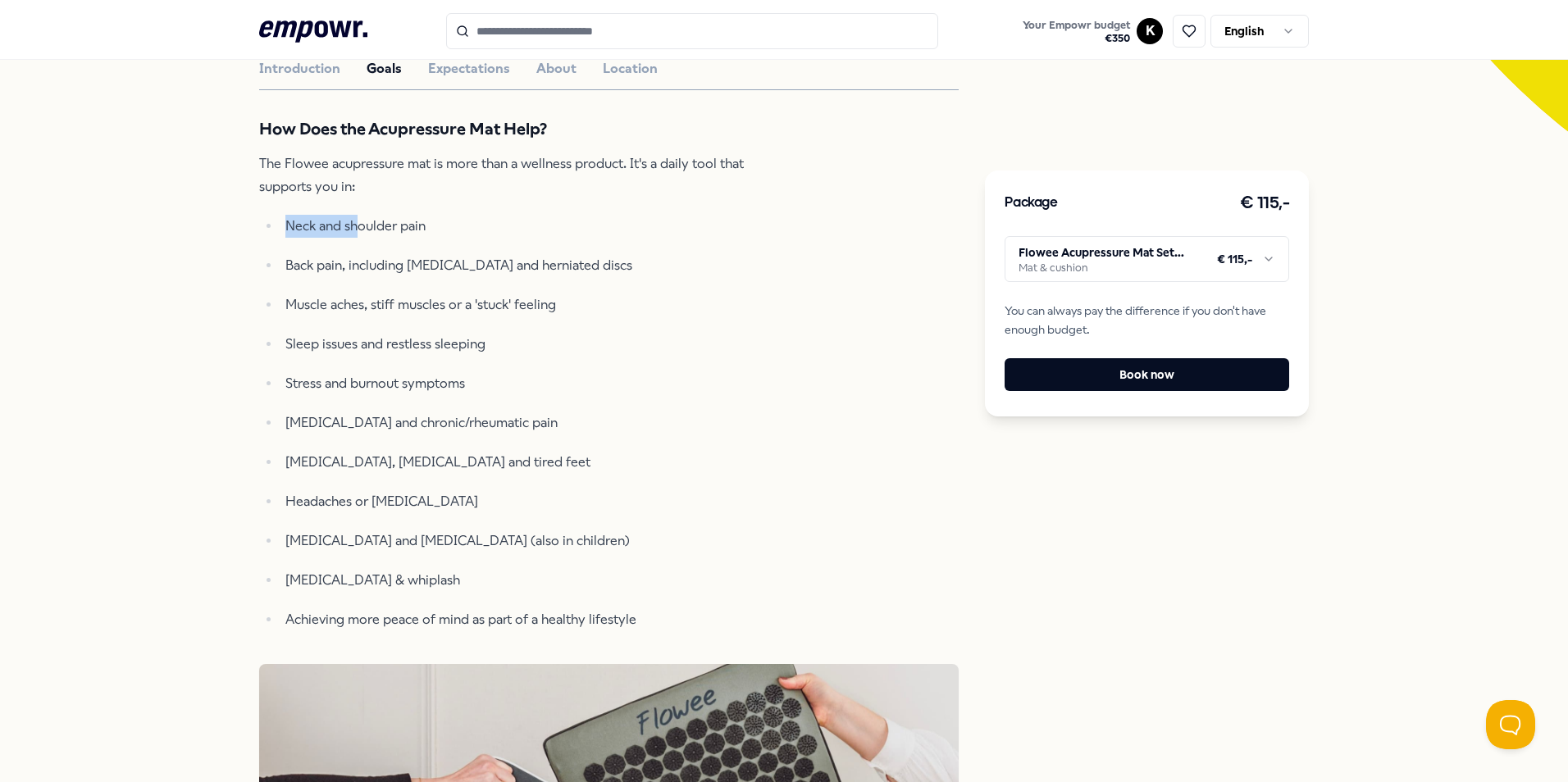
drag, startPoint x: 309, startPoint y: 231, endPoint x: 355, endPoint y: 239, distance: 46.7
click at [355, 238] on p "Neck and shoulder pain" at bounding box center [538, 226] width 507 height 23
drag, startPoint x: 355, startPoint y: 239, endPoint x: 382, endPoint y: 270, distance: 41.1
click at [382, 270] on li "Back pain, including [MEDICAL_DATA] and herniated discs" at bounding box center [535, 265] width 512 height 23
drag, startPoint x: 382, startPoint y: 270, endPoint x: 383, endPoint y: 305, distance: 35.0
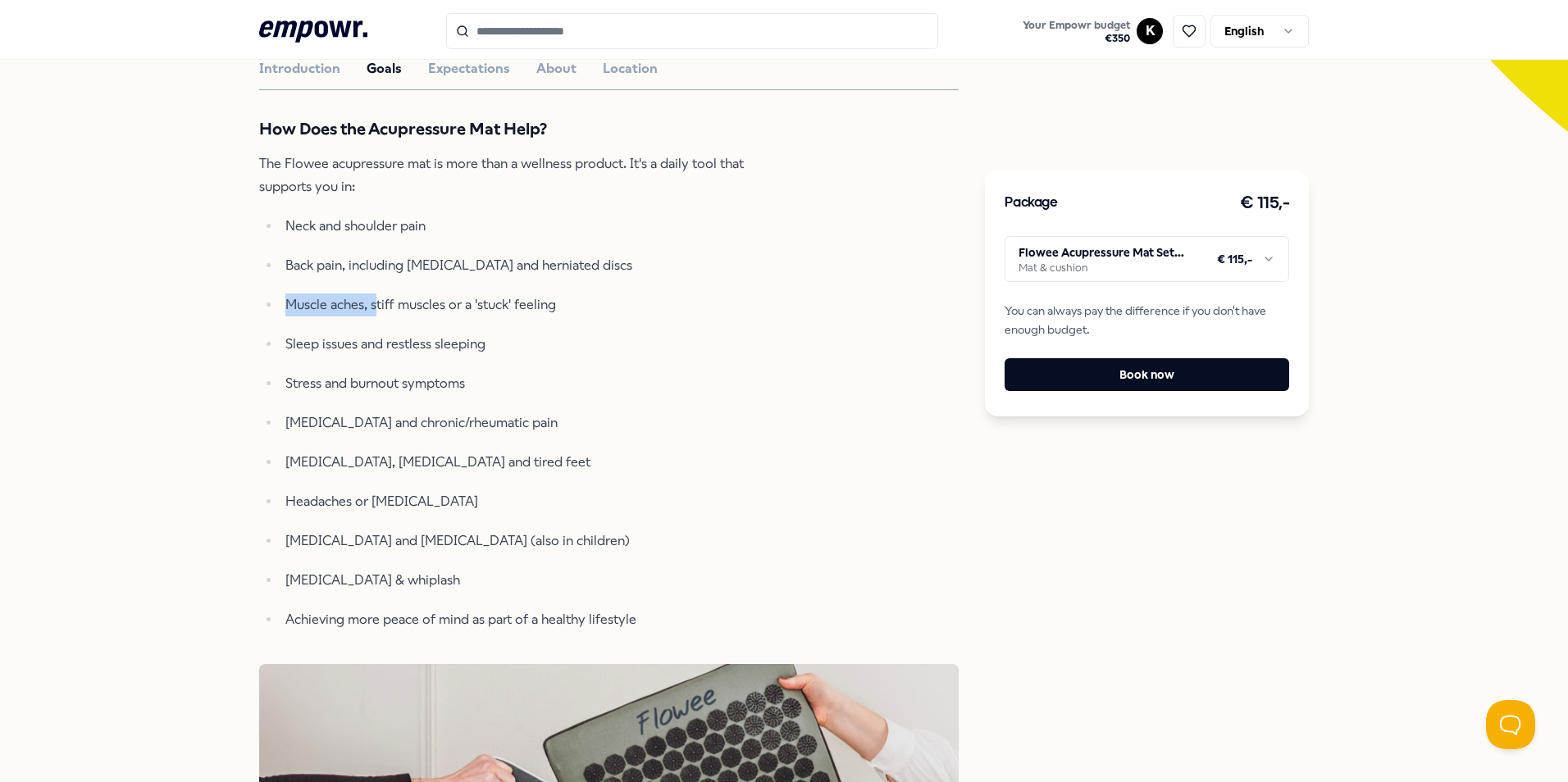
click at [383, 305] on p "Muscle aches, stiff muscles or a 'stuck' feeling" at bounding box center [538, 305] width 507 height 23
drag, startPoint x: 383, startPoint y: 305, endPoint x: 328, endPoint y: 362, distance: 79.2
click at [328, 362] on ul "Neck and shoulder pain Back pain, including [MEDICAL_DATA] and herniated discs …" at bounding box center [526, 423] width 533 height 416
drag, startPoint x: 328, startPoint y: 362, endPoint x: 517, endPoint y: 379, distance: 189.8
click at [517, 379] on p "Stress and burnout symptoms" at bounding box center [538, 383] width 507 height 23
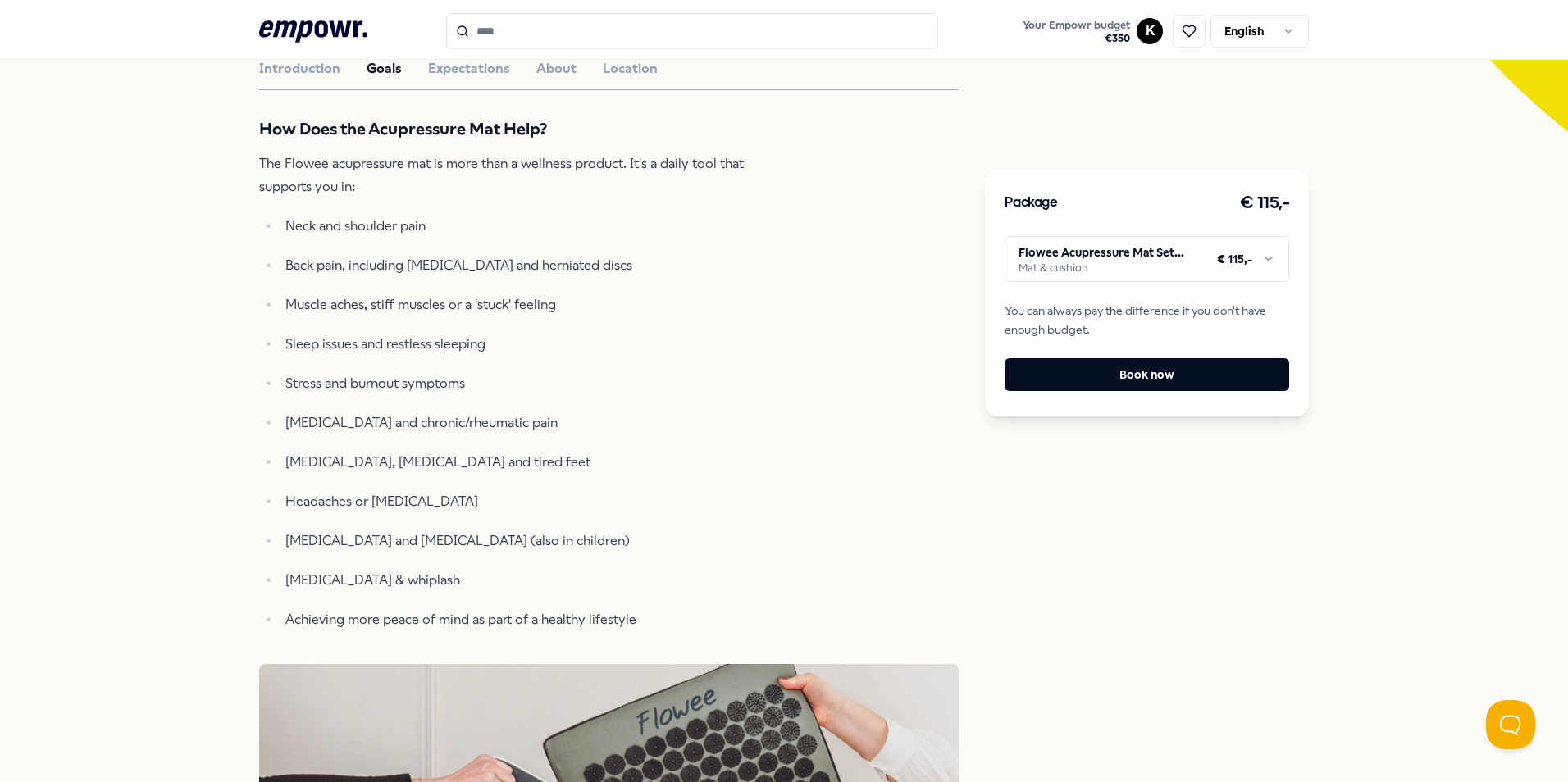
drag, startPoint x: 390, startPoint y: 586, endPoint x: 475, endPoint y: 593, distance: 85.3
click at [475, 592] on p "[MEDICAL_DATA] & whiplash" at bounding box center [538, 580] width 507 height 23
drag, startPoint x: 475, startPoint y: 593, endPoint x: 625, endPoint y: 533, distance: 161.6
click at [625, 533] on p "[MEDICAL_DATA] and [MEDICAL_DATA] (also in children)" at bounding box center [538, 540] width 507 height 23
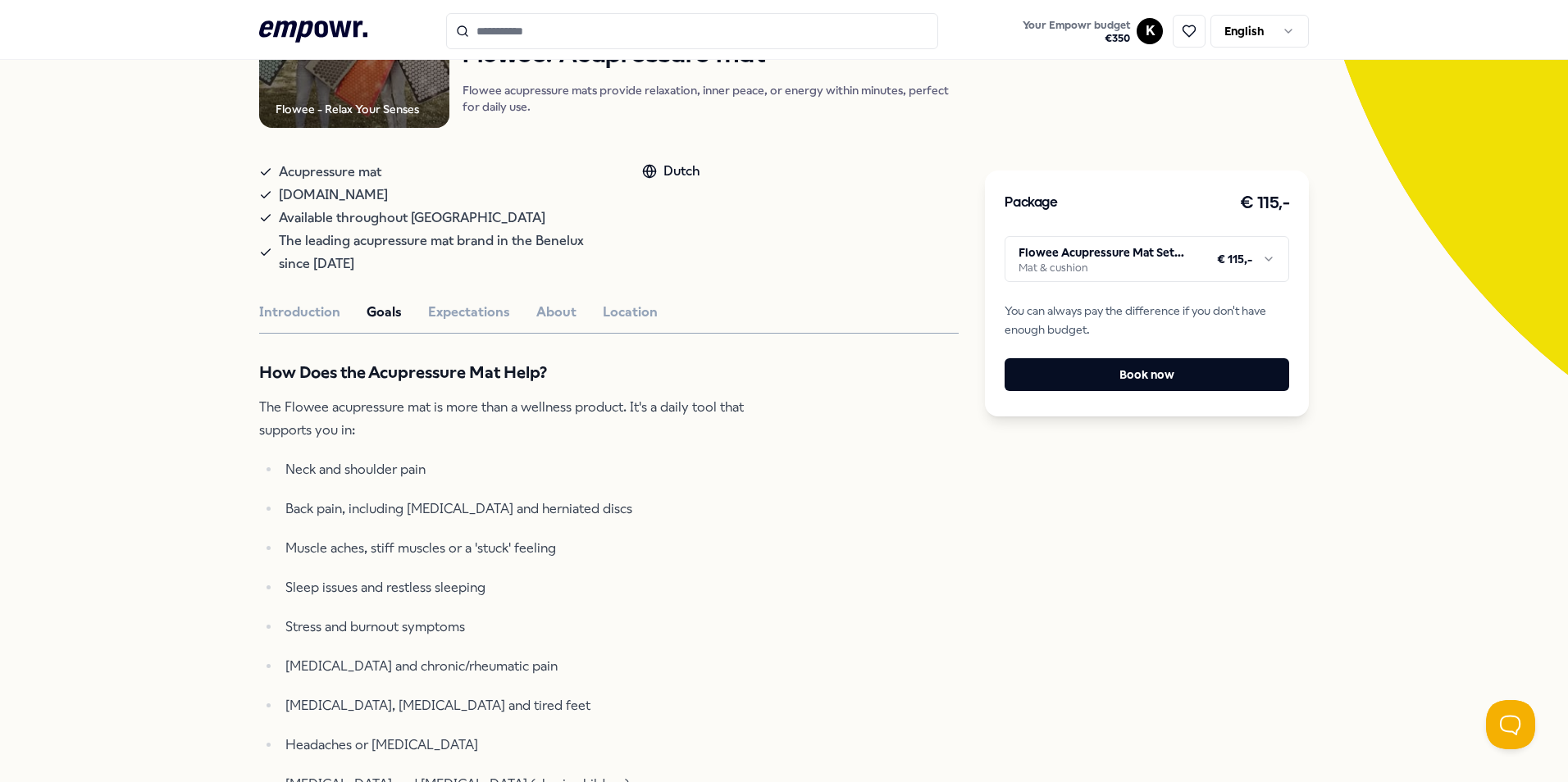
scroll to position [0, 0]
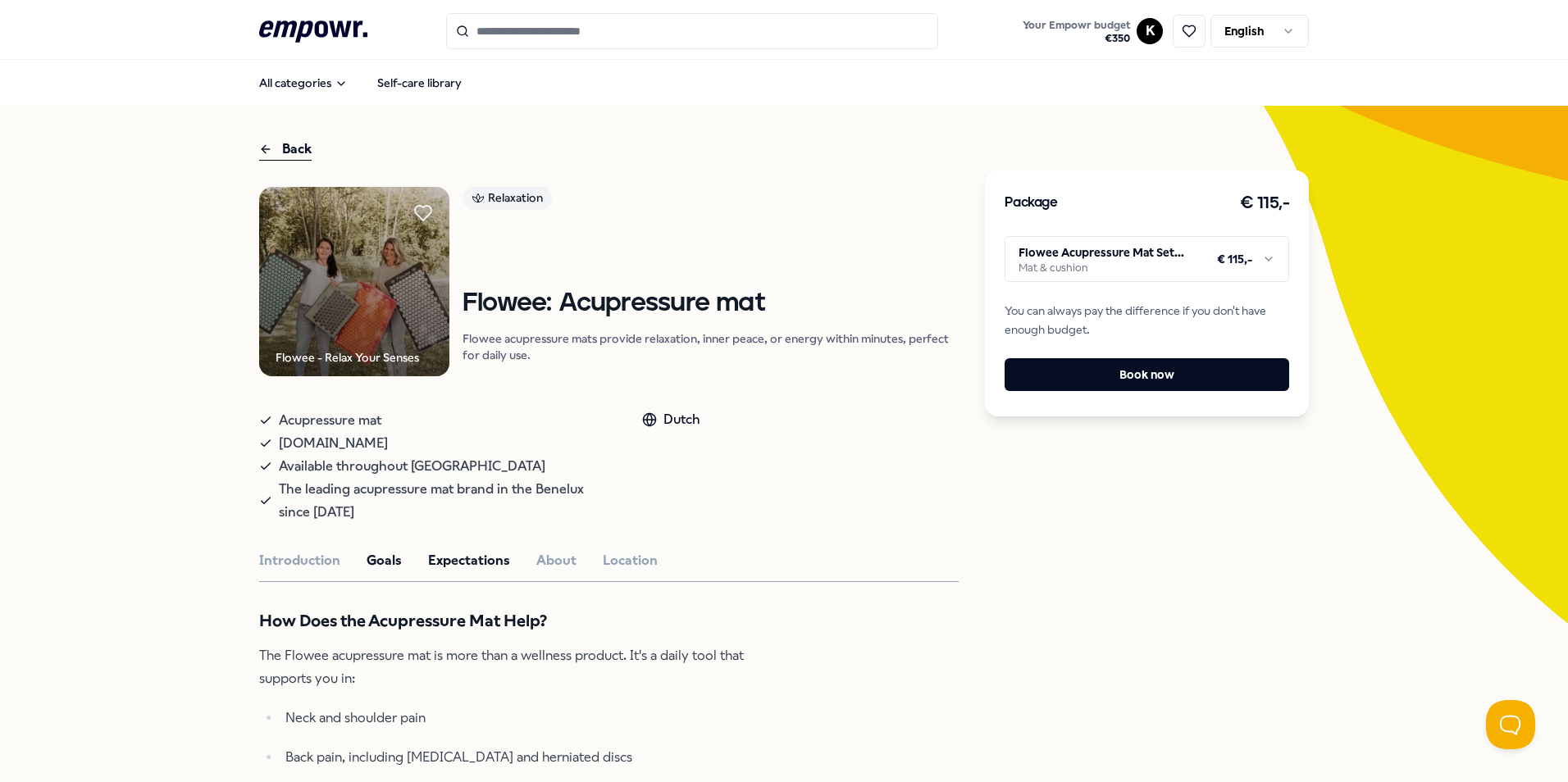
click at [445, 568] on button "Expectations" at bounding box center [468, 561] width 82 height 22
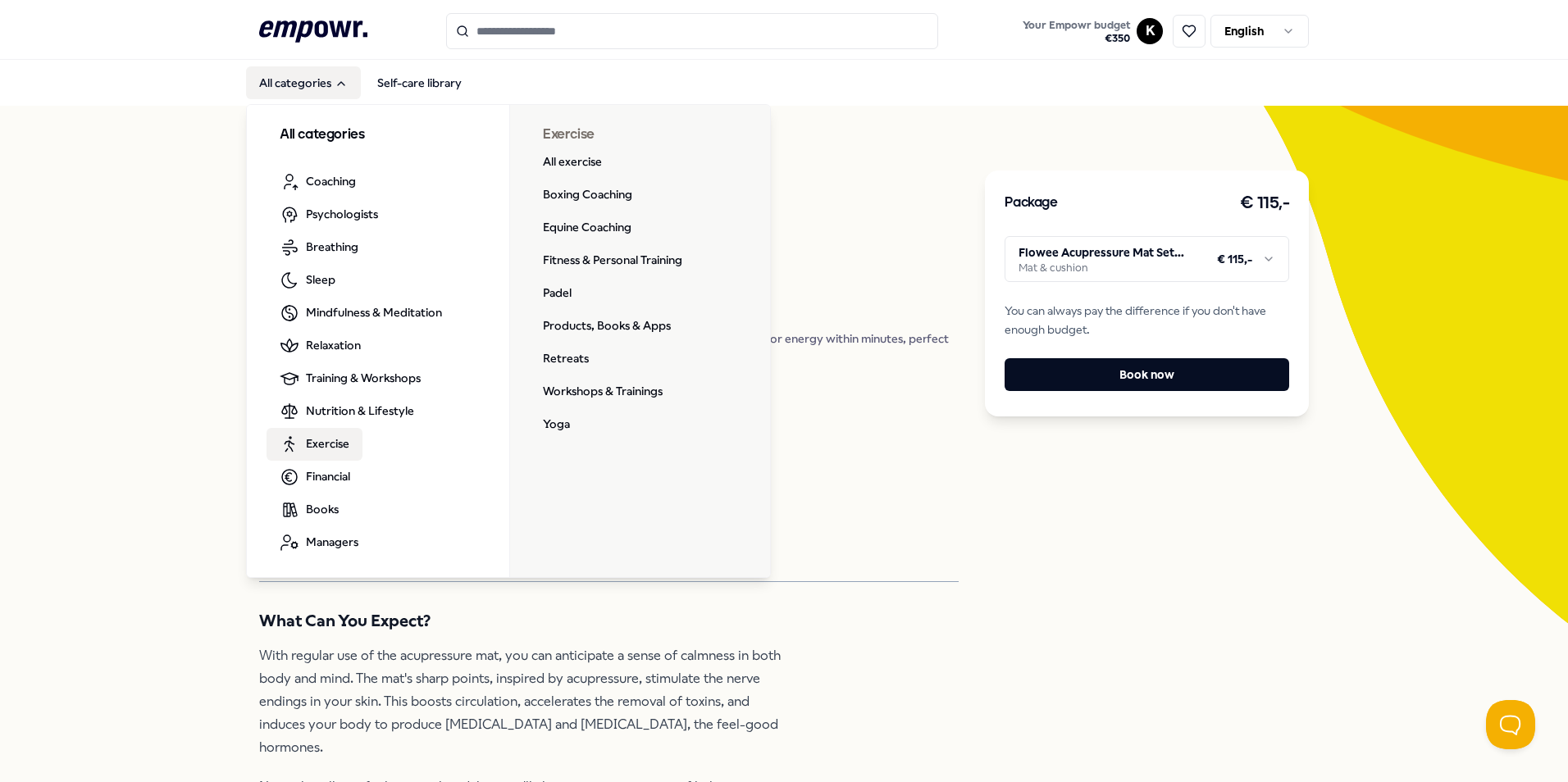
click at [308, 440] on span "Exercise" at bounding box center [327, 444] width 43 height 18
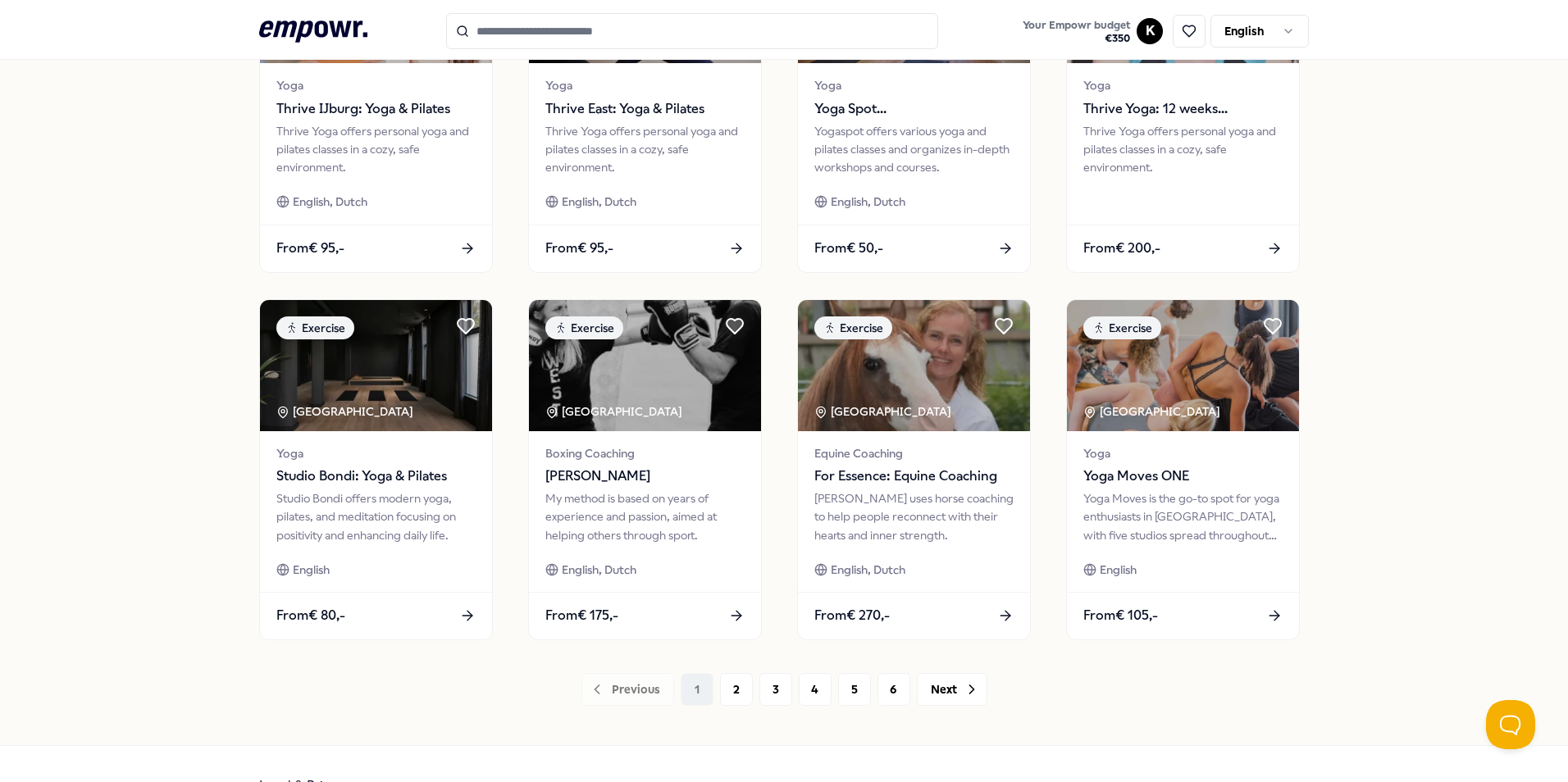
scroll to position [656, 0]
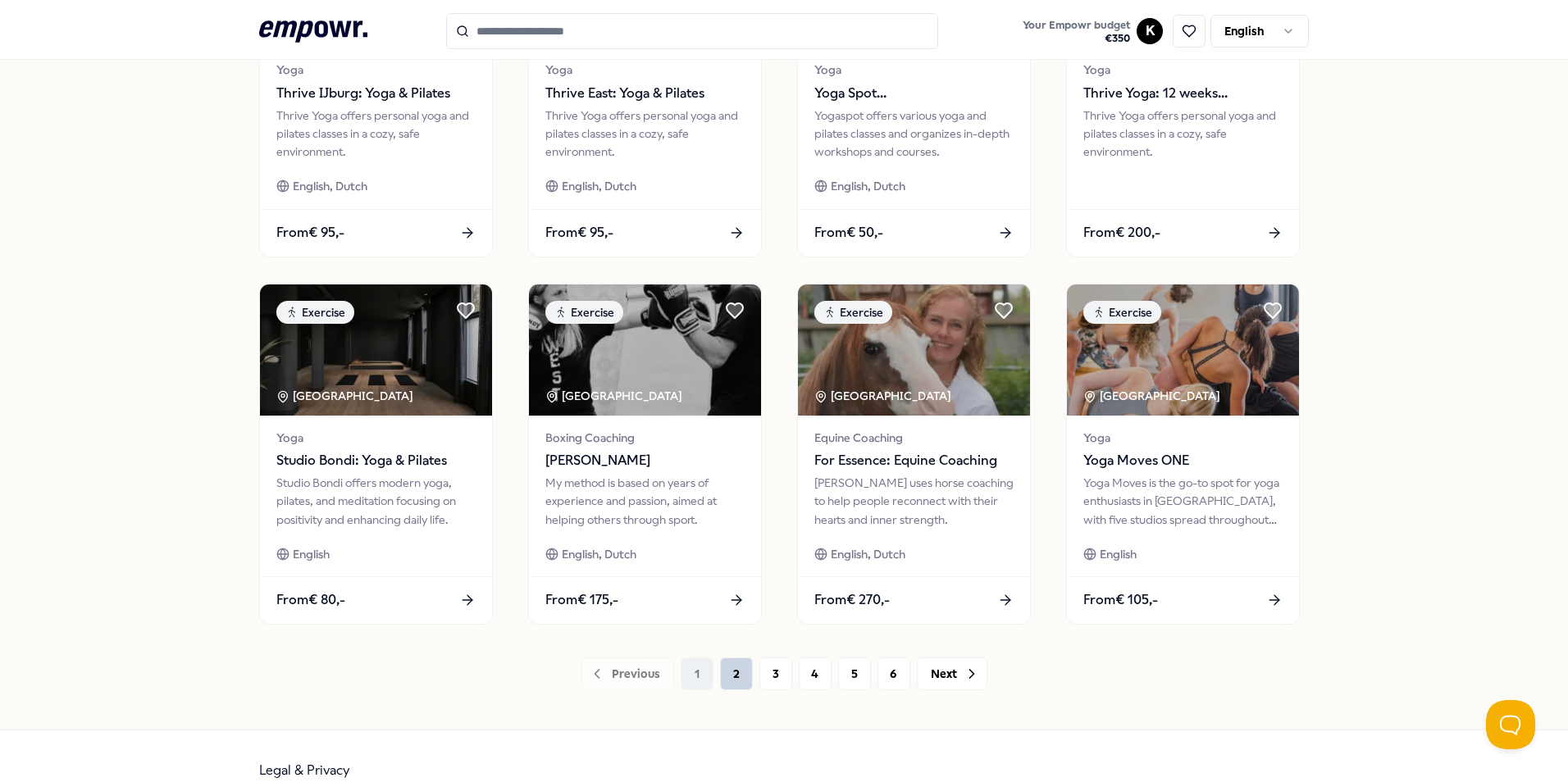
click at [742, 672] on button "2" at bounding box center [736, 674] width 33 height 33
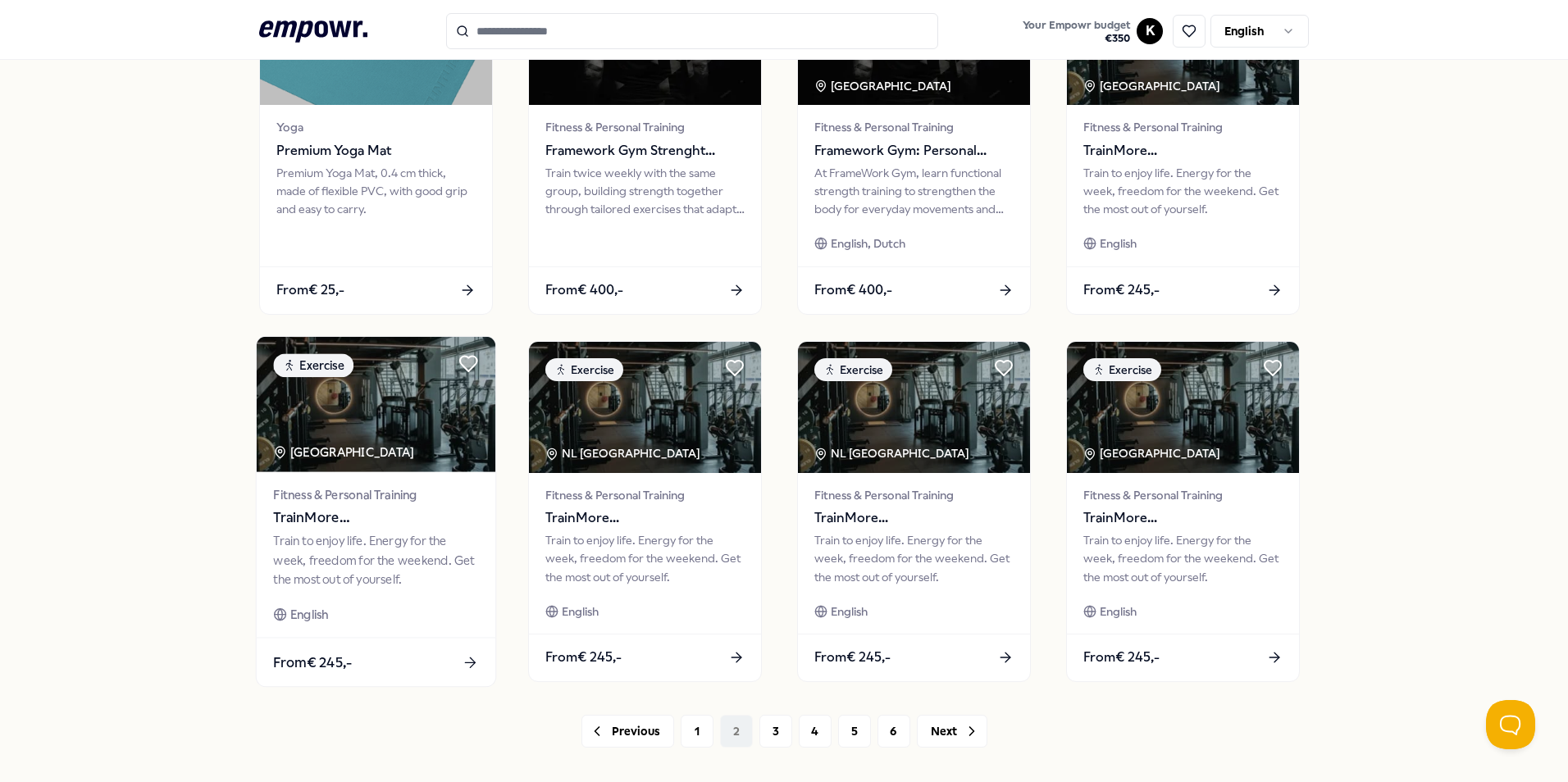
scroll to position [656, 0]
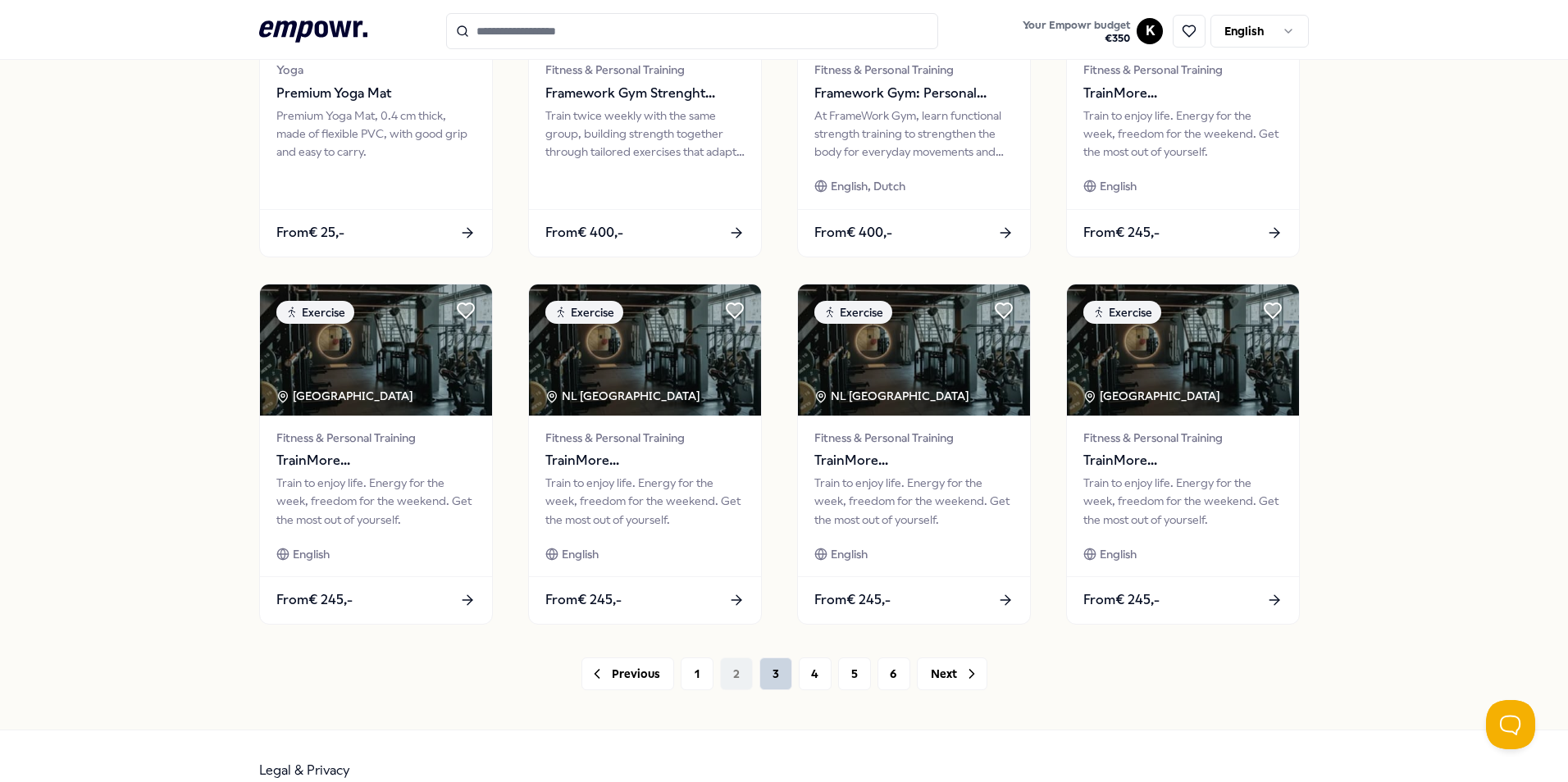
click at [766, 673] on button "3" at bounding box center [775, 674] width 33 height 33
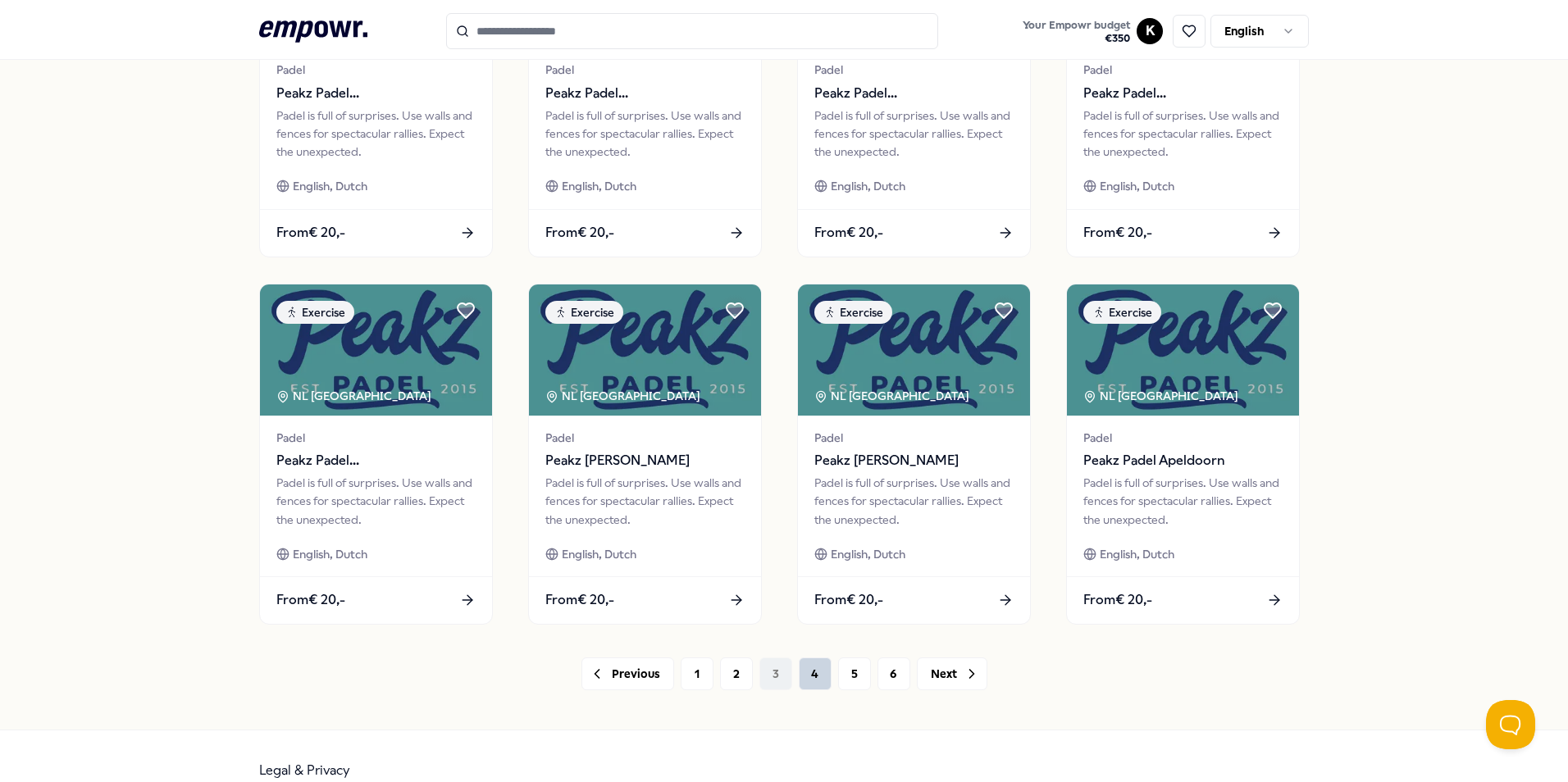
click at [799, 673] on button "4" at bounding box center [815, 674] width 33 height 33
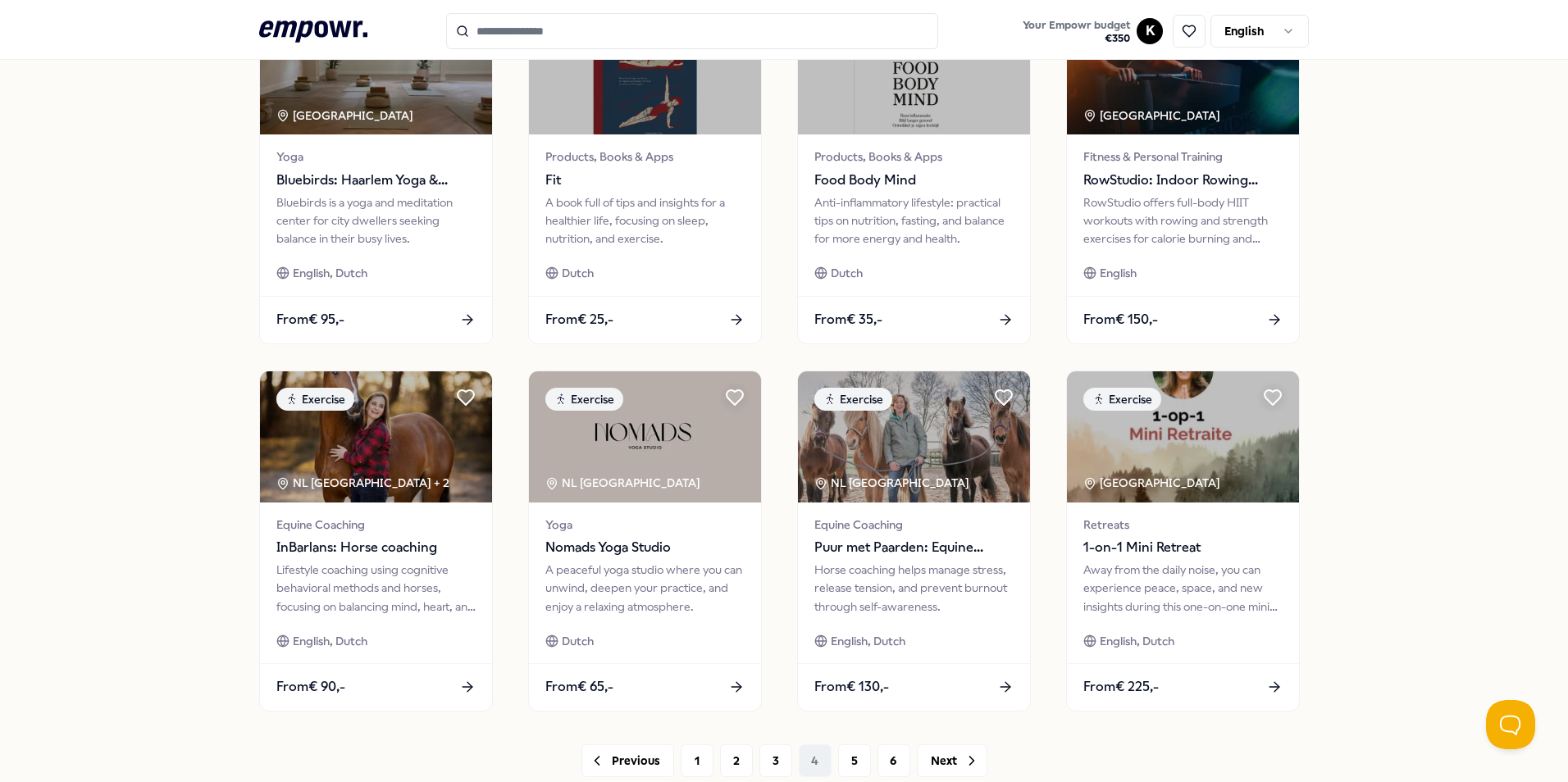
scroll to position [684, 0]
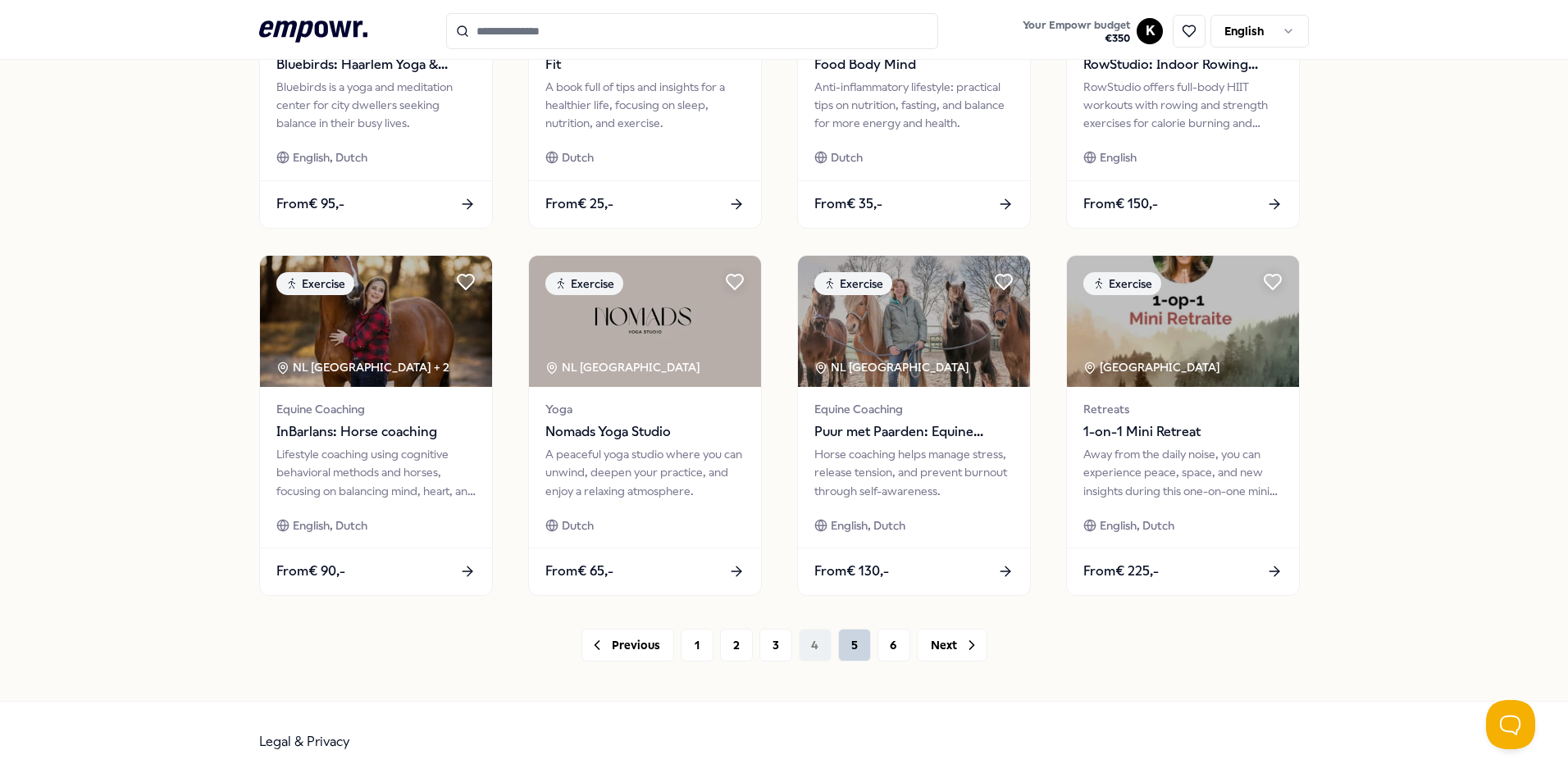
click at [852, 640] on button "5" at bounding box center [854, 645] width 33 height 33
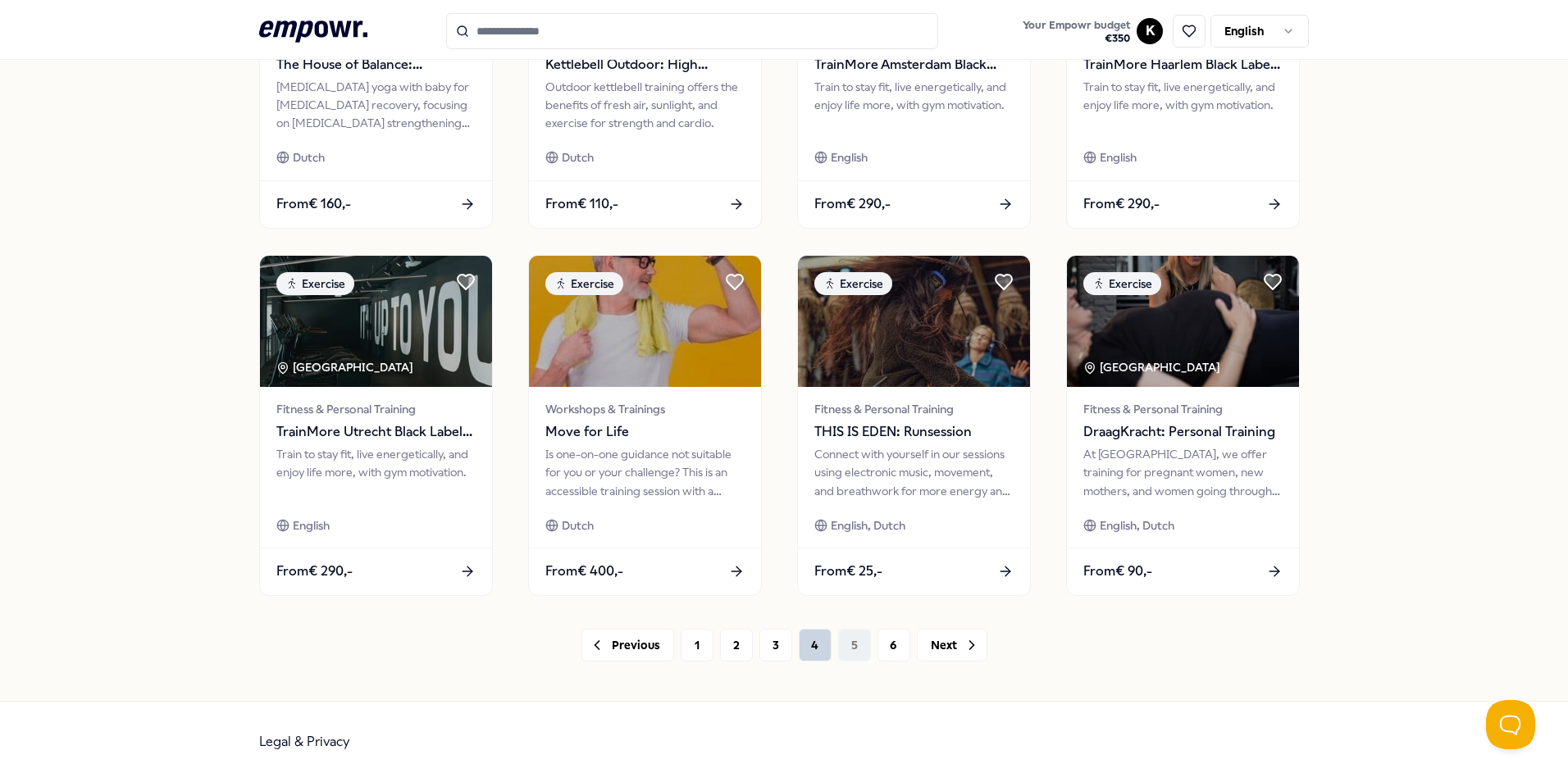
click at [811, 645] on button "4" at bounding box center [815, 645] width 33 height 33
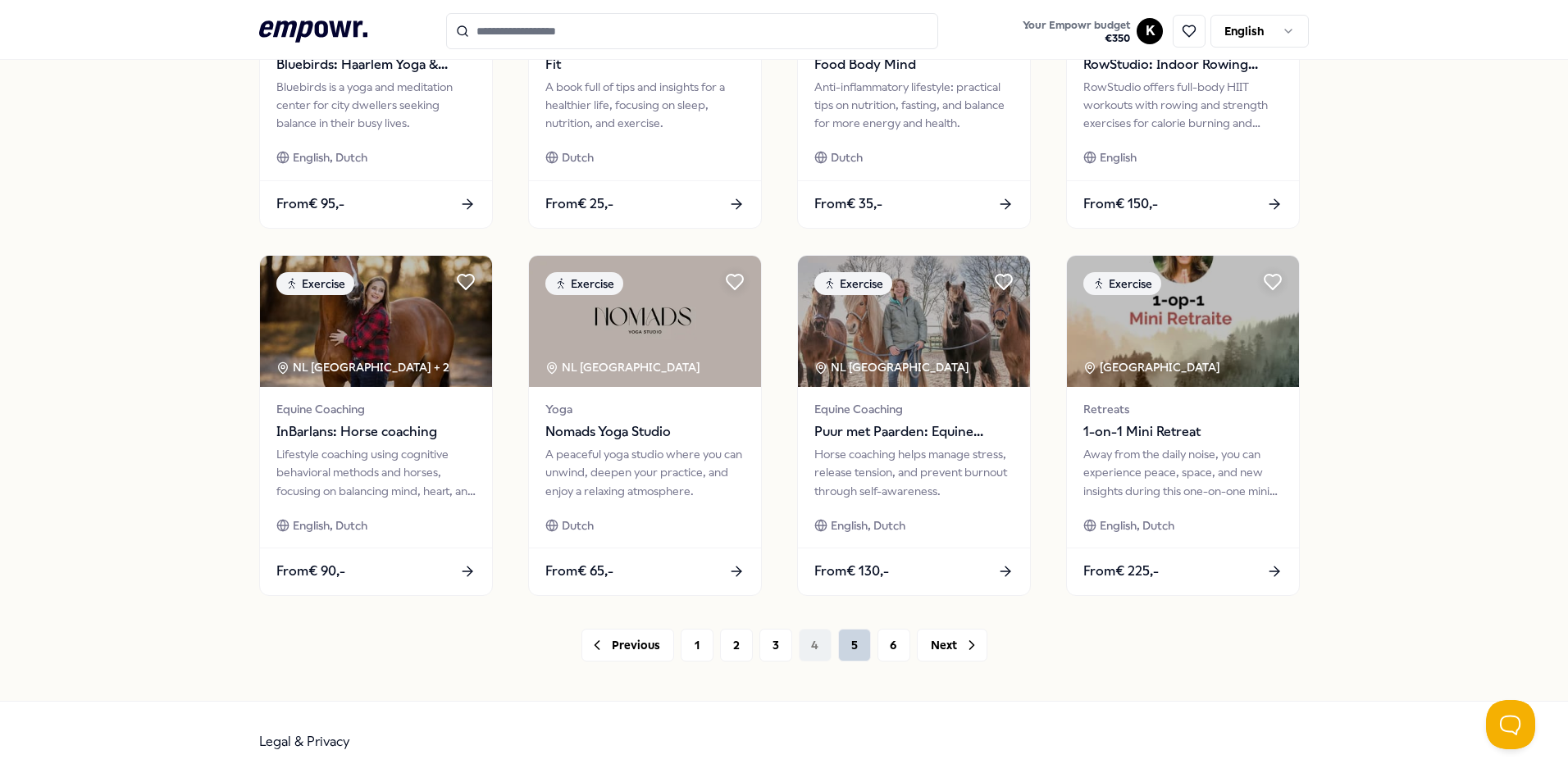
click at [839, 650] on button "5" at bounding box center [854, 645] width 33 height 33
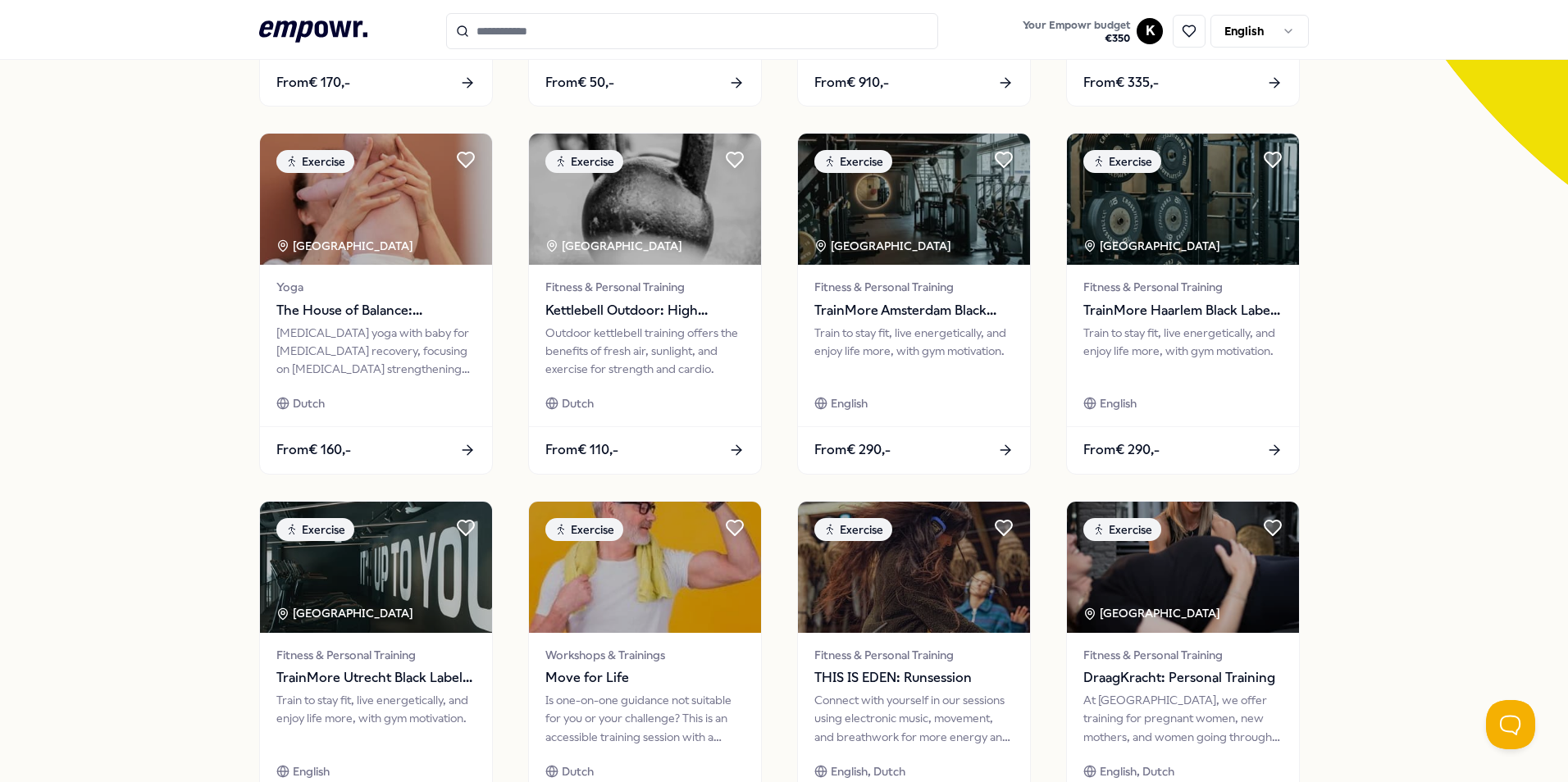
scroll to position [684, 0]
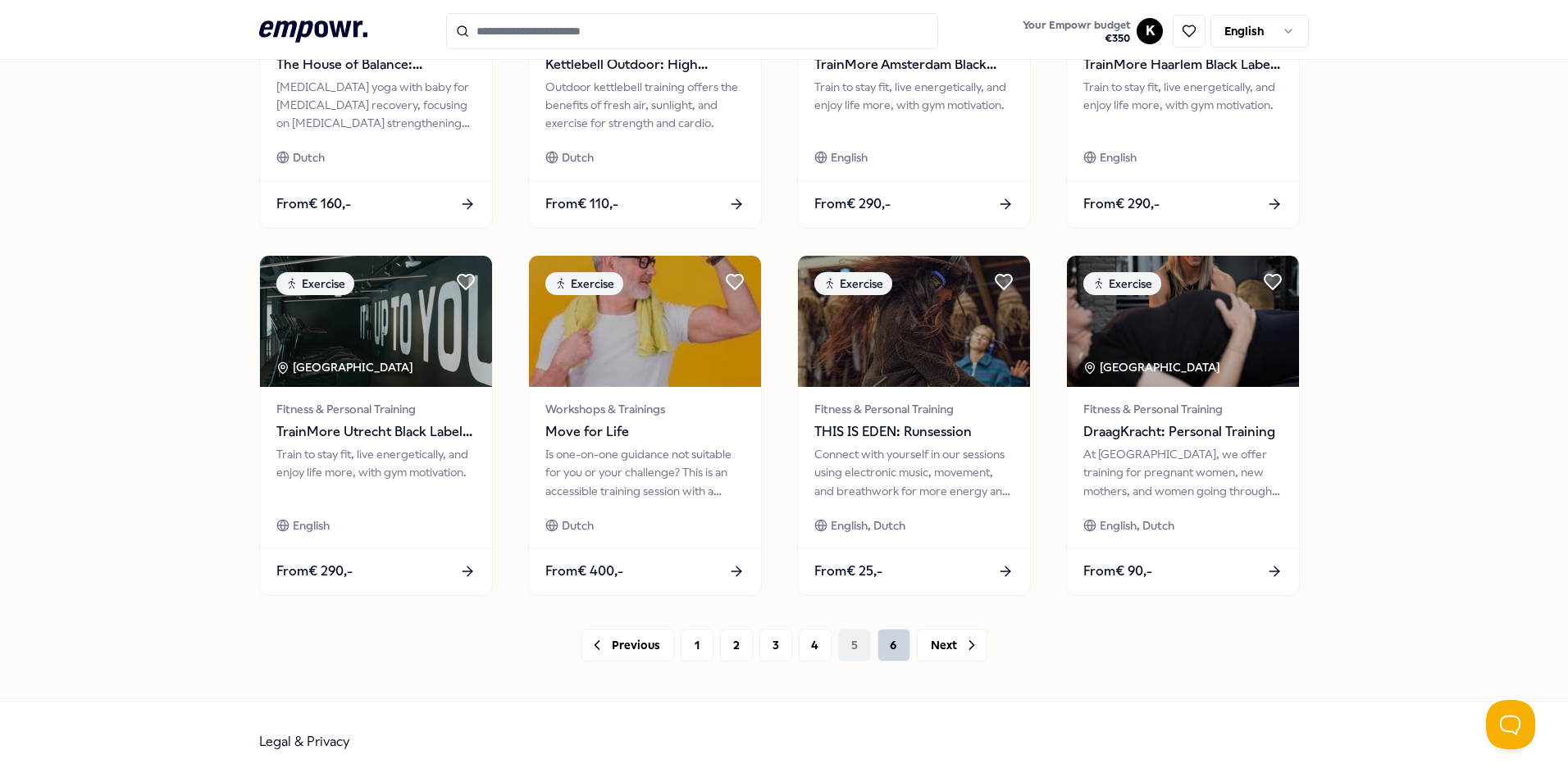
click at [878, 654] on button "6" at bounding box center [893, 645] width 33 height 33
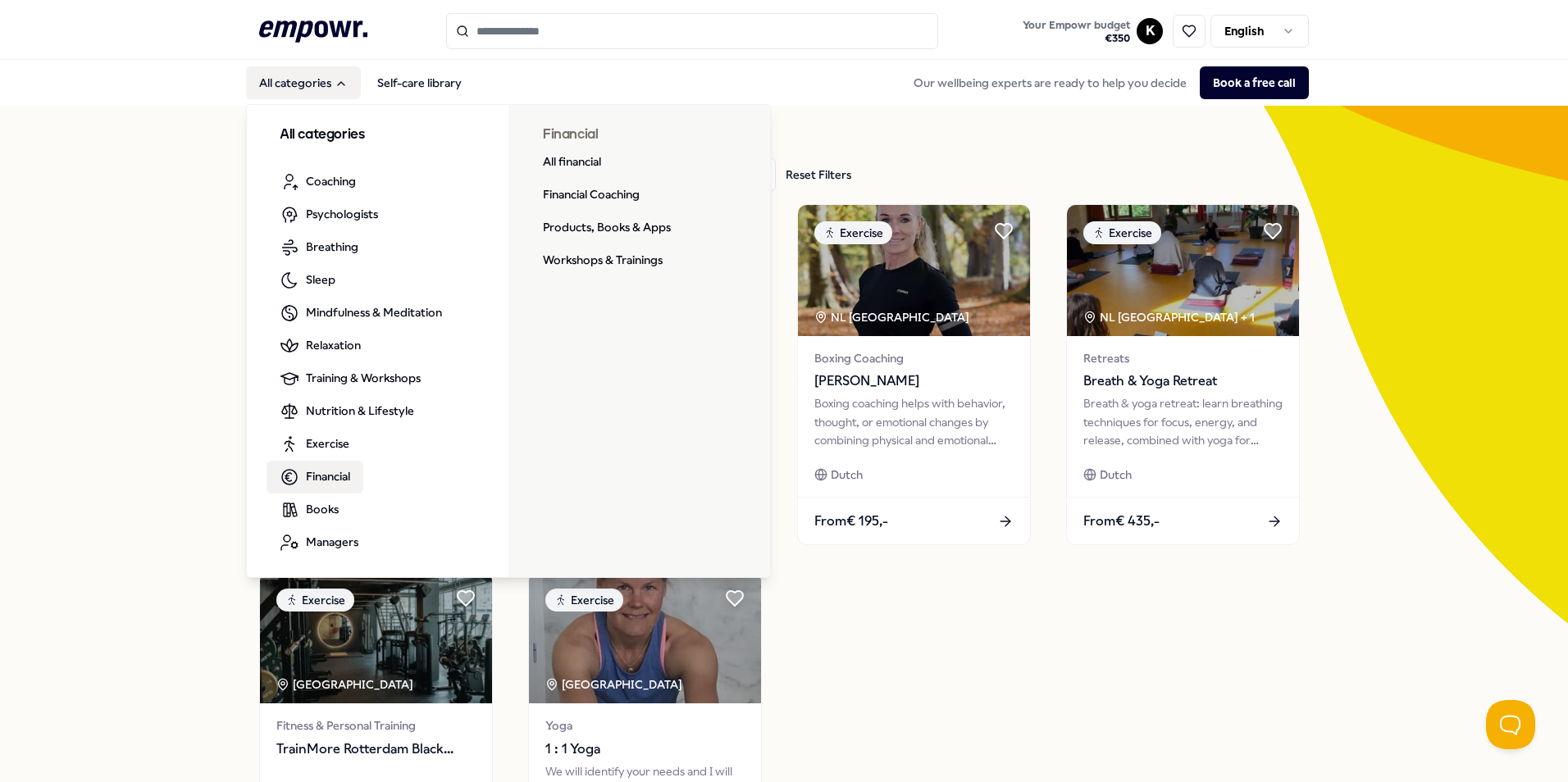
click at [335, 469] on span "Financial" at bounding box center [327, 476] width 44 height 18
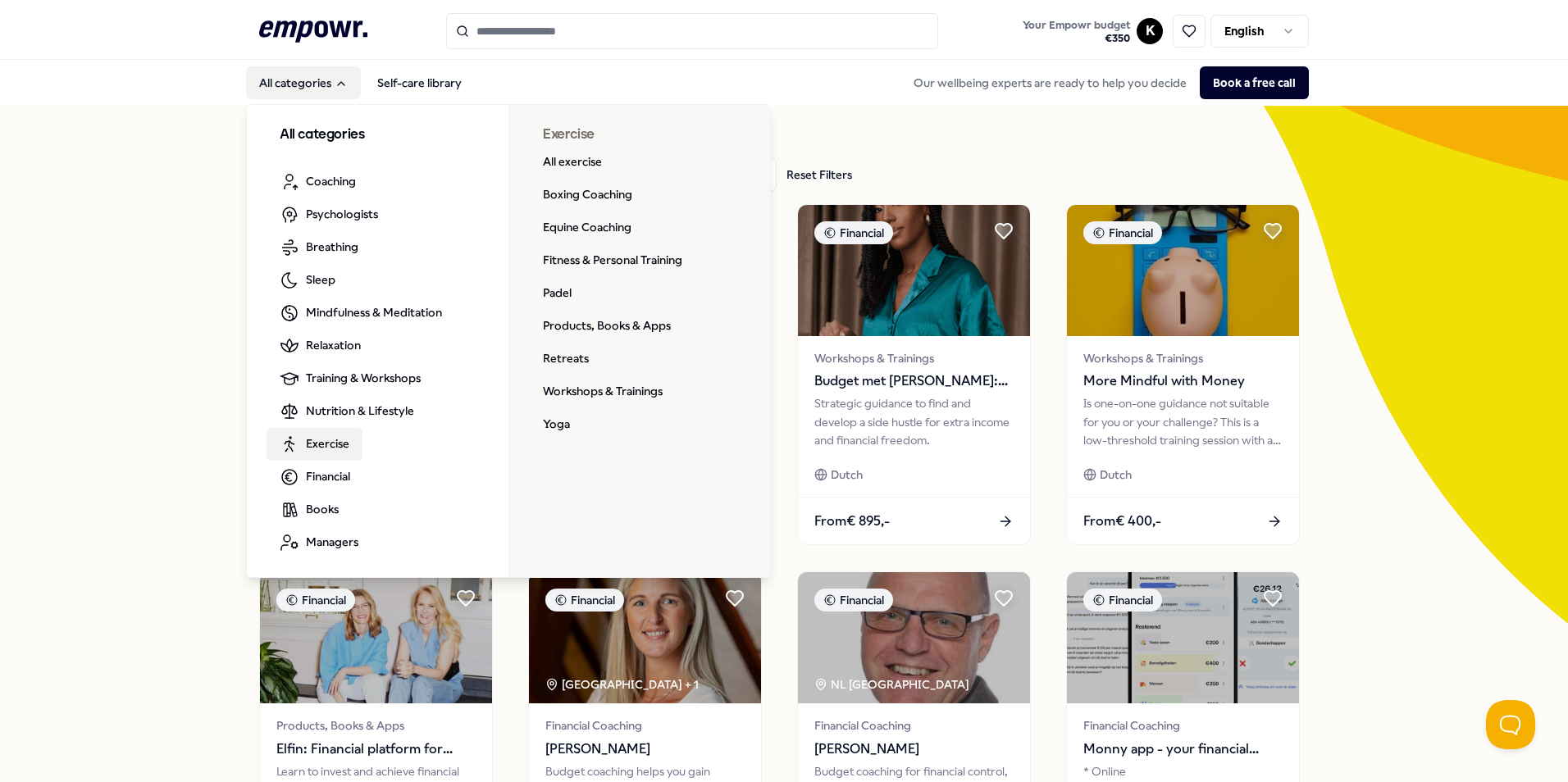
click at [323, 451] on span "Exercise" at bounding box center [327, 444] width 43 height 18
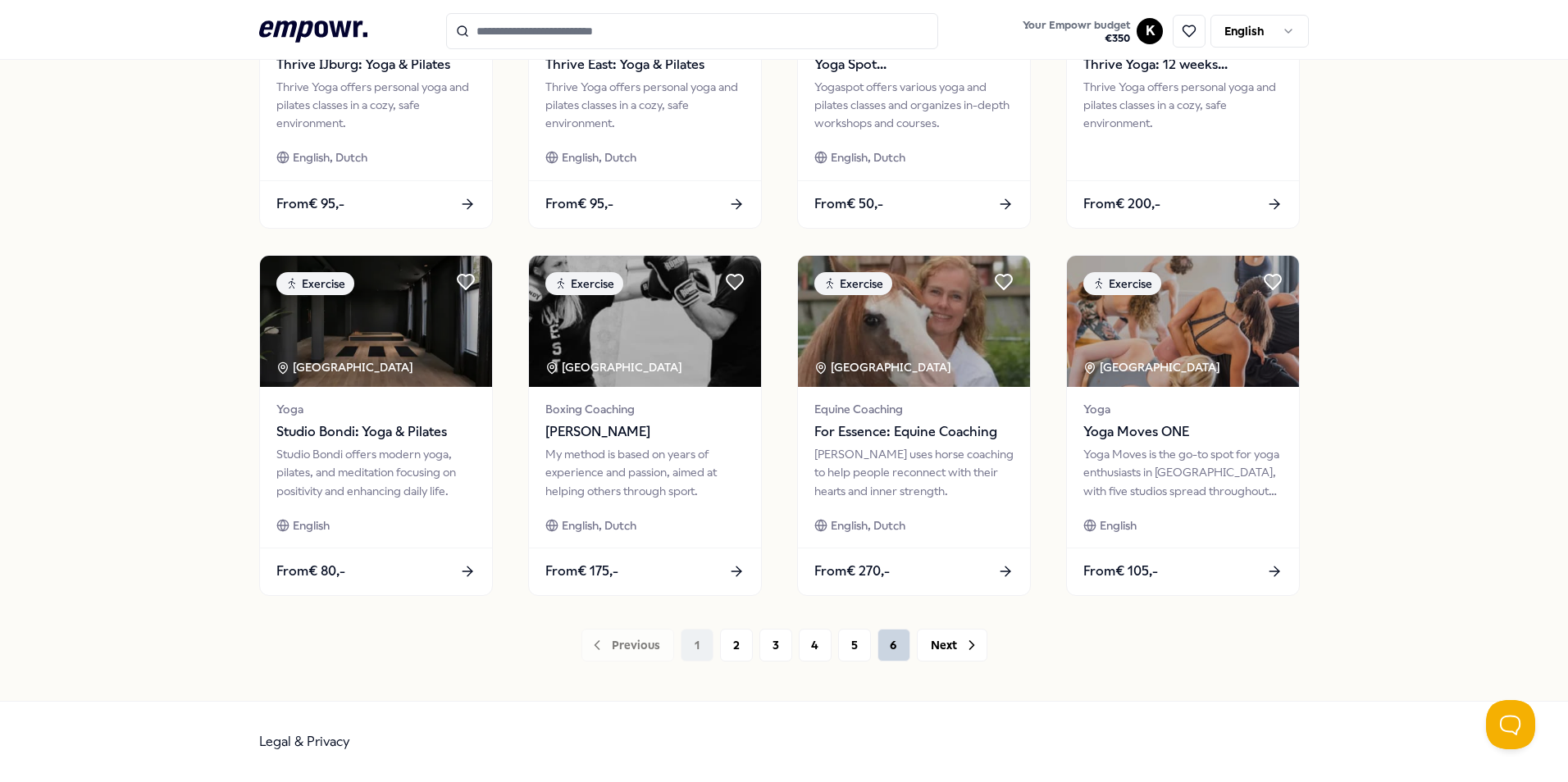
click at [899, 645] on button "6" at bounding box center [893, 645] width 33 height 33
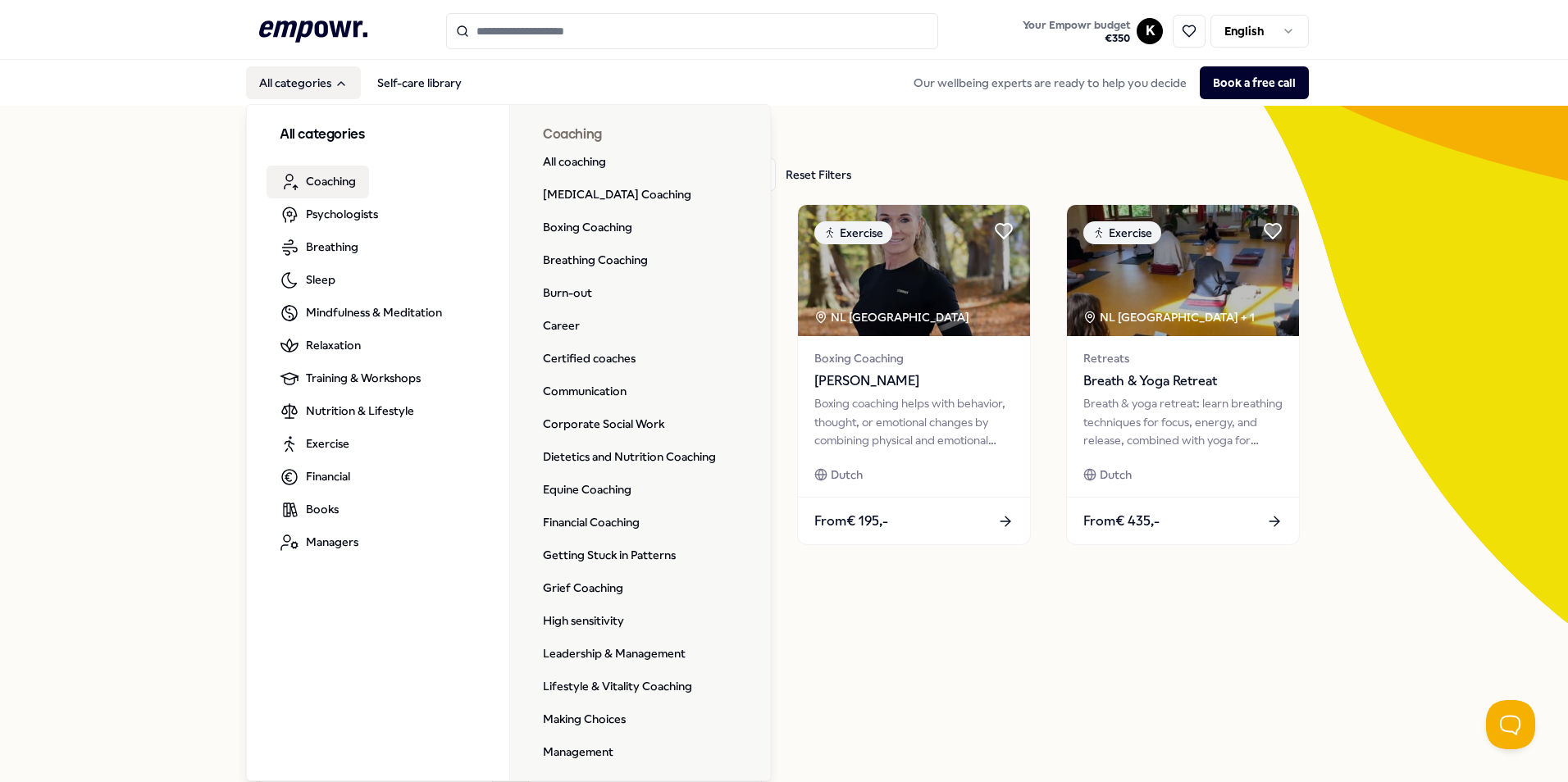
click at [320, 182] on span "Coaching" at bounding box center [330, 181] width 50 height 18
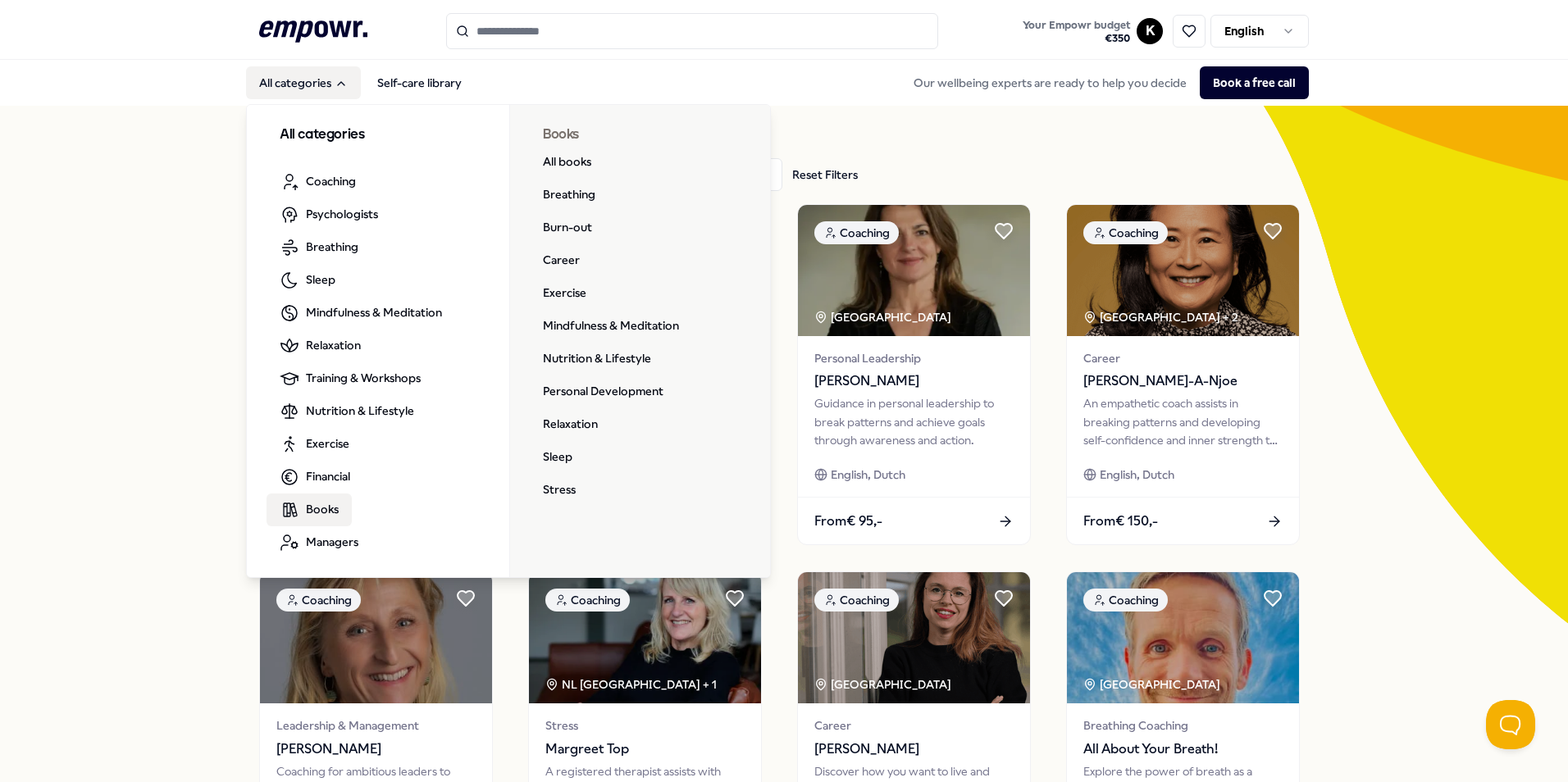
click at [331, 507] on span "Books" at bounding box center [321, 509] width 33 height 18
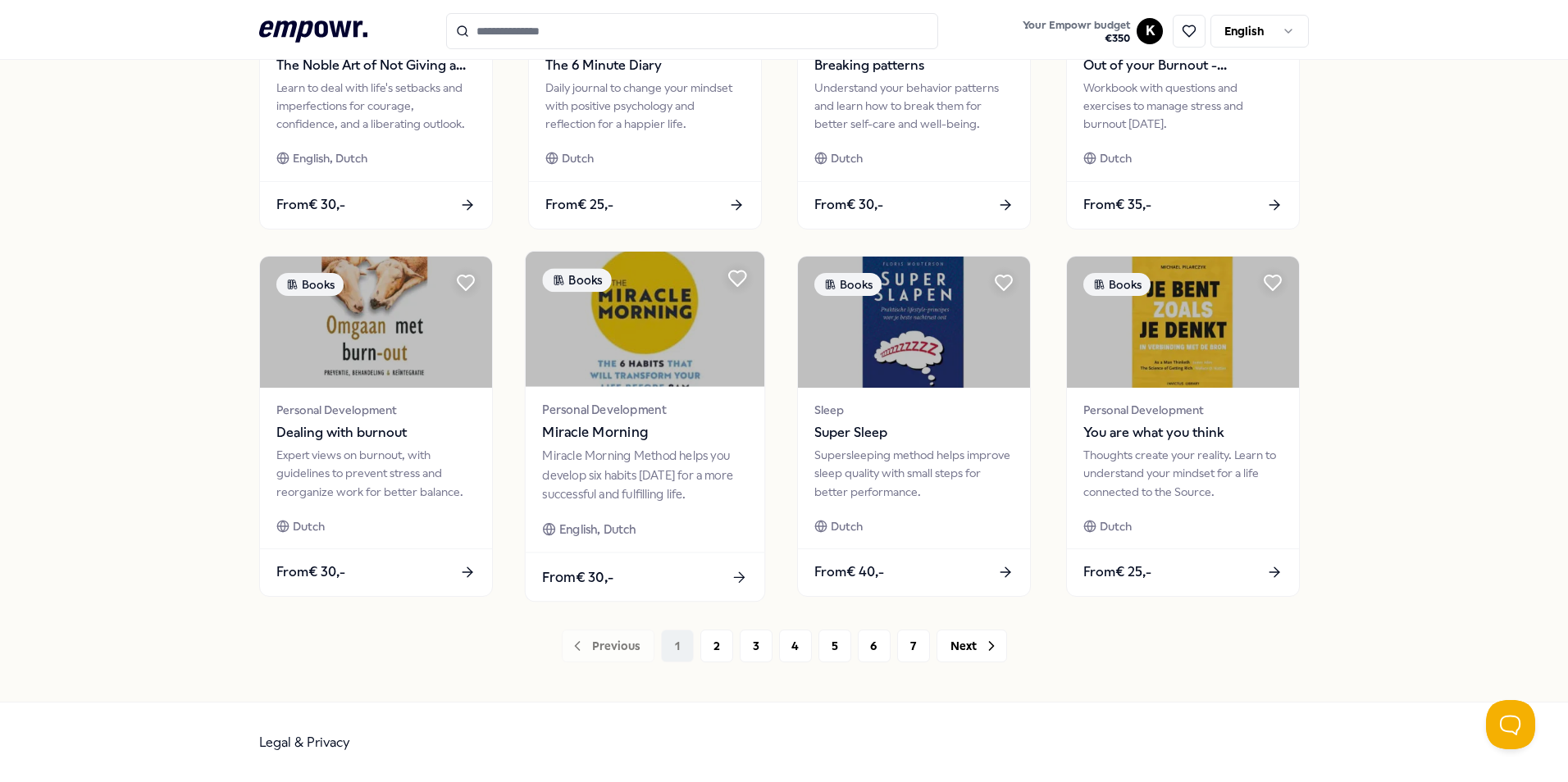
scroll to position [684, 0]
click at [703, 650] on button "2" at bounding box center [716, 645] width 33 height 33
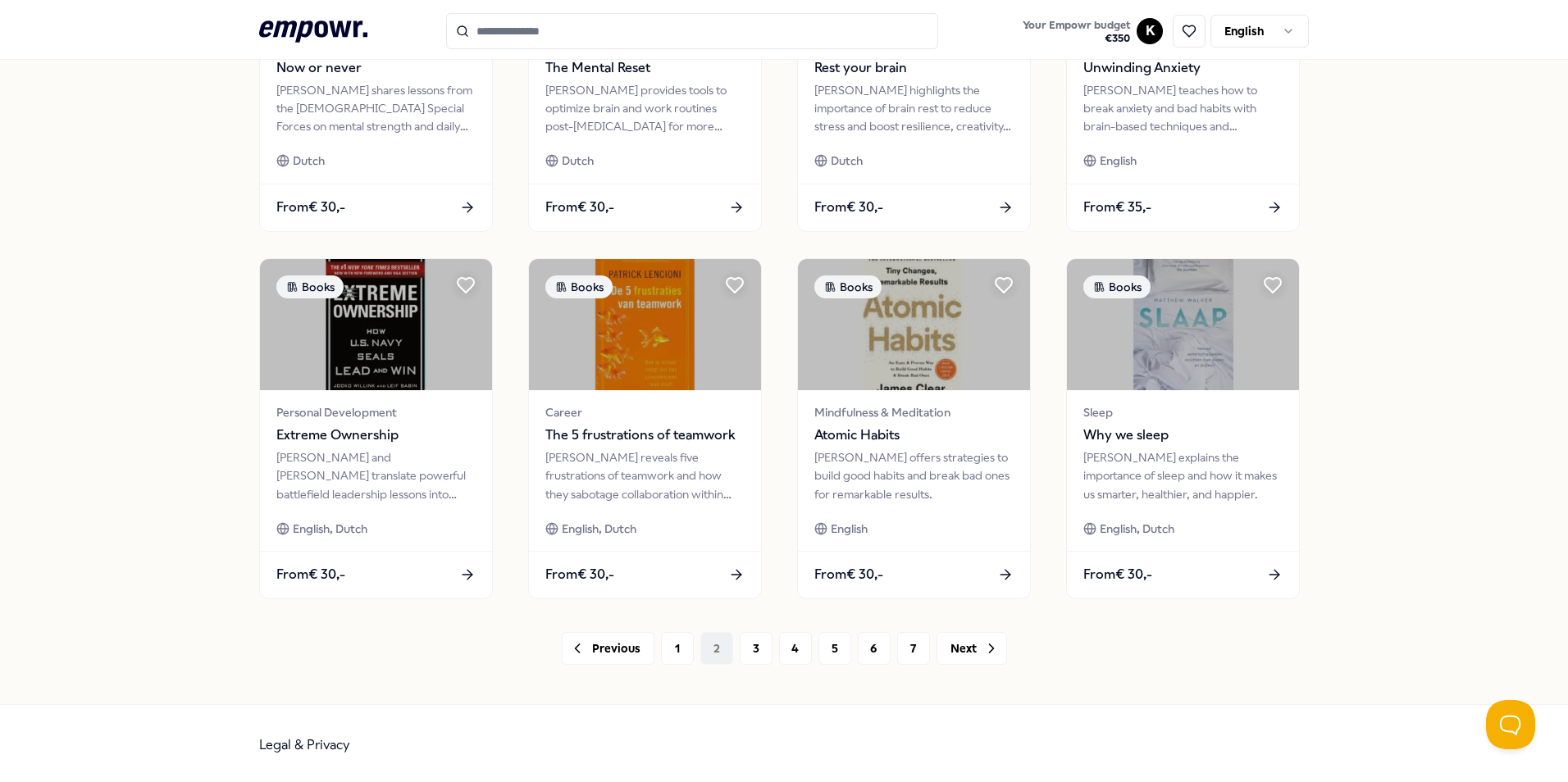
scroll to position [684, 0]
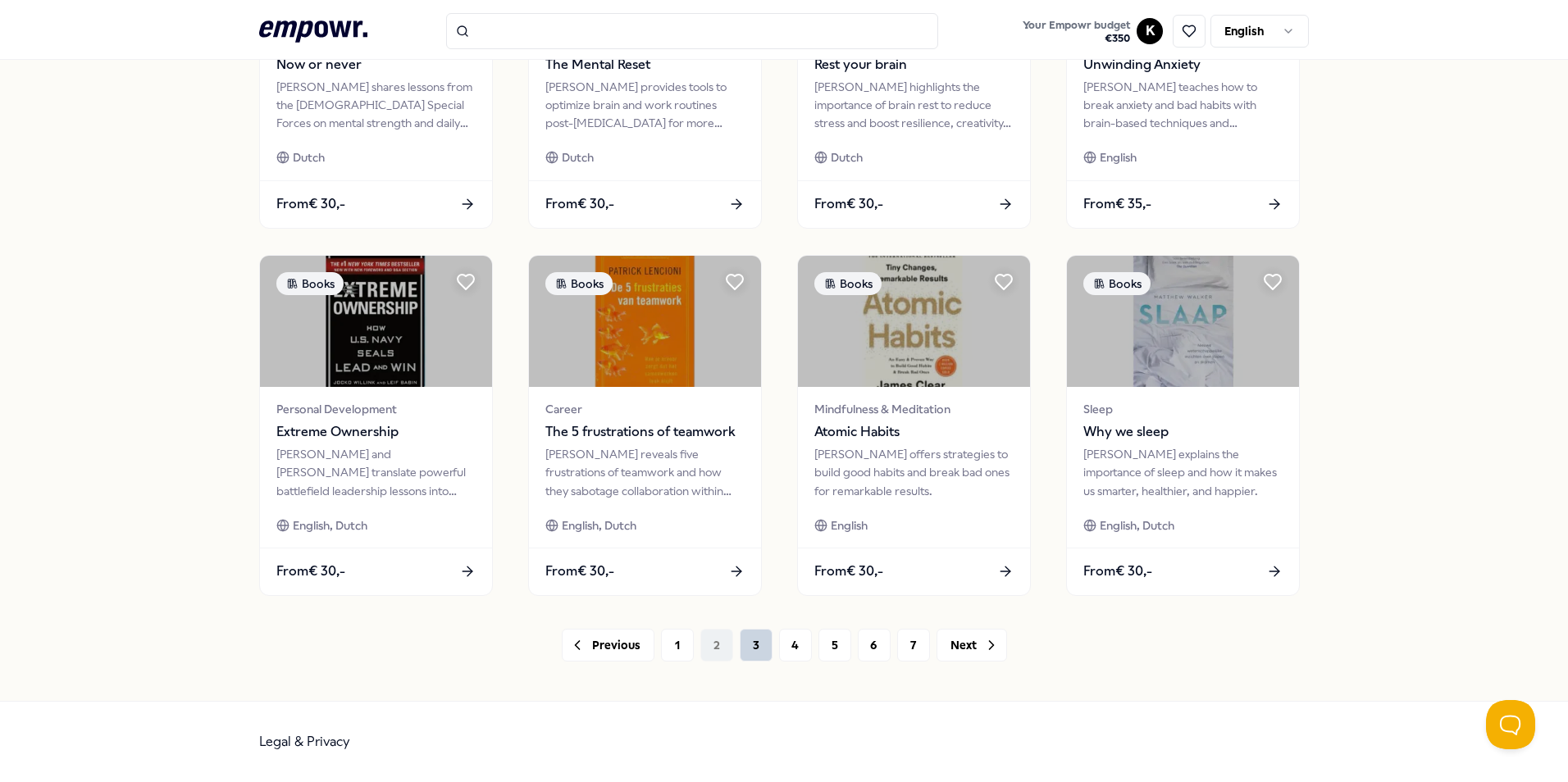
click at [740, 640] on button "3" at bounding box center [755, 645] width 33 height 33
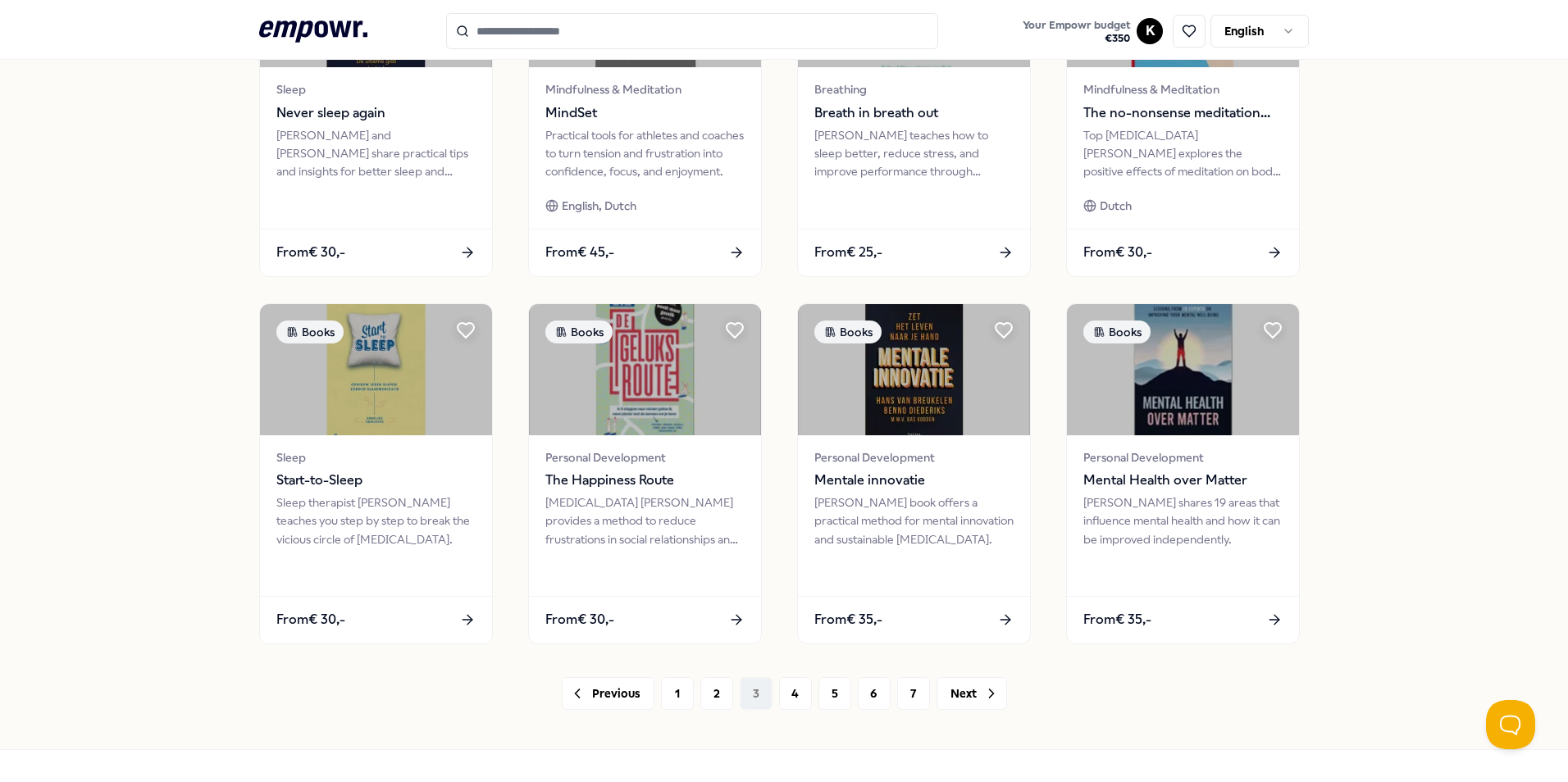
scroll to position [684, 0]
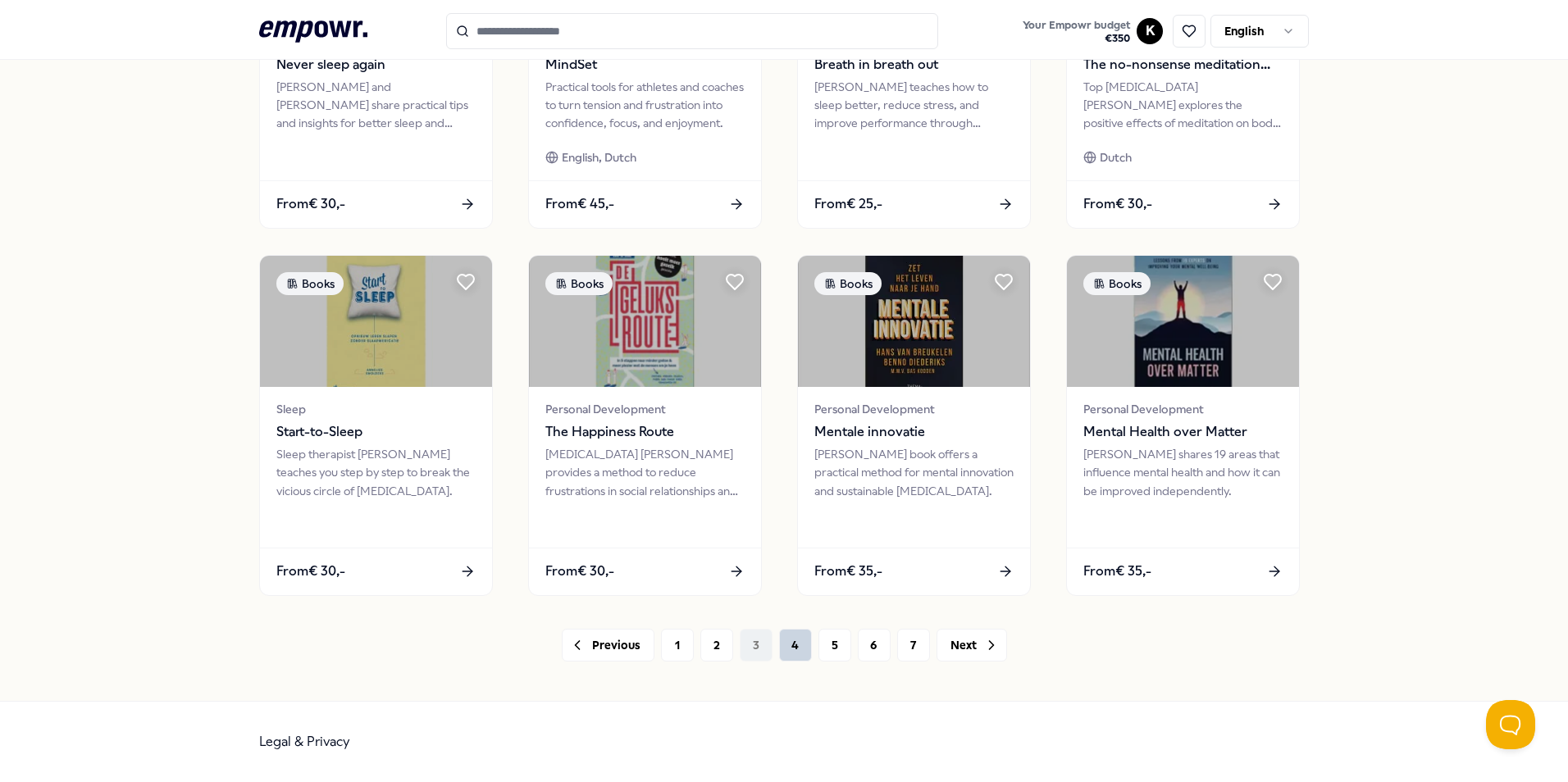
click at [783, 644] on button "4" at bounding box center [795, 645] width 33 height 33
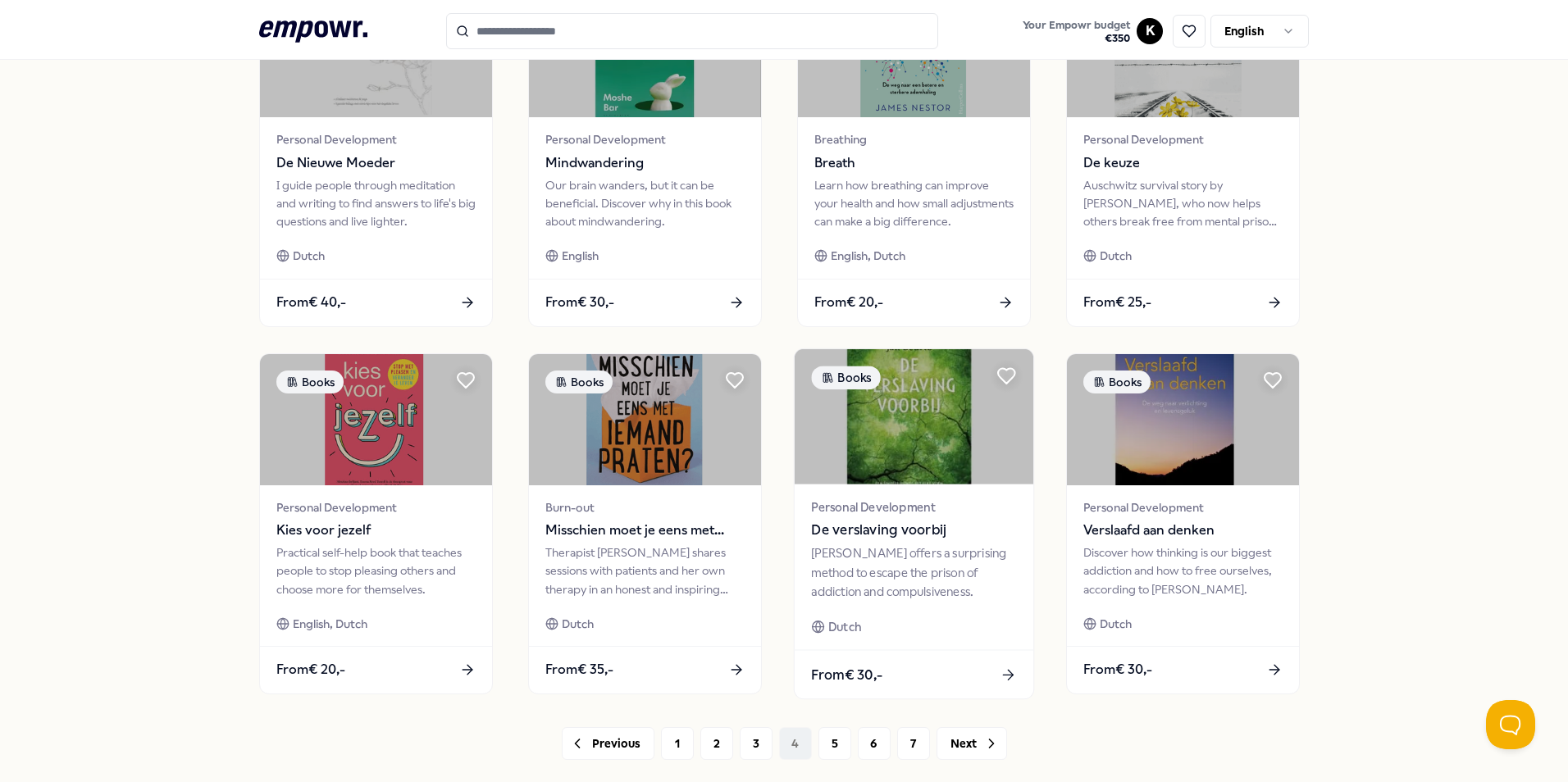
scroll to position [684, 0]
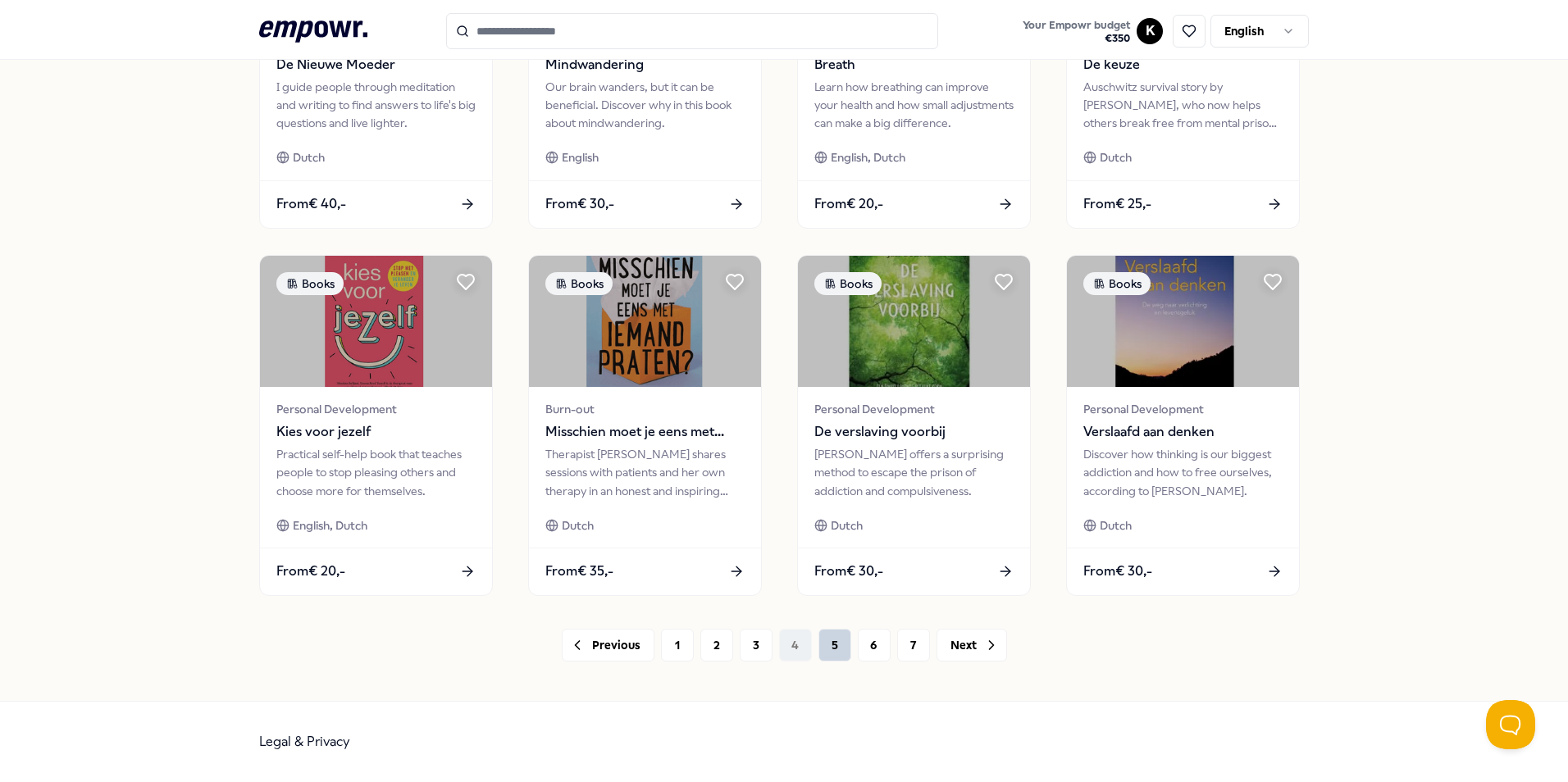
click at [839, 648] on button "5" at bounding box center [834, 645] width 33 height 33
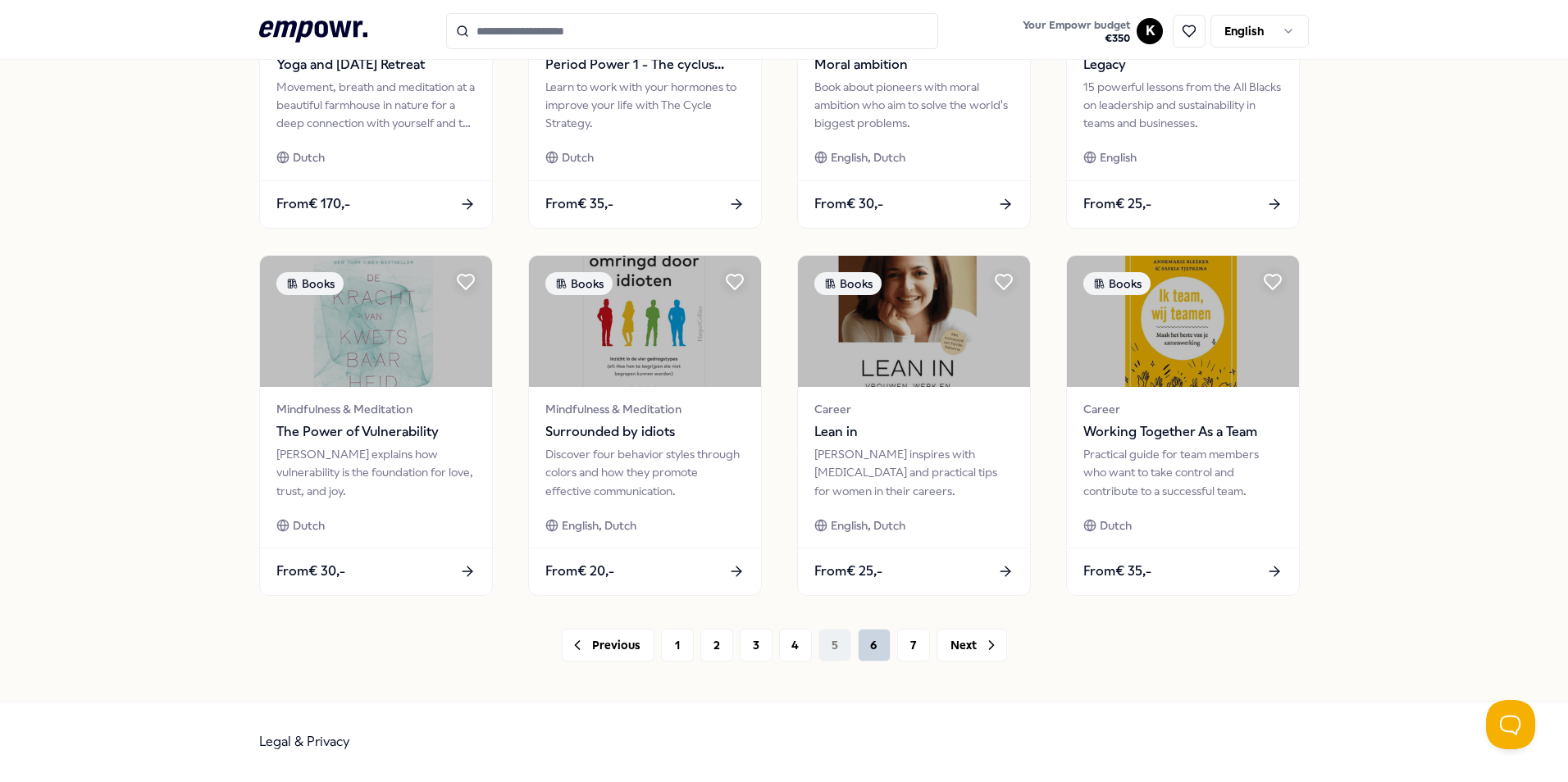
click at [865, 643] on button "6" at bounding box center [874, 645] width 33 height 33
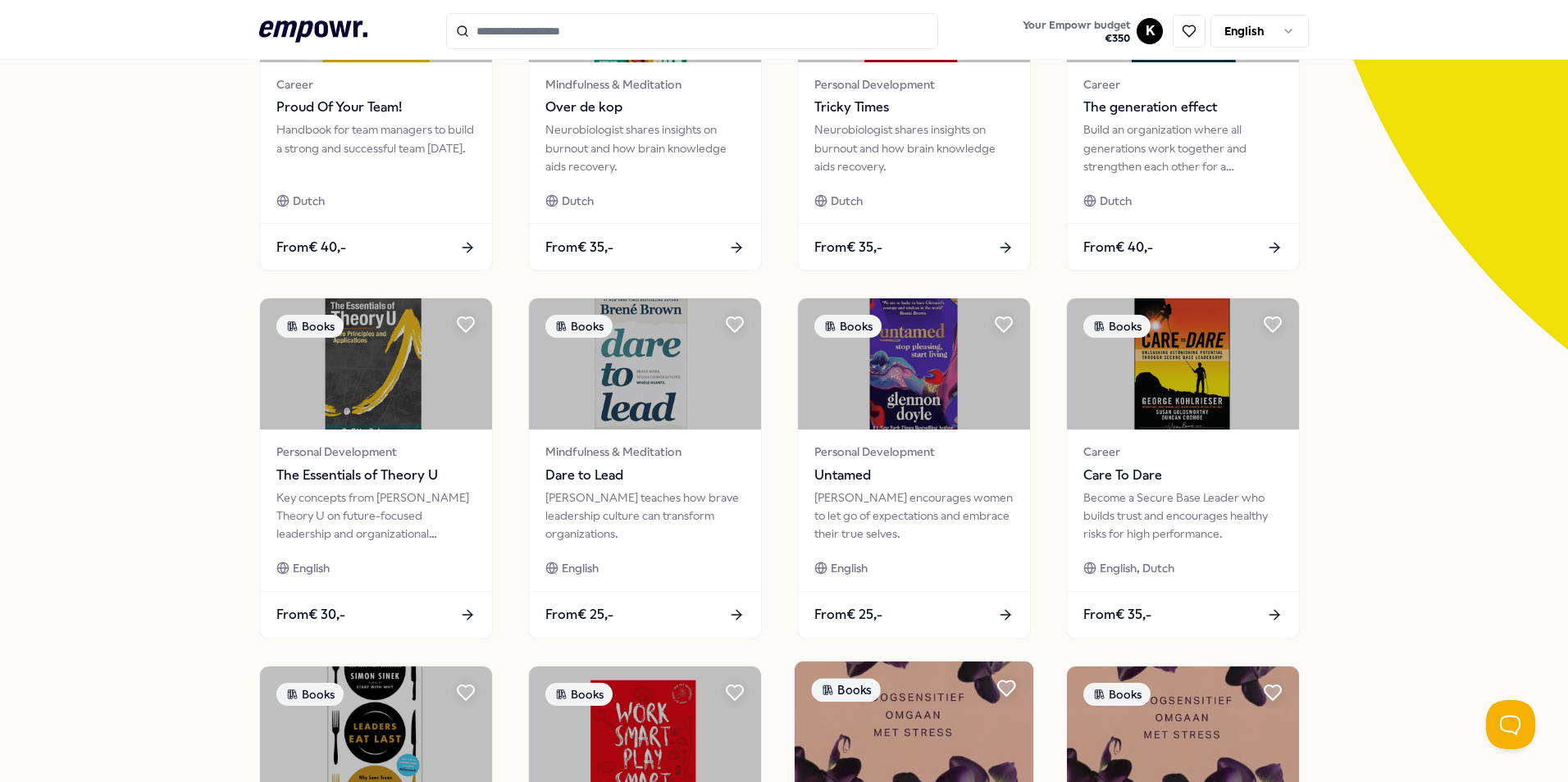
scroll to position [684, 0]
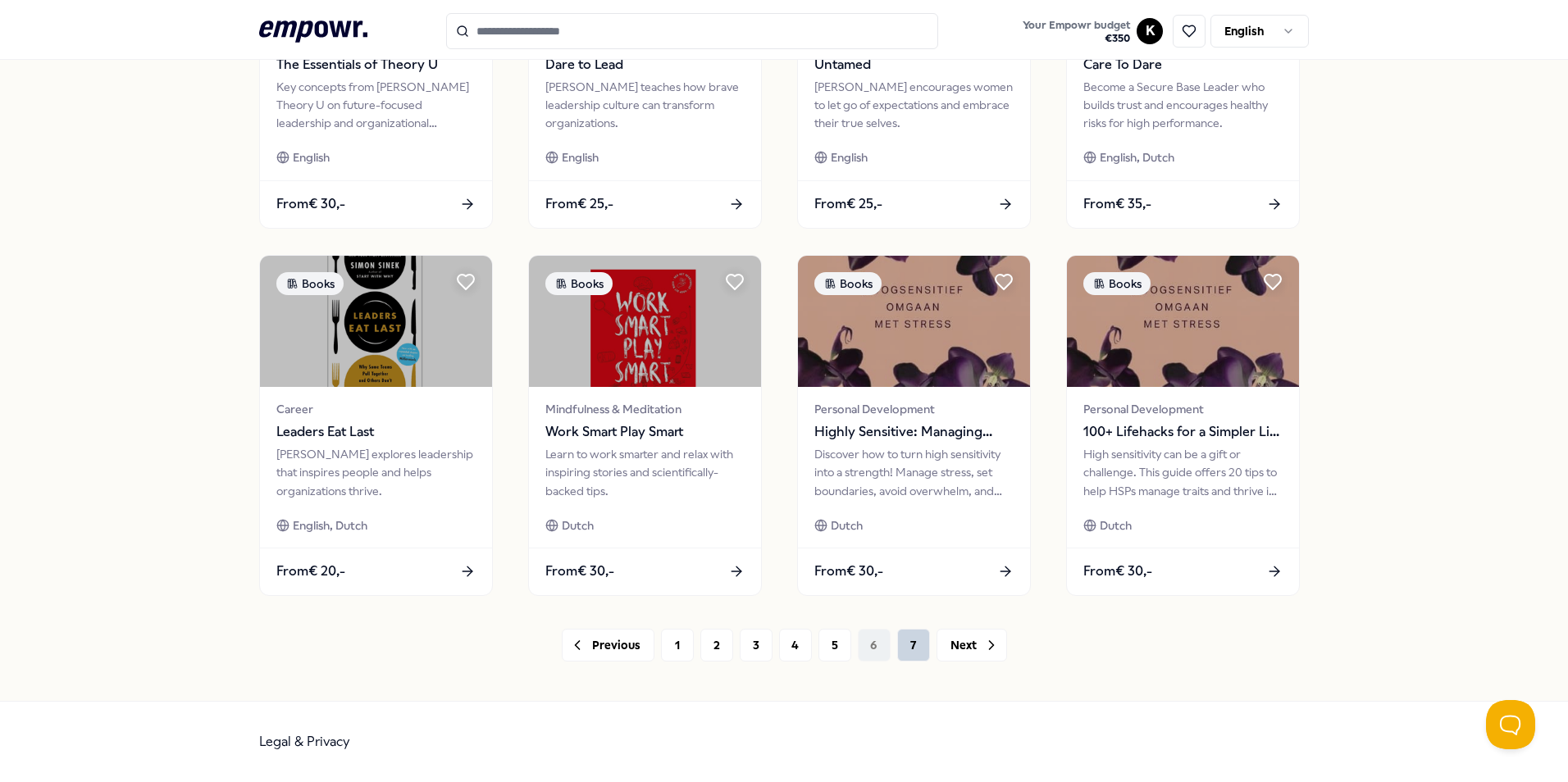
click at [901, 634] on button "7" at bounding box center [913, 645] width 33 height 33
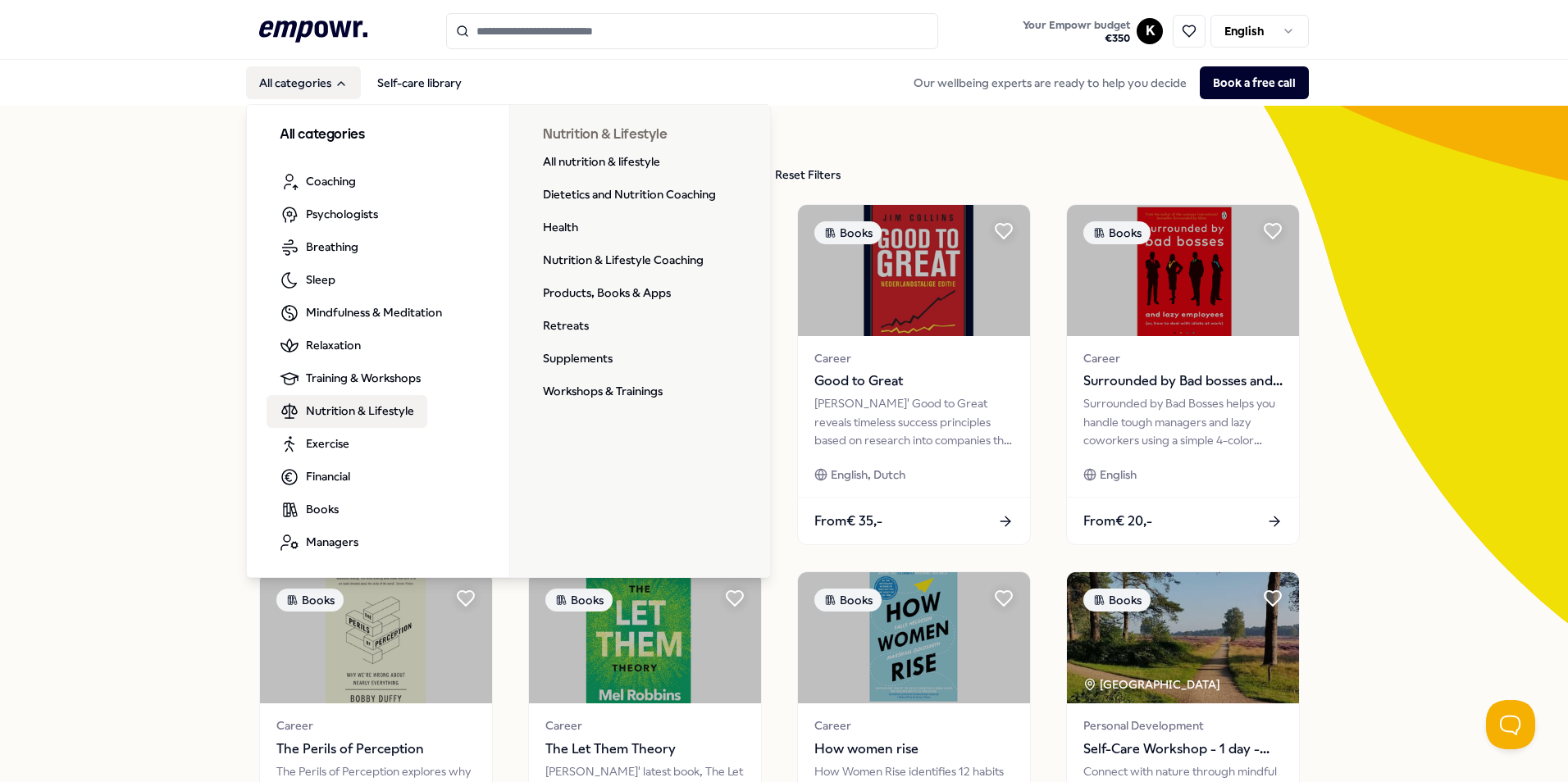
click at [382, 408] on span "Nutrition & Lifestyle" at bounding box center [360, 410] width 108 height 18
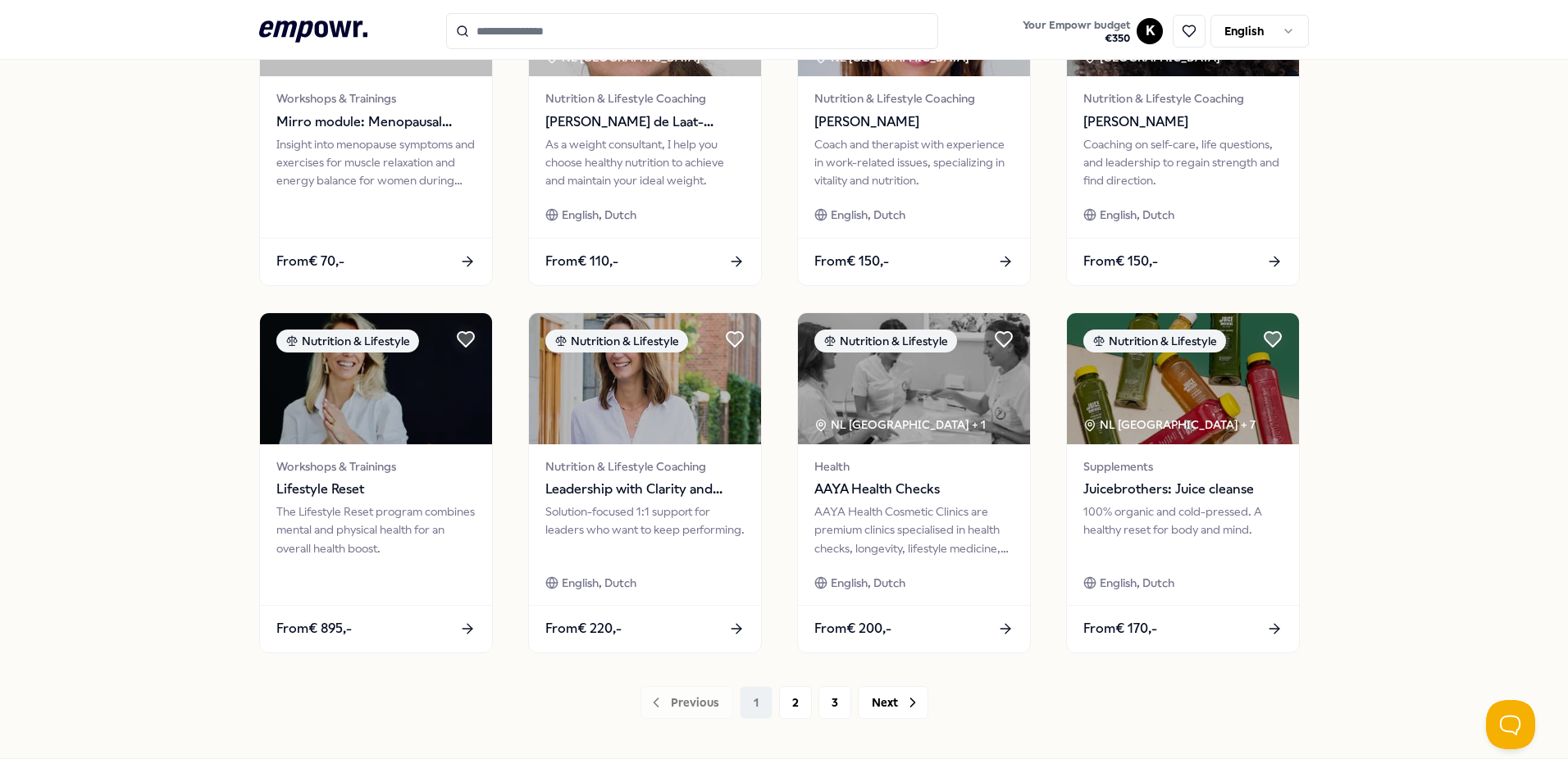
scroll to position [684, 0]
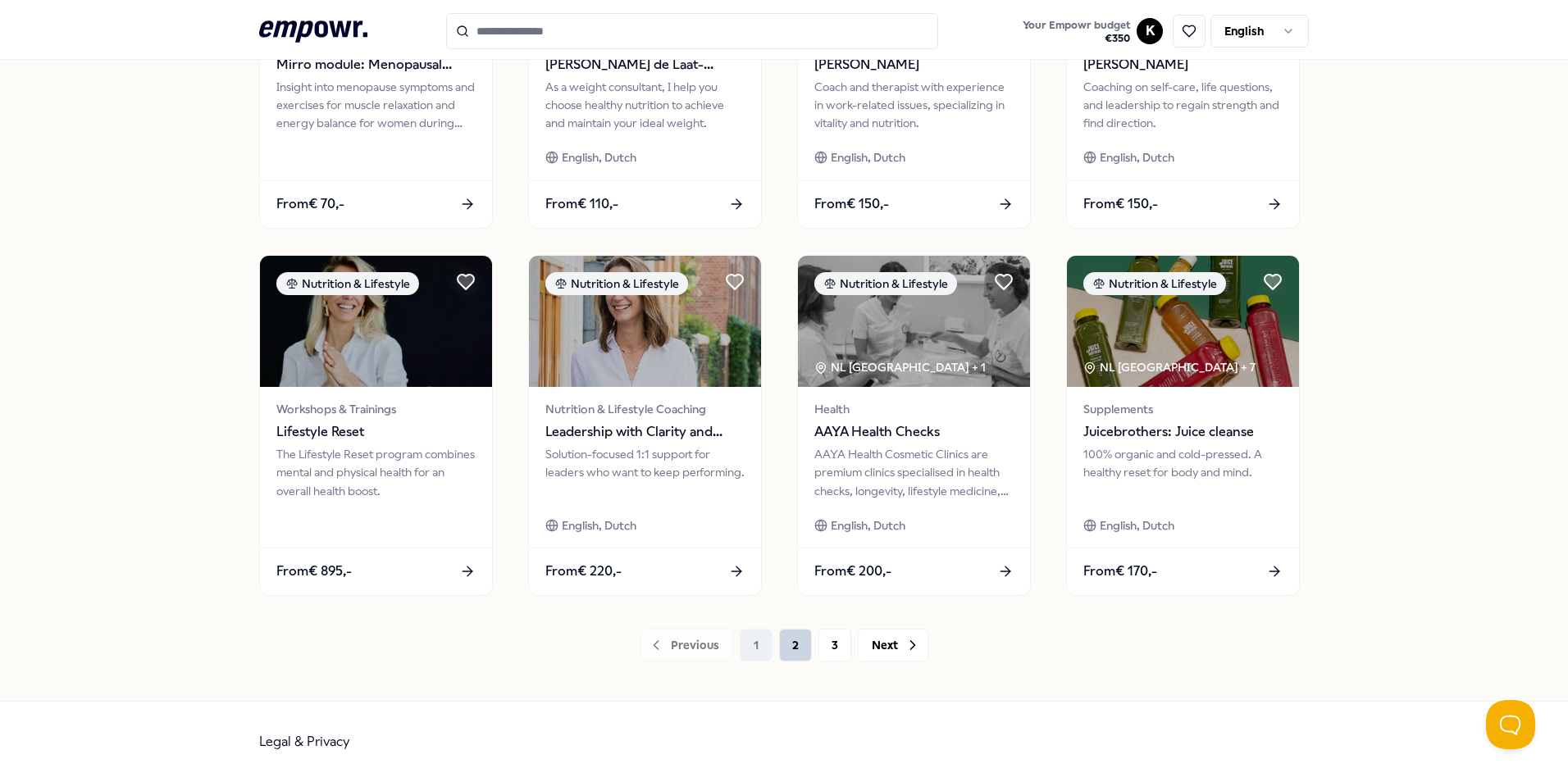
click at [780, 642] on button "2" at bounding box center [795, 645] width 33 height 33
